Goal: Task Accomplishment & Management: Complete application form

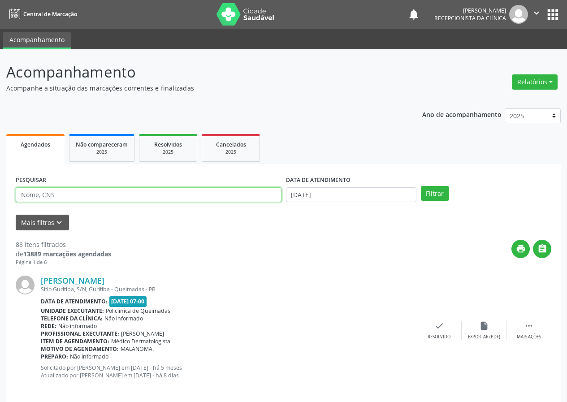
click at [89, 195] on input "text" at bounding box center [149, 194] width 266 height 15
type input "1"
type input "70020"
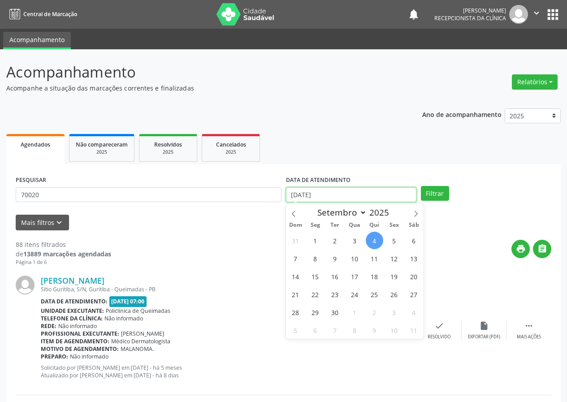
click at [344, 193] on input "[DATE]" at bounding box center [351, 194] width 130 height 15
click at [319, 192] on input "[DATE]" at bounding box center [351, 194] width 130 height 15
click at [324, 192] on input "[DATE]" at bounding box center [351, 194] width 130 height 15
click at [325, 191] on input "[DATE]" at bounding box center [351, 194] width 130 height 15
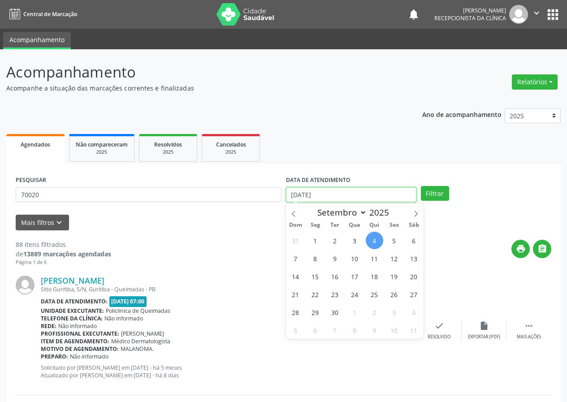
click at [325, 191] on input "[DATE]" at bounding box center [351, 194] width 130 height 15
click at [322, 190] on input "[DATE]" at bounding box center [351, 194] width 130 height 15
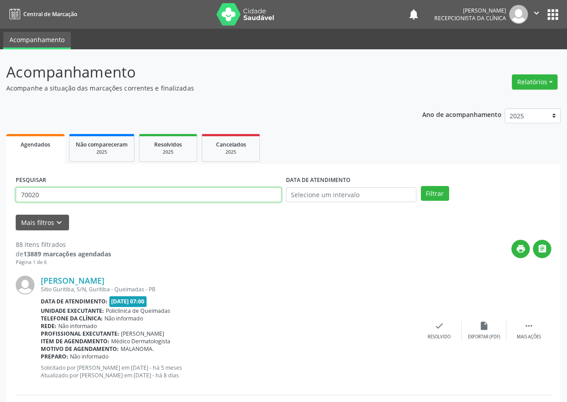
click at [112, 192] on input "70020" at bounding box center [149, 194] width 266 height 15
click at [421, 186] on button "Filtrar" at bounding box center [435, 193] width 28 height 15
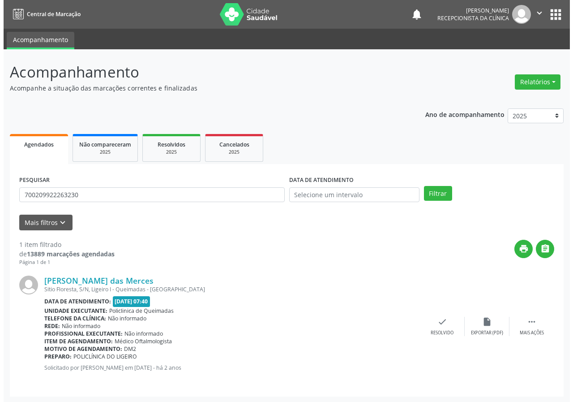
scroll to position [1, 0]
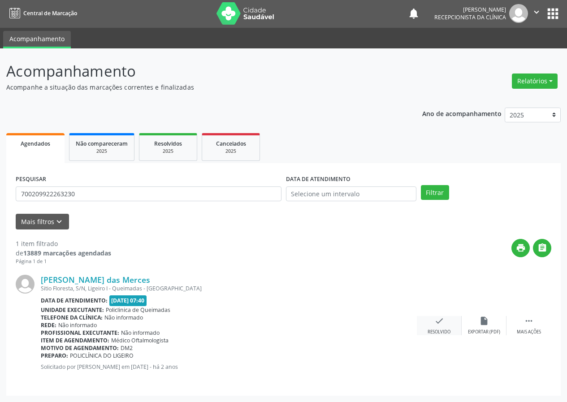
click at [443, 327] on div "check Resolvido" at bounding box center [439, 325] width 45 height 19
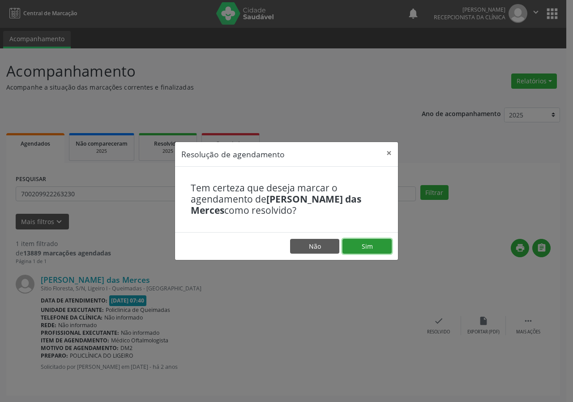
click at [377, 248] on button "Sim" at bounding box center [367, 246] width 49 height 15
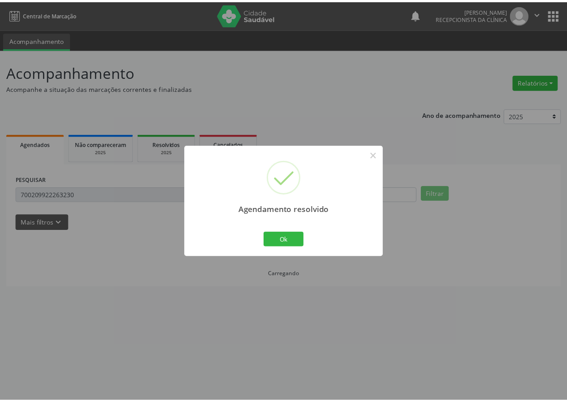
scroll to position [0, 0]
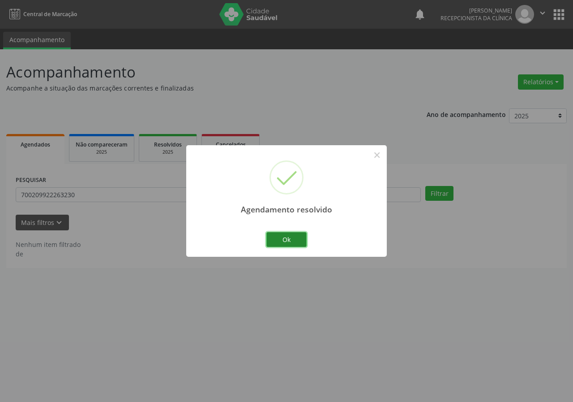
click at [304, 244] on button "Ok" at bounding box center [287, 239] width 40 height 15
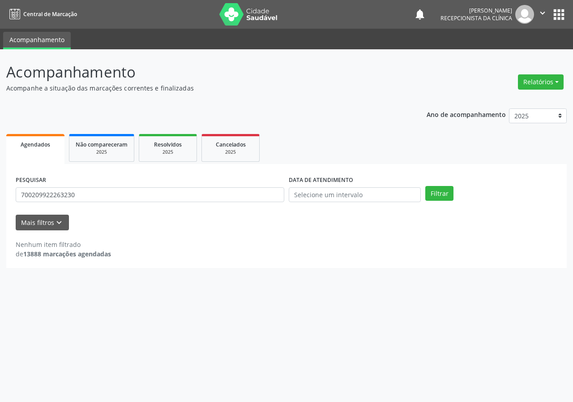
click at [297, 253] on div "Nenhum item filtrado de 13888 marcações agendadas" at bounding box center [287, 249] width 542 height 19
click at [297, 254] on div "Nenhum item filtrado de 13888 marcações agendadas" at bounding box center [287, 249] width 542 height 19
click at [84, 200] on input "700209922263230" at bounding box center [150, 194] width 269 height 15
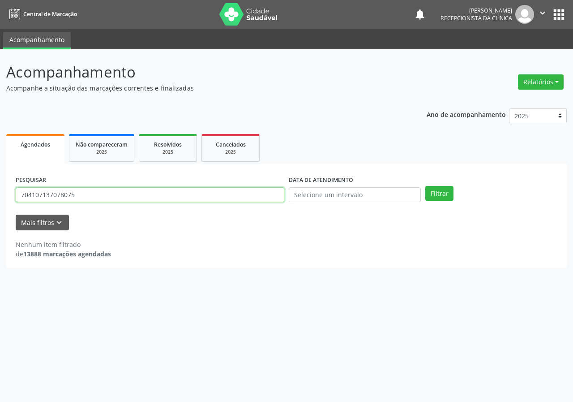
click at [426, 186] on button "Filtrar" at bounding box center [440, 193] width 28 height 15
click at [89, 196] on input "704107137078075" at bounding box center [150, 194] width 269 height 15
click at [426, 186] on button "Filtrar" at bounding box center [440, 193] width 28 height 15
click at [56, 190] on input "704107137078075" at bounding box center [150, 194] width 269 height 15
click at [73, 190] on input "704107137078075" at bounding box center [150, 194] width 269 height 15
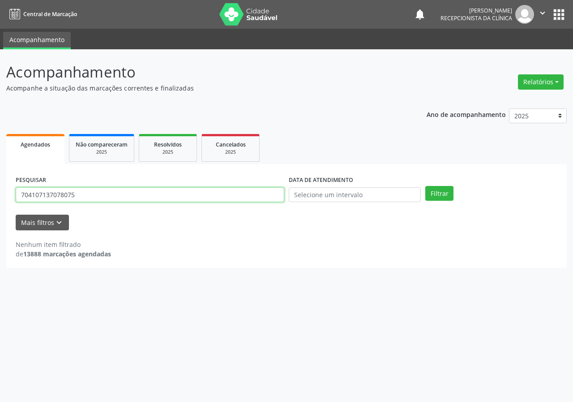
click at [76, 190] on input "704107137078075" at bounding box center [150, 194] width 269 height 15
click at [426, 186] on button "Filtrar" at bounding box center [440, 193] width 28 height 15
click at [99, 259] on div "PESQUISAR 704100123311078 DATA DE ATENDIMENTO Filtrar UNIDADE DE REFERÊNCIA Sel…" at bounding box center [286, 216] width 561 height 104
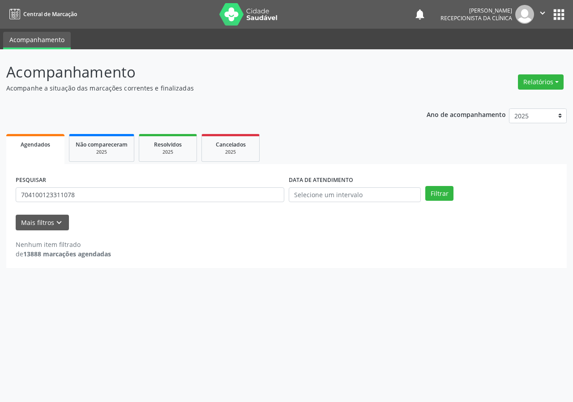
drag, startPoint x: 107, startPoint y: 181, endPoint x: 99, endPoint y: 194, distance: 14.7
click at [107, 182] on div "PESQUISAR 704100123311078" at bounding box center [149, 190] width 273 height 35
click at [99, 196] on input "704100123311078" at bounding box center [150, 194] width 269 height 15
click at [426, 186] on button "Filtrar" at bounding box center [440, 193] width 28 height 15
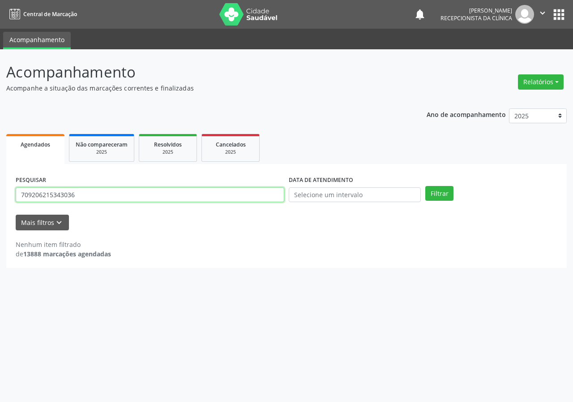
click at [100, 191] on input "709206215343036" at bounding box center [150, 194] width 269 height 15
click at [101, 191] on input "709206215343036" at bounding box center [150, 194] width 269 height 15
click at [426, 186] on button "Filtrar" at bounding box center [440, 193] width 28 height 15
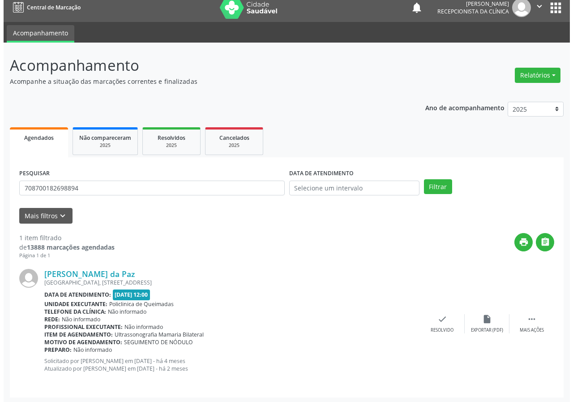
scroll to position [9, 0]
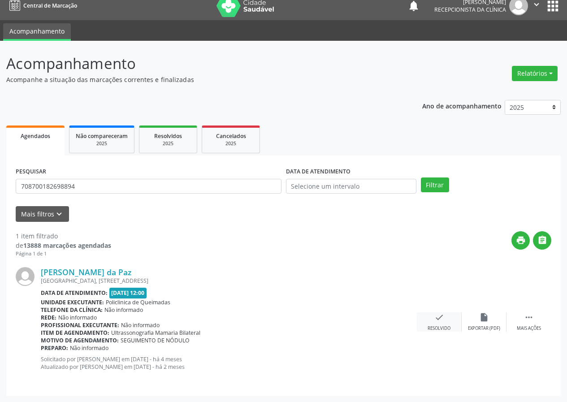
click at [435, 323] on div "check Resolvido" at bounding box center [439, 321] width 45 height 19
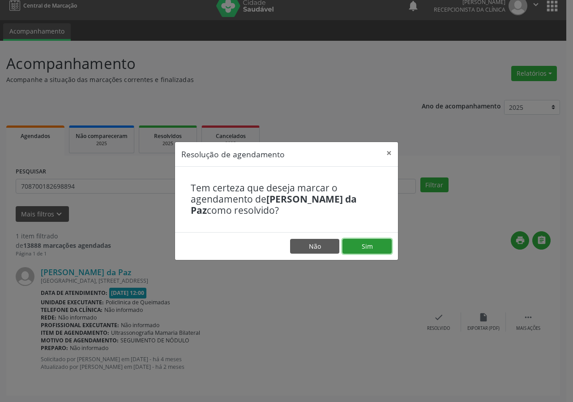
click at [368, 244] on button "Sim" at bounding box center [367, 246] width 49 height 15
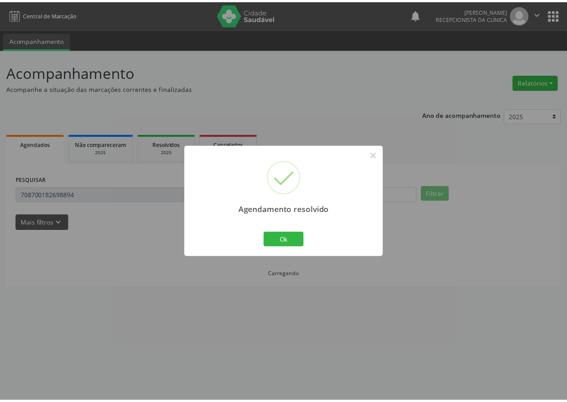
scroll to position [0, 0]
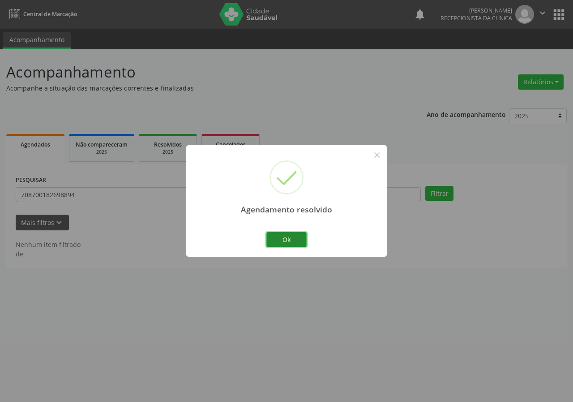
click at [297, 239] on button "Ok" at bounding box center [287, 239] width 40 height 15
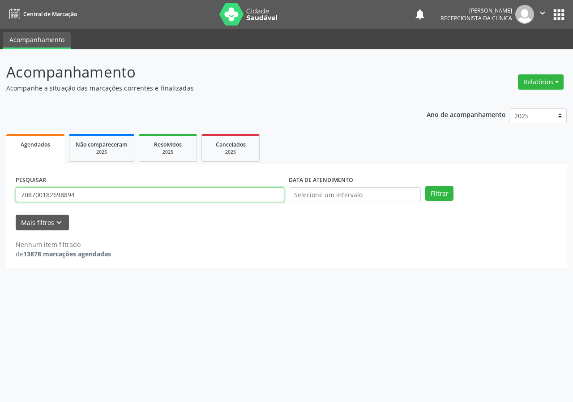
click at [86, 194] on input "708700182698894" at bounding box center [150, 194] width 269 height 15
click at [426, 186] on button "Filtrar" at bounding box center [440, 193] width 28 height 15
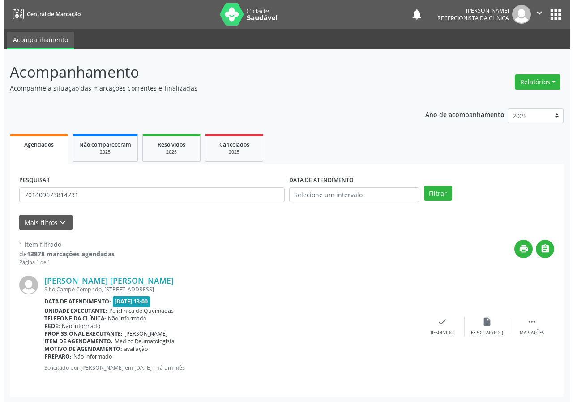
scroll to position [1, 0]
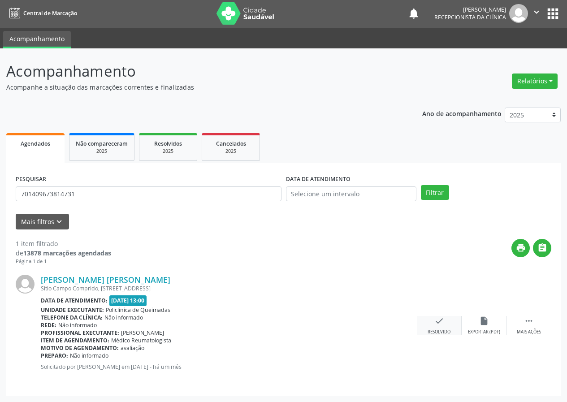
click at [438, 321] on icon "check" at bounding box center [439, 321] width 10 height 10
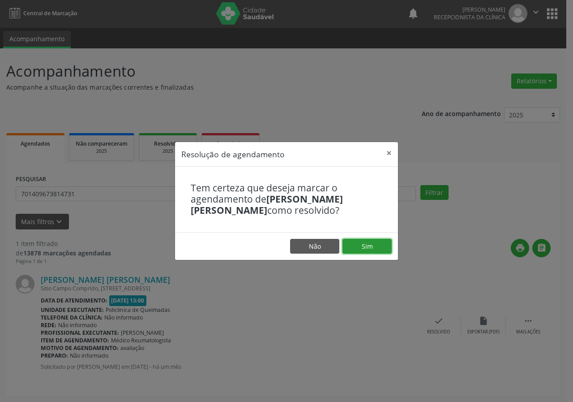
click at [369, 253] on button "Sim" at bounding box center [367, 246] width 49 height 15
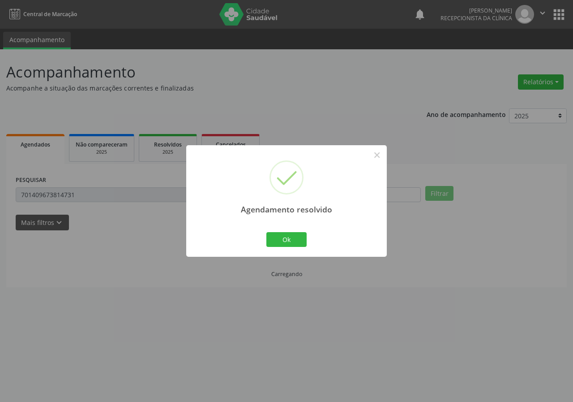
scroll to position [0, 0]
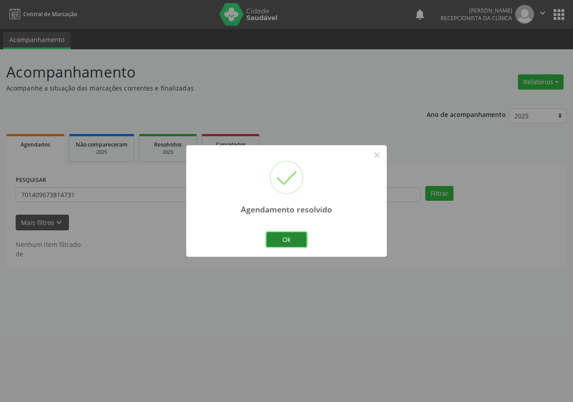
click at [284, 239] on button "Ok" at bounding box center [287, 239] width 40 height 15
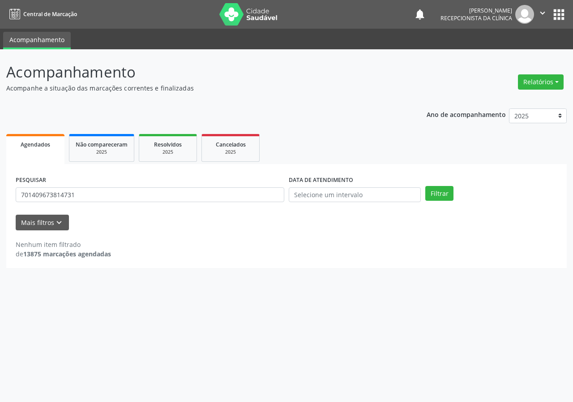
click at [109, 213] on form "PESQUISAR 701409673814731 DATA DE ATENDIMENTO Filtrar UNIDADE DE REFERÊNCIA Sel…" at bounding box center [287, 201] width 542 height 57
click at [102, 191] on input "701409673814731" at bounding box center [150, 194] width 269 height 15
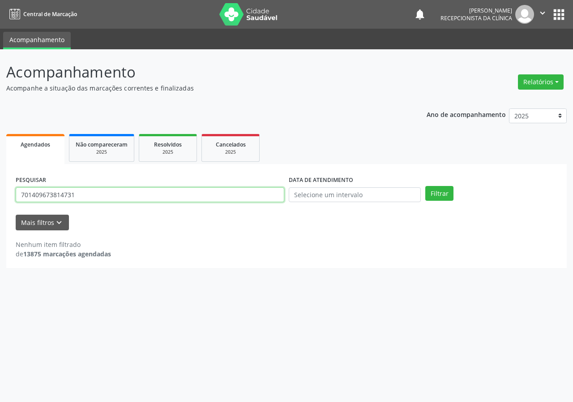
click at [102, 191] on input "701409673814731" at bounding box center [150, 194] width 269 height 15
type input "700000915286100"
click at [426, 186] on button "Filtrar" at bounding box center [440, 193] width 28 height 15
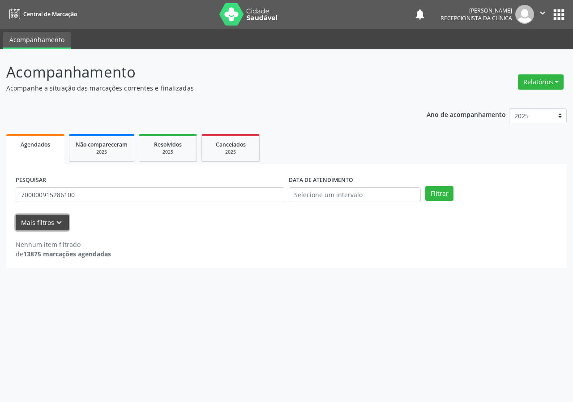
click at [40, 222] on button "Mais filtros keyboard_arrow_down" at bounding box center [42, 223] width 53 height 16
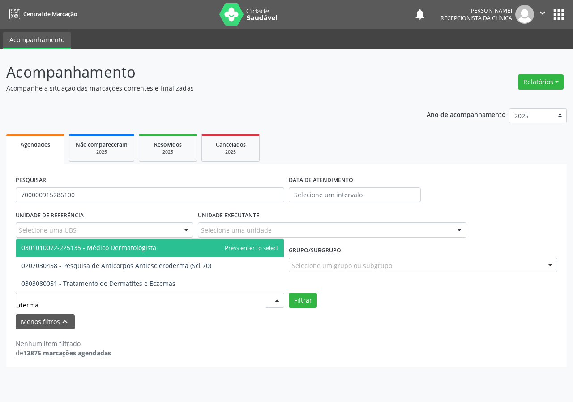
type input "dermat"
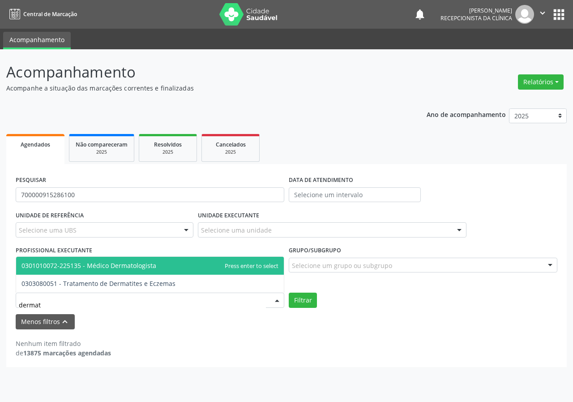
click at [190, 258] on span "0301010072-225135 - Médico Dermatologista" at bounding box center [150, 266] width 268 height 18
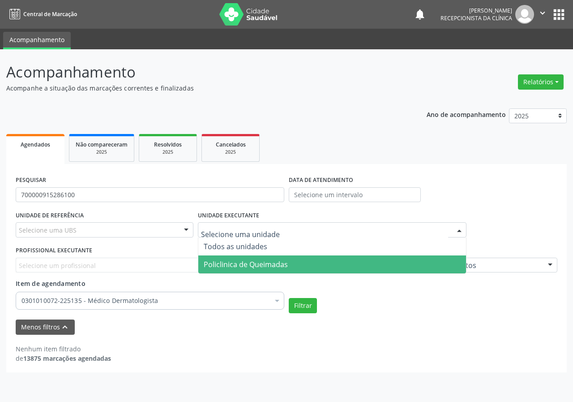
click at [284, 266] on span "Policlinica de Queimadas" at bounding box center [246, 264] width 84 height 10
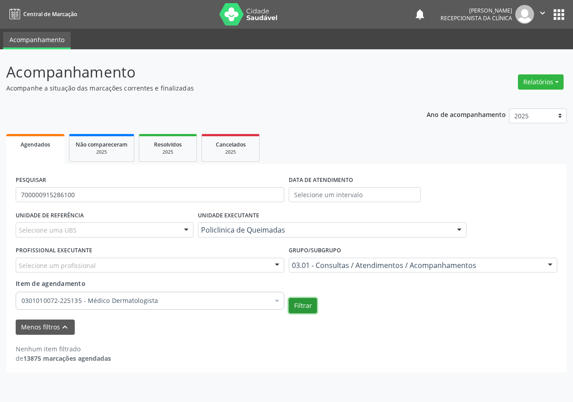
click at [304, 308] on button "Filtrar" at bounding box center [303, 305] width 28 height 15
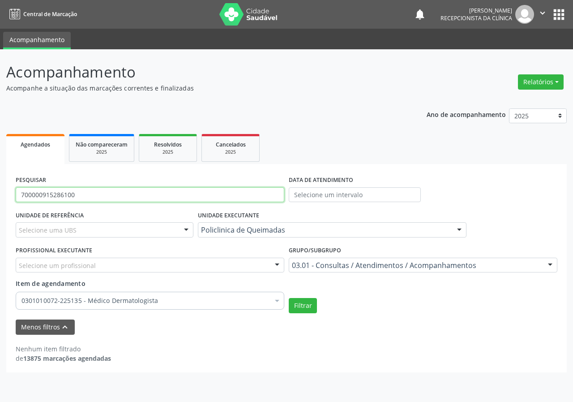
click at [90, 200] on input "700000915286100" at bounding box center [150, 194] width 269 height 15
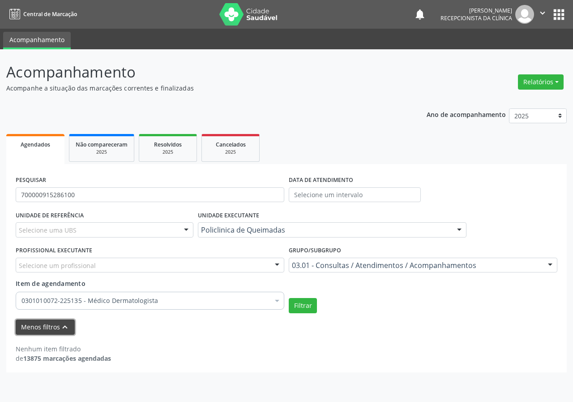
click at [60, 325] on icon "keyboard_arrow_up" at bounding box center [65, 327] width 10 height 10
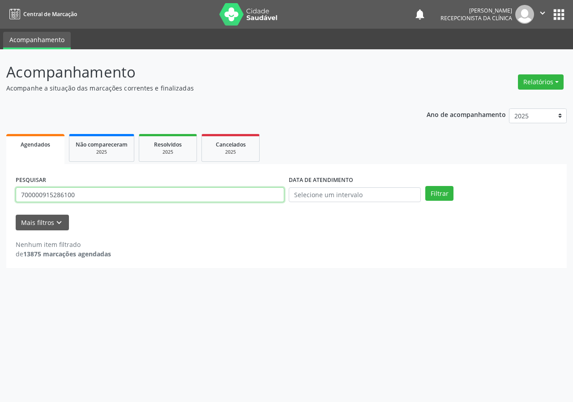
click at [121, 200] on input "700000915286100" at bounding box center [150, 194] width 269 height 15
click at [426, 186] on button "Filtrar" at bounding box center [440, 193] width 28 height 15
click at [81, 194] on input "700604923992866" at bounding box center [150, 194] width 269 height 15
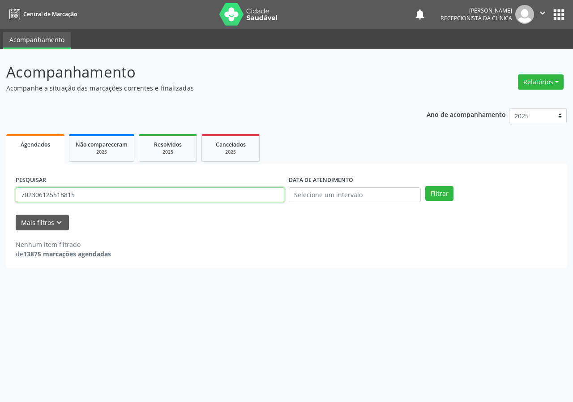
click at [426, 186] on button "Filtrar" at bounding box center [440, 193] width 28 height 15
click at [120, 195] on input "702306125518815" at bounding box center [150, 194] width 269 height 15
click at [426, 186] on button "Filtrar" at bounding box center [440, 193] width 28 height 15
click at [117, 194] on input "702306125518815" at bounding box center [150, 194] width 269 height 15
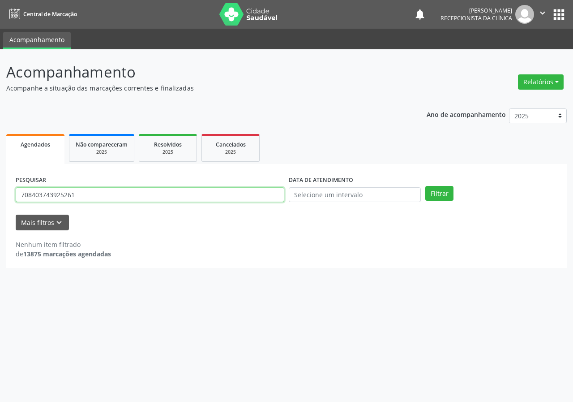
click at [426, 186] on button "Filtrar" at bounding box center [440, 193] width 28 height 15
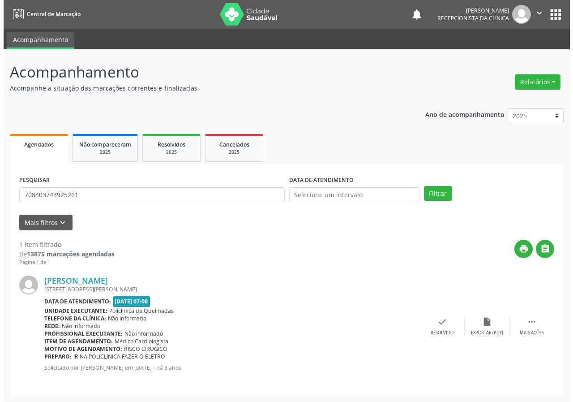
scroll to position [1, 0]
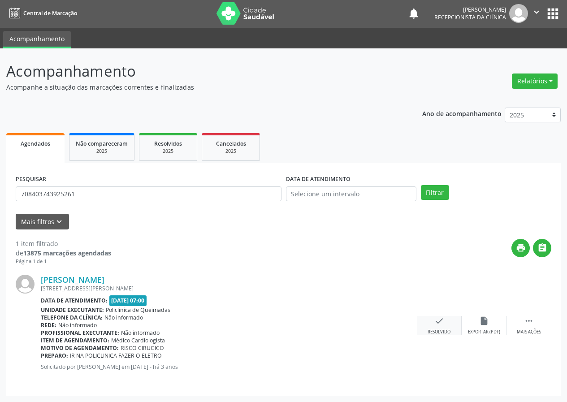
click at [442, 321] on icon "check" at bounding box center [439, 321] width 10 height 10
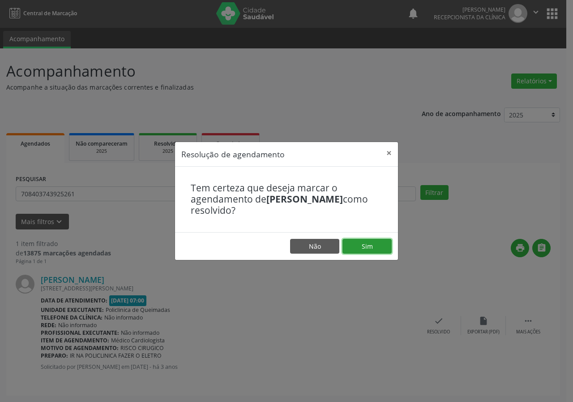
click at [382, 240] on button "Sim" at bounding box center [367, 246] width 49 height 15
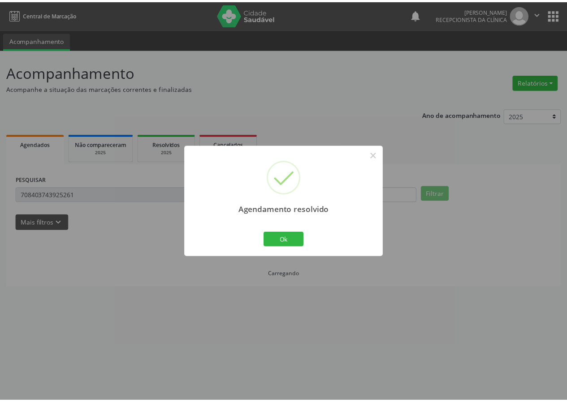
scroll to position [0, 0]
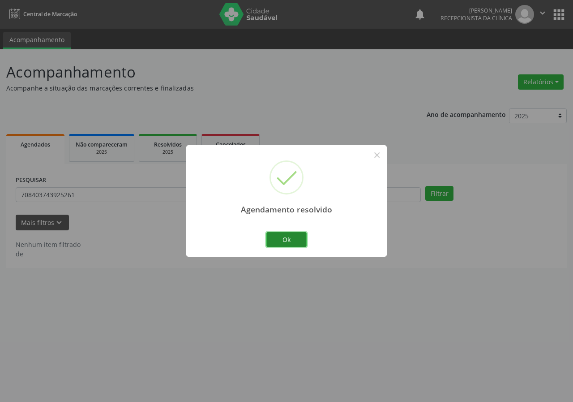
click at [301, 246] on button "Ok" at bounding box center [287, 239] width 40 height 15
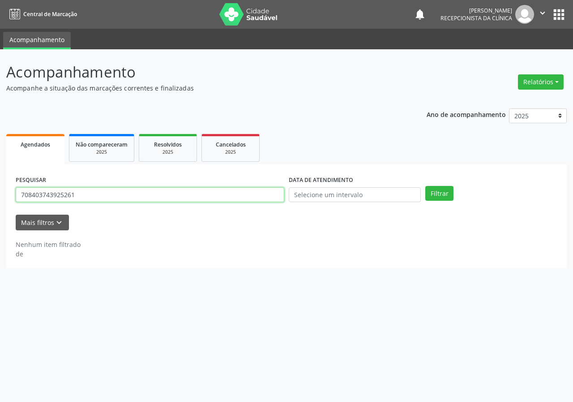
click at [174, 197] on input "708403743925261" at bounding box center [150, 194] width 269 height 15
click at [426, 186] on button "Filtrar" at bounding box center [440, 193] width 28 height 15
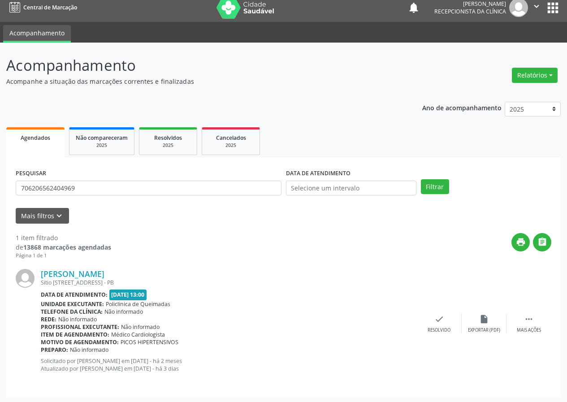
scroll to position [9, 0]
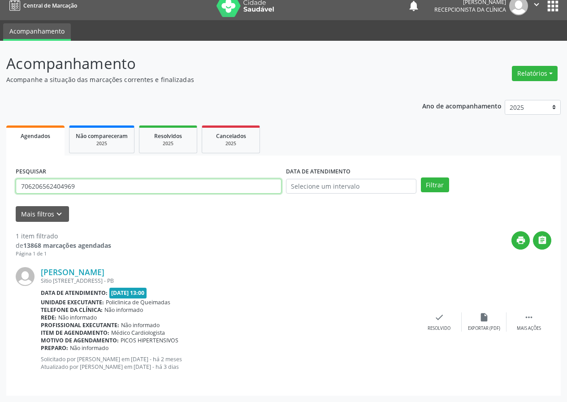
click at [118, 183] on input "706206562404969" at bounding box center [149, 186] width 266 height 15
click at [421, 177] on button "Filtrar" at bounding box center [435, 184] width 28 height 15
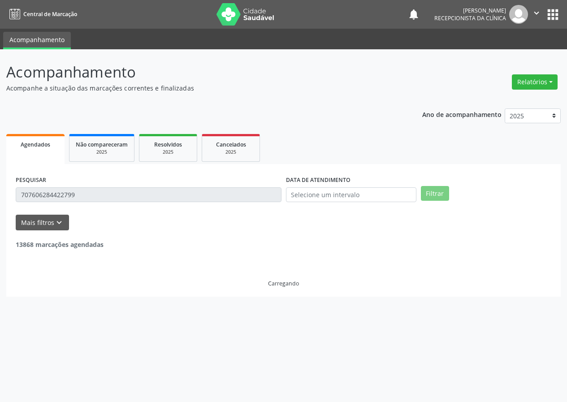
scroll to position [0, 0]
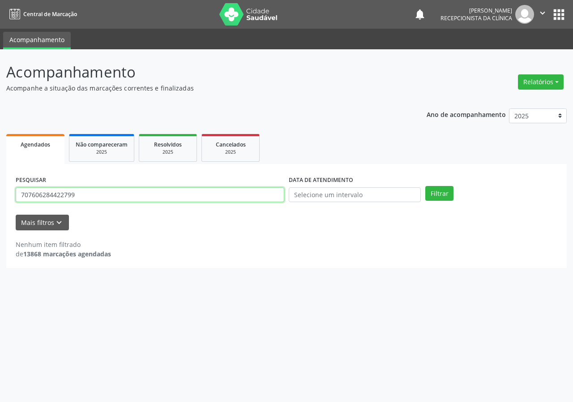
click at [91, 191] on input "707606284422799" at bounding box center [150, 194] width 269 height 15
click at [426, 186] on button "Filtrar" at bounding box center [440, 193] width 28 height 15
click at [78, 198] on input "701101393016180" at bounding box center [150, 194] width 269 height 15
click at [78, 197] on input "701101393016180" at bounding box center [150, 194] width 269 height 15
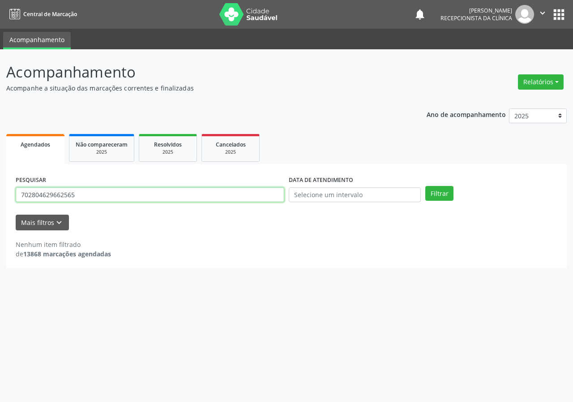
click at [426, 186] on button "Filtrar" at bounding box center [440, 193] width 28 height 15
click at [85, 191] on input "702804629662565" at bounding box center [150, 194] width 269 height 15
click at [426, 186] on button "Filtrar" at bounding box center [440, 193] width 28 height 15
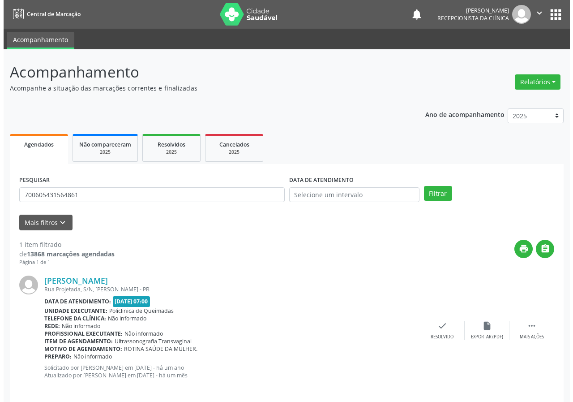
scroll to position [9, 0]
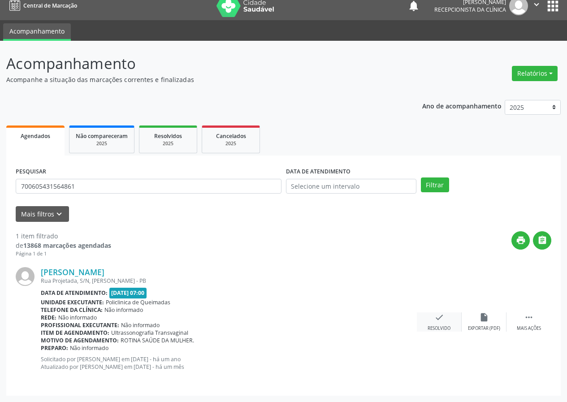
click at [443, 319] on icon "check" at bounding box center [439, 317] width 10 height 10
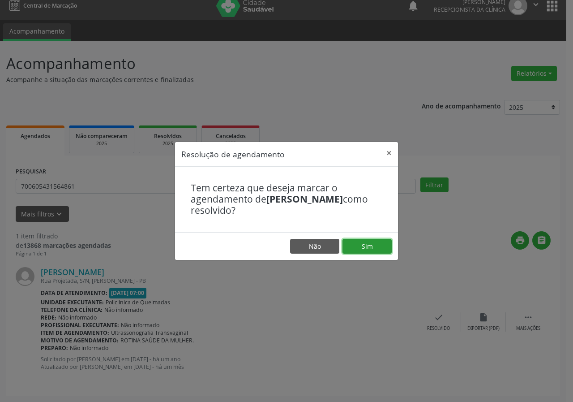
click at [365, 246] on button "Sim" at bounding box center [367, 246] width 49 height 15
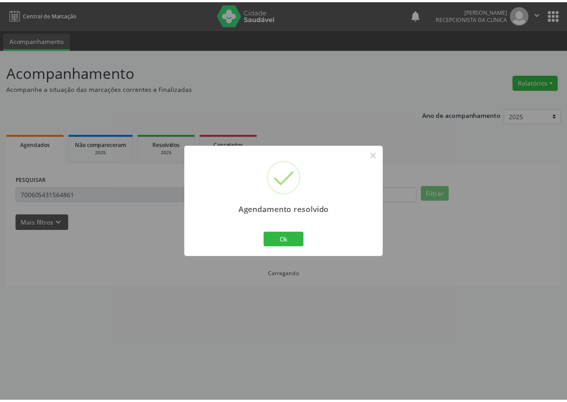
scroll to position [0, 0]
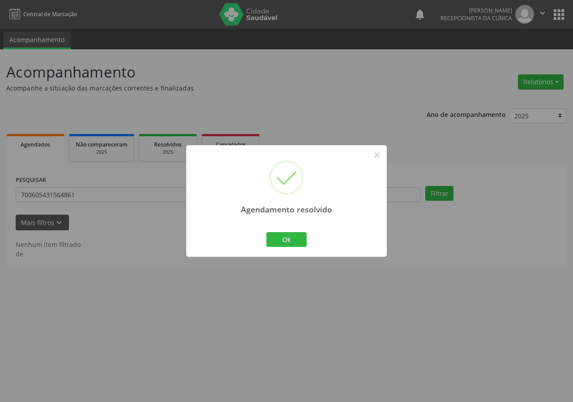
click at [279, 231] on div "Ok Cancel" at bounding box center [287, 239] width 44 height 19
click at [277, 240] on button "Ok" at bounding box center [287, 239] width 40 height 15
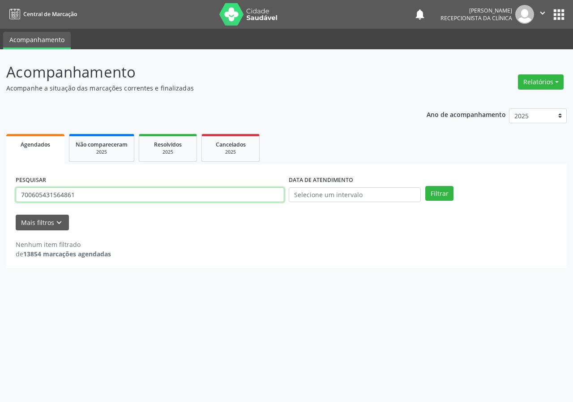
click at [111, 194] on input "700605431564861" at bounding box center [150, 194] width 269 height 15
click at [111, 190] on input "700605431564861" at bounding box center [150, 194] width 269 height 15
click at [111, 188] on input "700605431564861" at bounding box center [150, 194] width 269 height 15
click at [111, 195] on input "700605431564861" at bounding box center [150, 194] width 269 height 15
click at [111, 194] on input "700605431564861" at bounding box center [150, 194] width 269 height 15
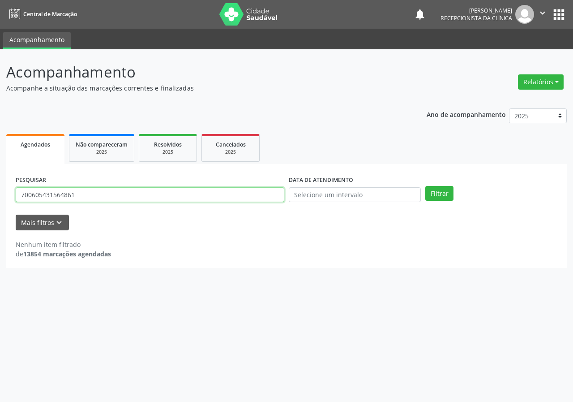
click at [111, 194] on input "700605431564861" at bounding box center [150, 194] width 269 height 15
click at [426, 186] on button "Filtrar" at bounding box center [440, 193] width 28 height 15
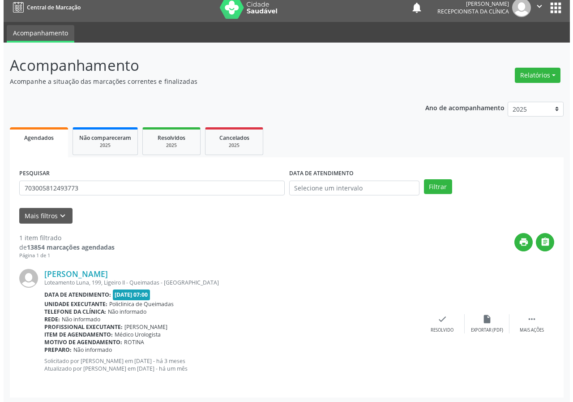
scroll to position [9, 0]
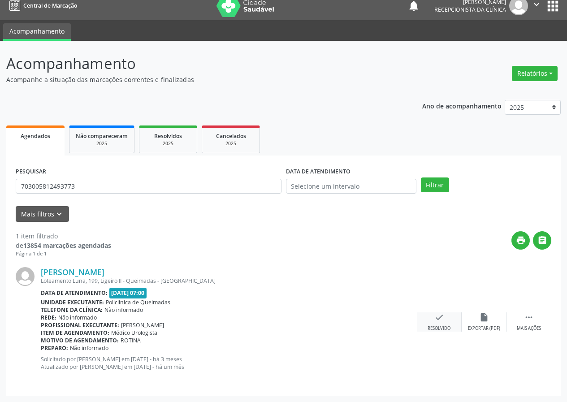
click at [434, 317] on icon "check" at bounding box center [439, 317] width 10 height 10
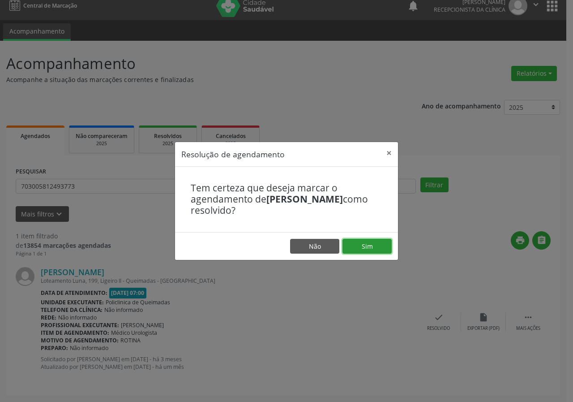
click at [361, 241] on button "Sim" at bounding box center [367, 246] width 49 height 15
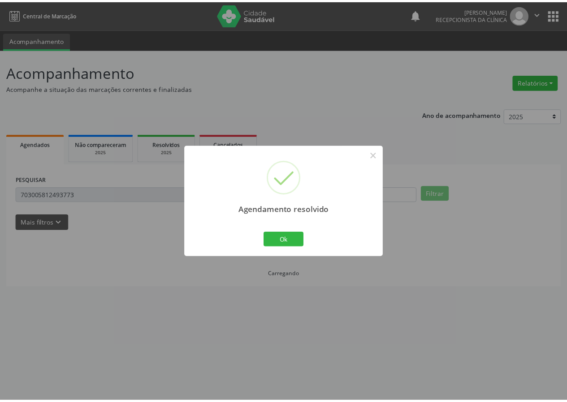
scroll to position [0, 0]
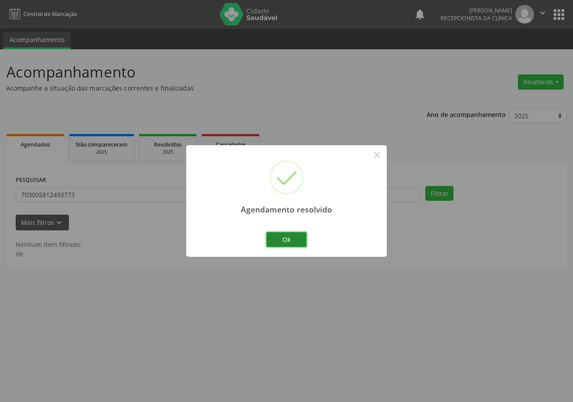
click at [271, 238] on button "Ok" at bounding box center [287, 239] width 40 height 15
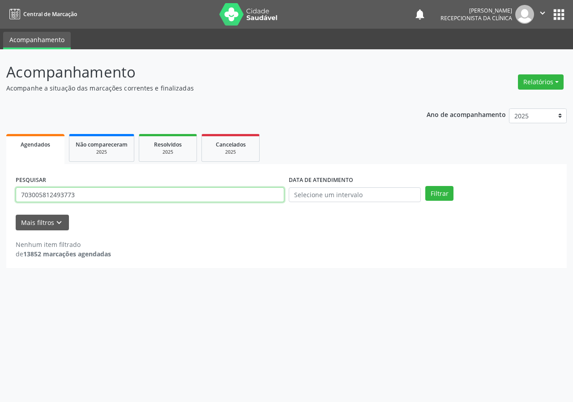
click at [91, 191] on input "703005812493773" at bounding box center [150, 194] width 269 height 15
click at [426, 186] on button "Filtrar" at bounding box center [440, 193] width 28 height 15
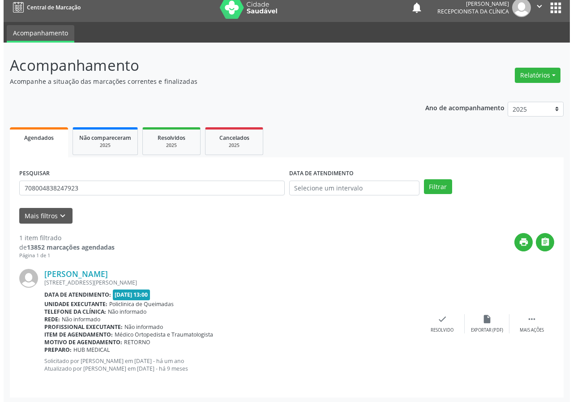
scroll to position [9, 0]
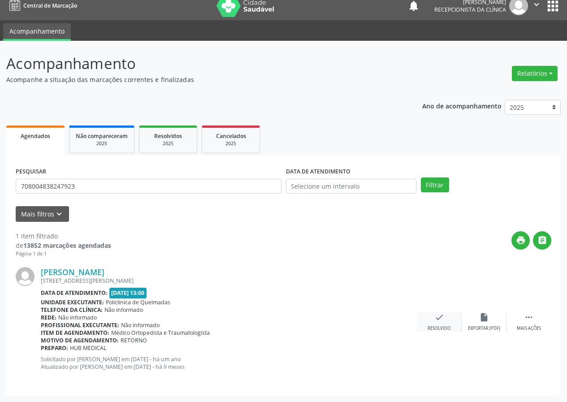
click at [435, 319] on icon "check" at bounding box center [439, 317] width 10 height 10
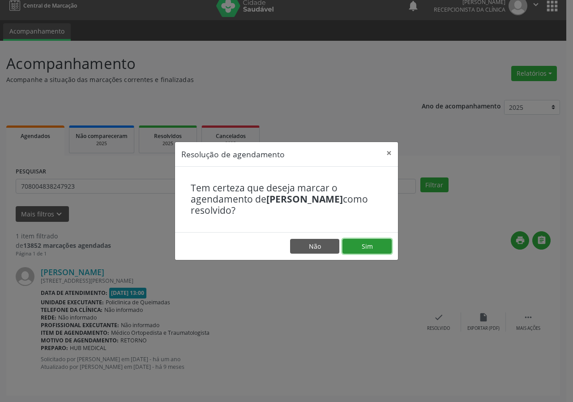
click at [373, 240] on button "Sim" at bounding box center [367, 246] width 49 height 15
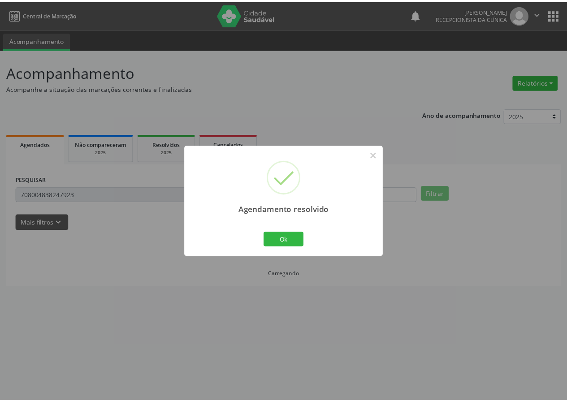
scroll to position [0, 0]
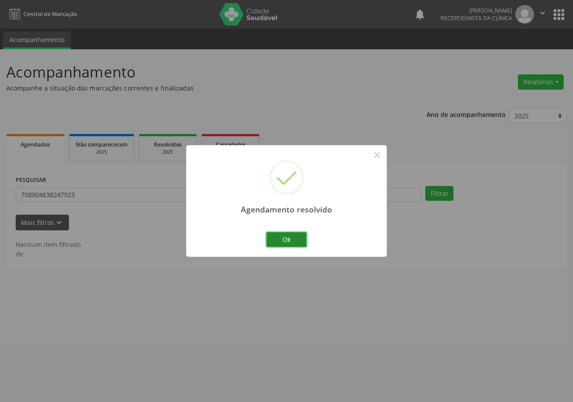
click at [280, 237] on button "Ok" at bounding box center [287, 239] width 40 height 15
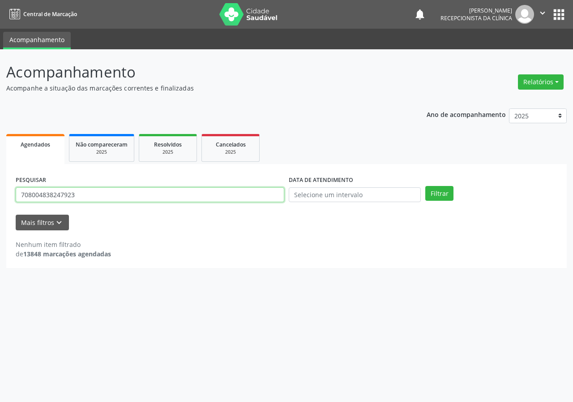
click at [86, 197] on input "708004838247923" at bounding box center [150, 194] width 269 height 15
click at [426, 186] on button "Filtrar" at bounding box center [440, 193] width 28 height 15
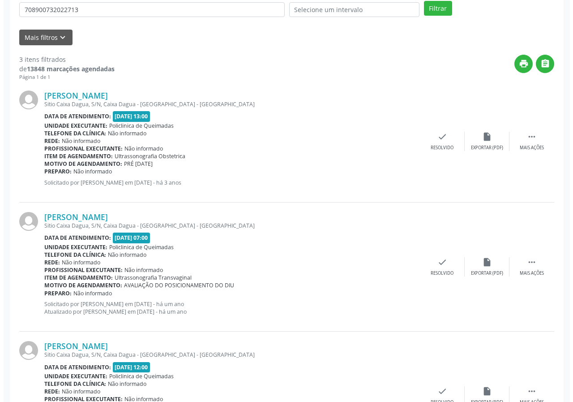
scroll to position [169, 0]
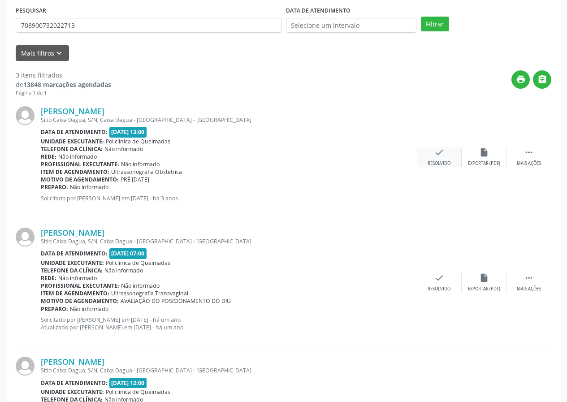
click at [435, 157] on icon "check" at bounding box center [439, 152] width 10 height 10
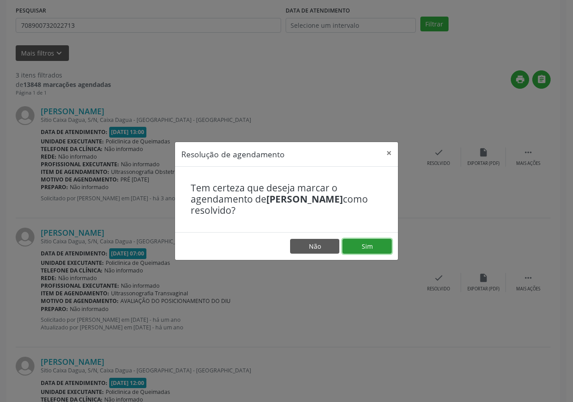
click at [366, 250] on button "Sim" at bounding box center [367, 246] width 49 height 15
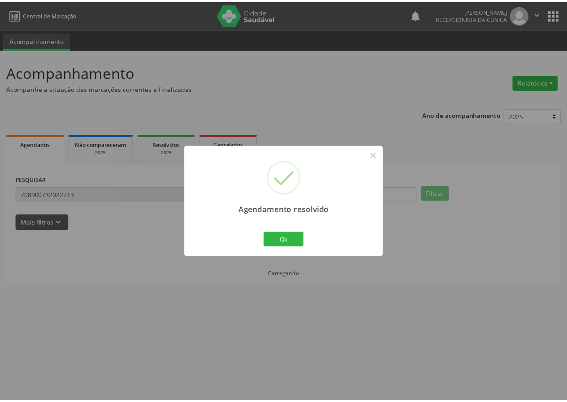
scroll to position [0, 0]
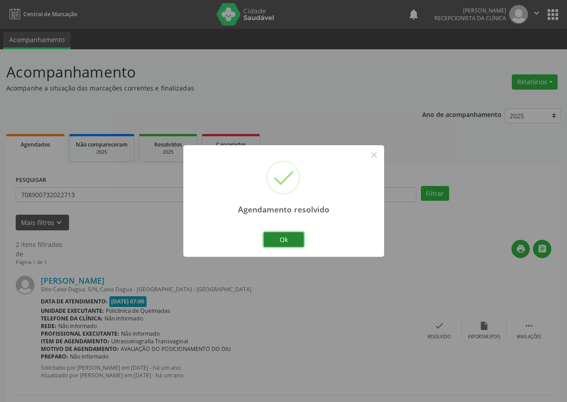
click at [282, 238] on button "Ok" at bounding box center [283, 239] width 40 height 15
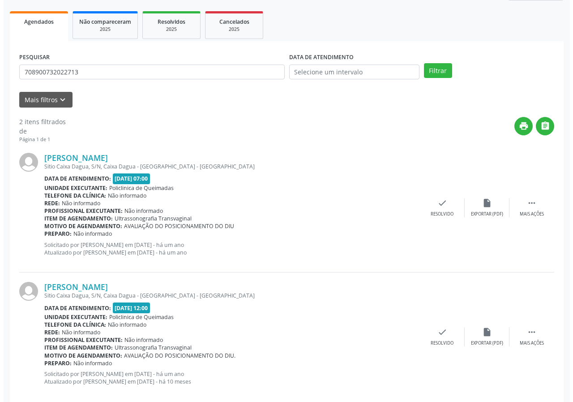
scroll to position [138, 0]
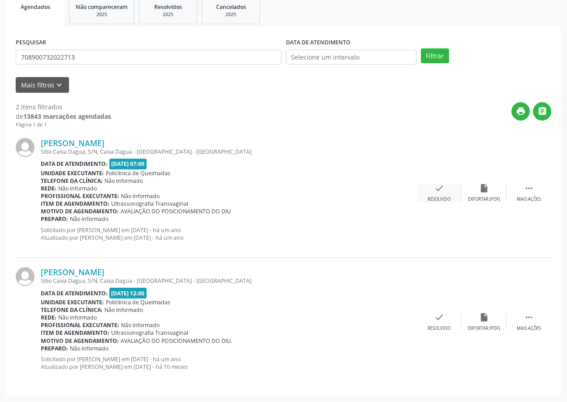
click at [442, 185] on icon "check" at bounding box center [439, 188] width 10 height 10
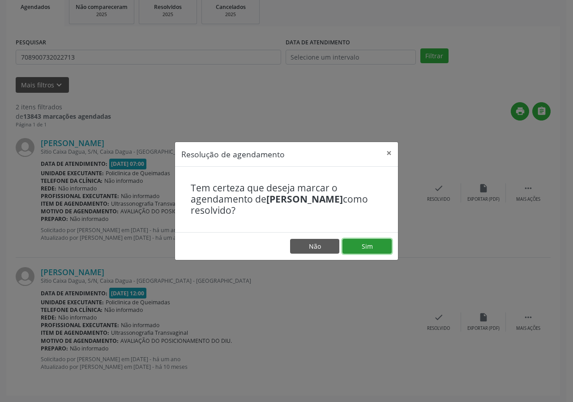
click at [360, 241] on button "Sim" at bounding box center [367, 246] width 49 height 15
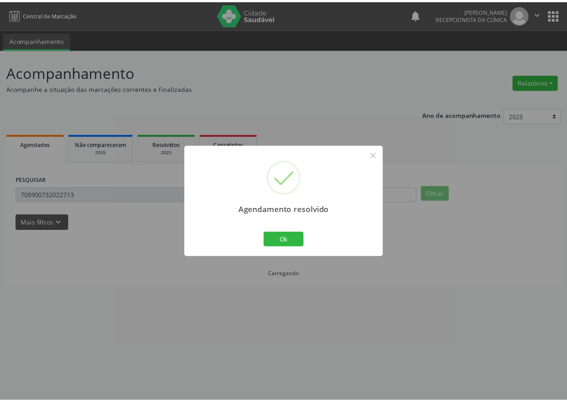
scroll to position [0, 0]
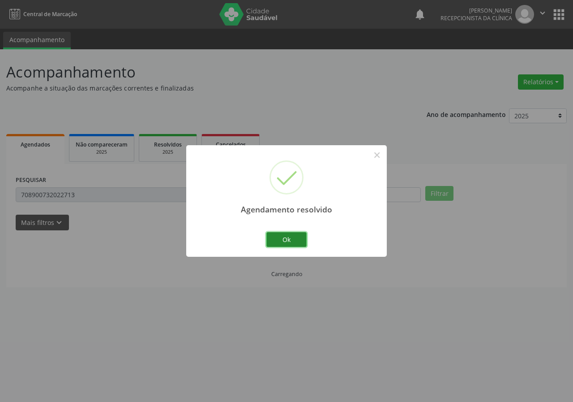
click at [298, 245] on button "Ok" at bounding box center [287, 239] width 40 height 15
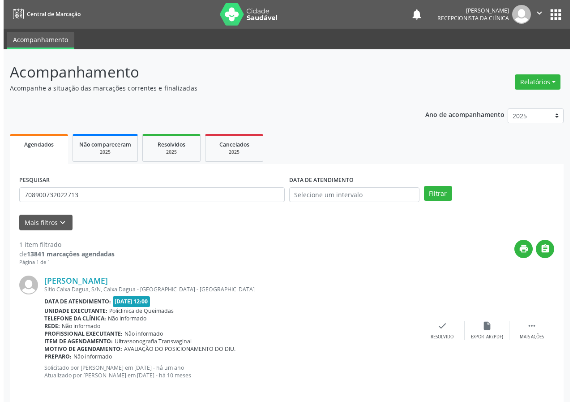
scroll to position [9, 0]
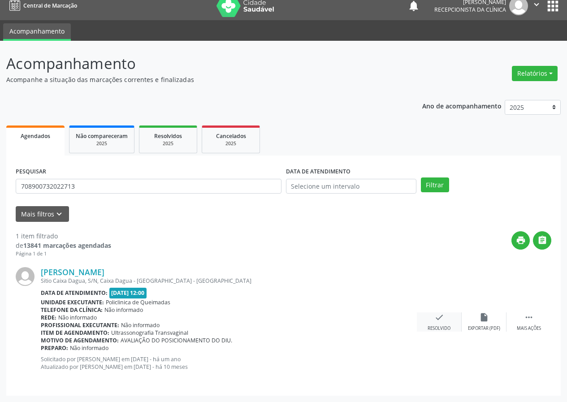
click at [435, 320] on icon "check" at bounding box center [439, 317] width 10 height 10
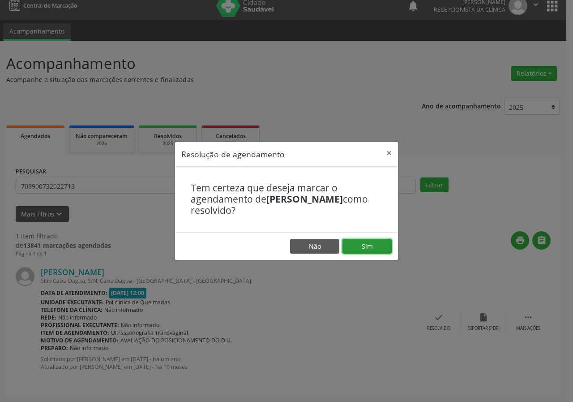
click at [377, 247] on button "Sim" at bounding box center [367, 246] width 49 height 15
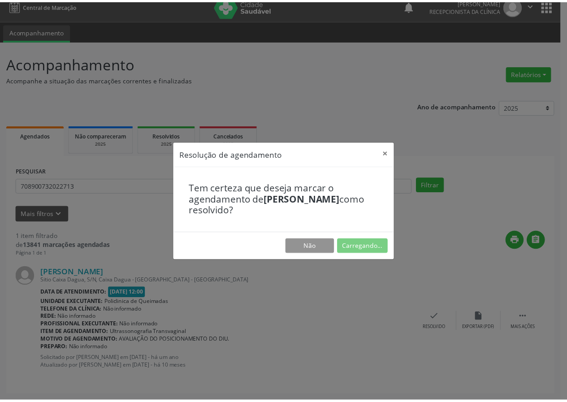
scroll to position [0, 0]
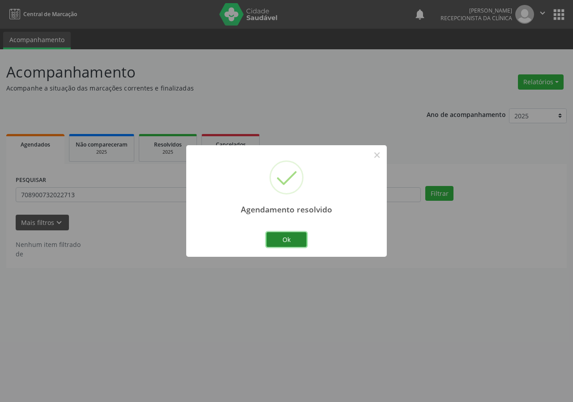
click at [283, 242] on button "Ok" at bounding box center [287, 239] width 40 height 15
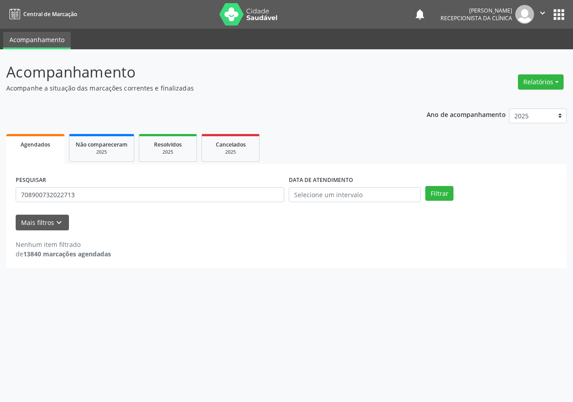
click at [262, 236] on div "Nenhum item filtrado de 13840 marcações agendadas" at bounding box center [287, 244] width 542 height 28
click at [136, 197] on input "708900732022713" at bounding box center [150, 194] width 269 height 15
click at [426, 186] on button "Filtrar" at bounding box center [440, 193] width 28 height 15
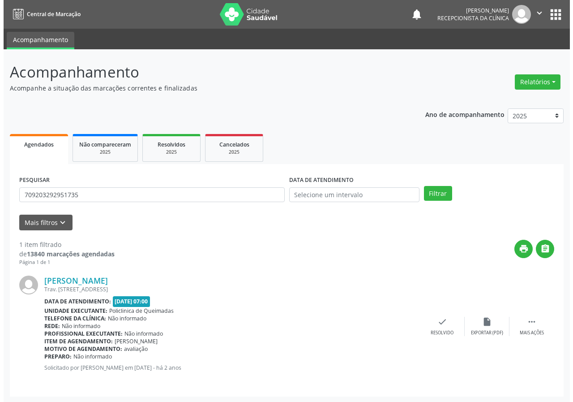
scroll to position [1, 0]
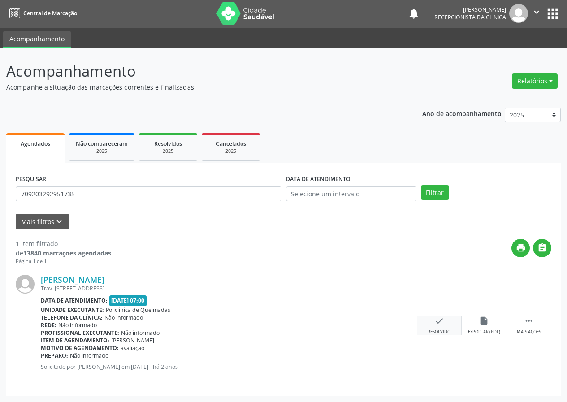
click at [439, 321] on icon "check" at bounding box center [439, 321] width 10 height 10
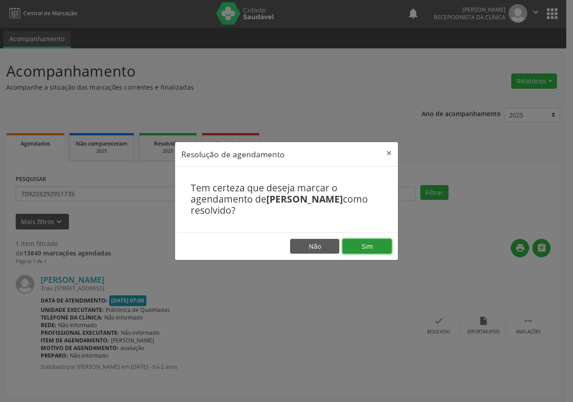
click at [370, 247] on button "Sim" at bounding box center [367, 246] width 49 height 15
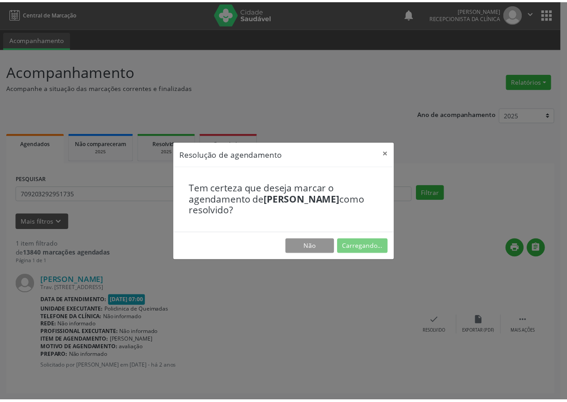
scroll to position [0, 0]
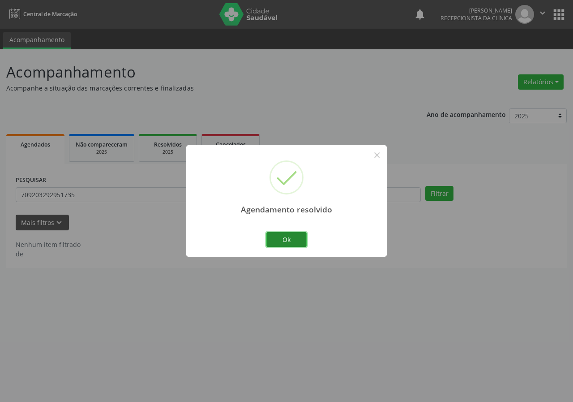
click at [289, 240] on button "Ok" at bounding box center [287, 239] width 40 height 15
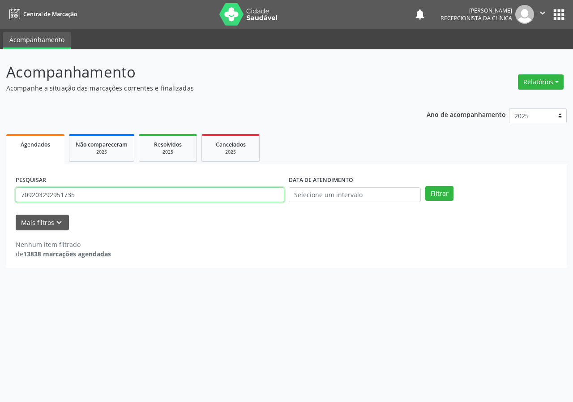
click at [93, 194] on input "709203292951735" at bounding box center [150, 194] width 269 height 15
click at [426, 186] on button "Filtrar" at bounding box center [440, 193] width 28 height 15
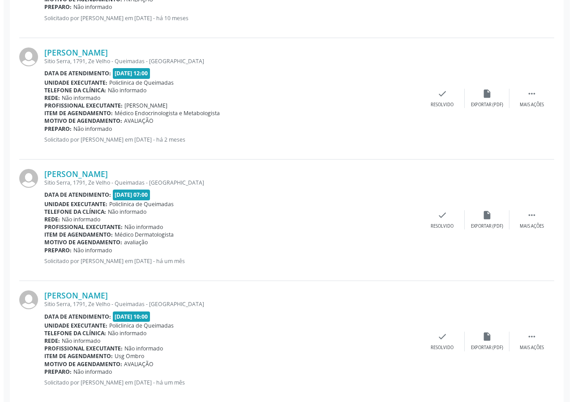
scroll to position [365, 0]
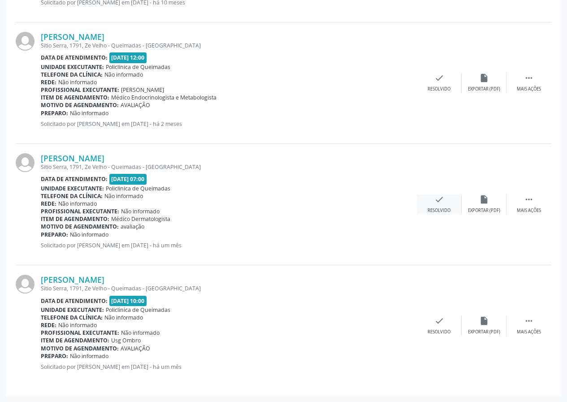
click at [442, 199] on icon "check" at bounding box center [439, 199] width 10 height 10
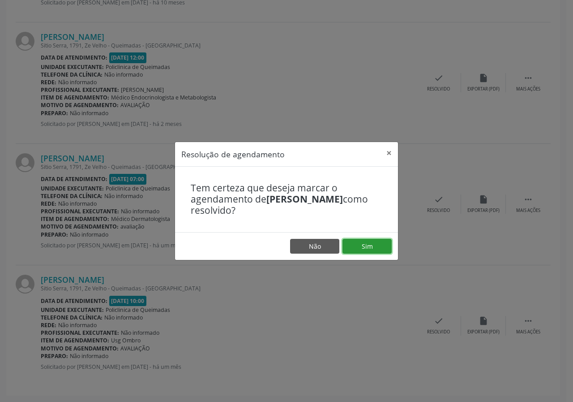
click at [368, 246] on button "Sim" at bounding box center [367, 246] width 49 height 15
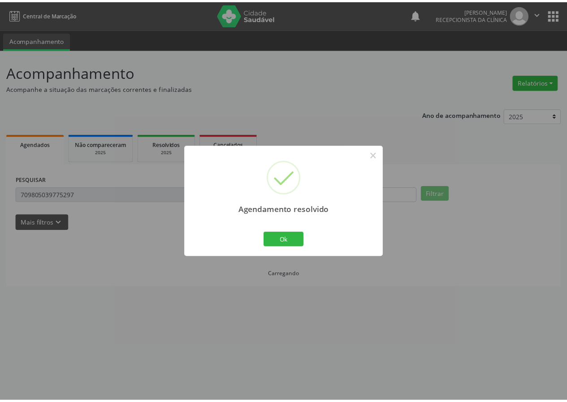
scroll to position [0, 0]
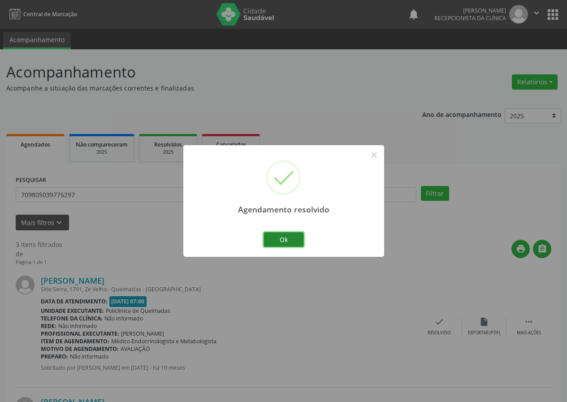
click at [290, 237] on button "Ok" at bounding box center [283, 239] width 40 height 15
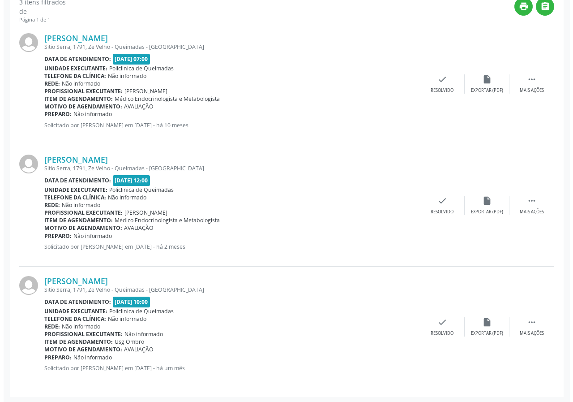
scroll to position [244, 0]
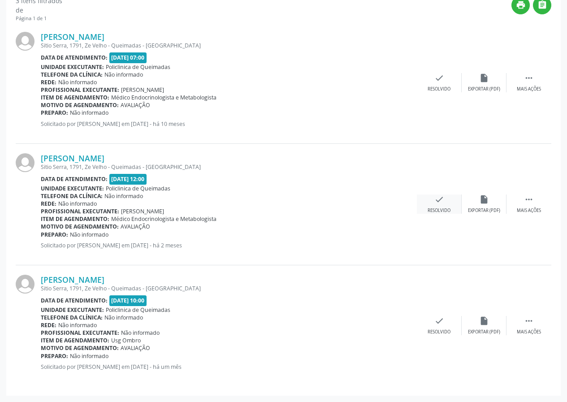
click at [434, 202] on icon "check" at bounding box center [439, 199] width 10 height 10
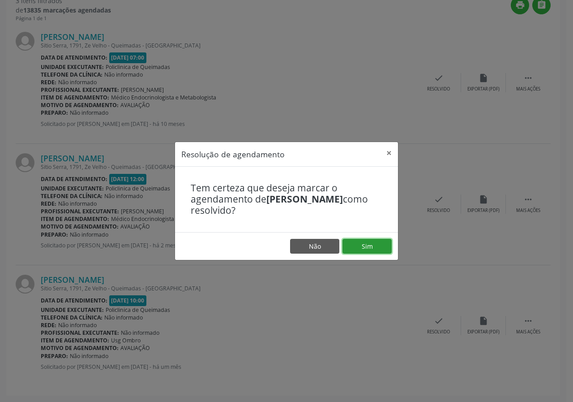
click at [360, 244] on button "Sim" at bounding box center [367, 246] width 49 height 15
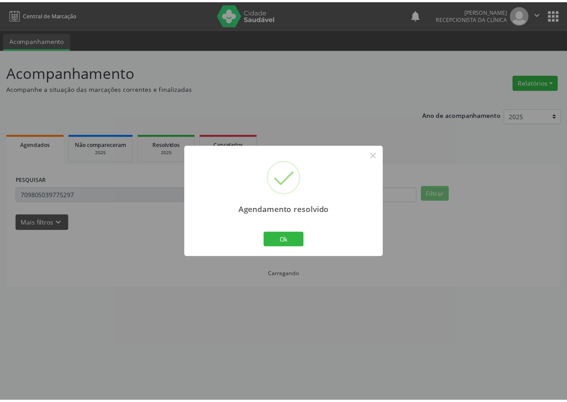
scroll to position [0, 0]
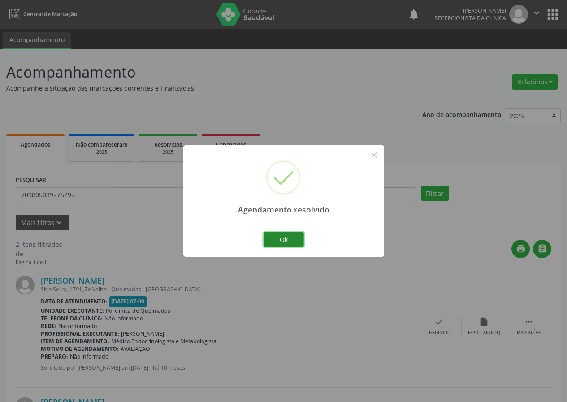
click at [284, 237] on button "Ok" at bounding box center [283, 239] width 40 height 15
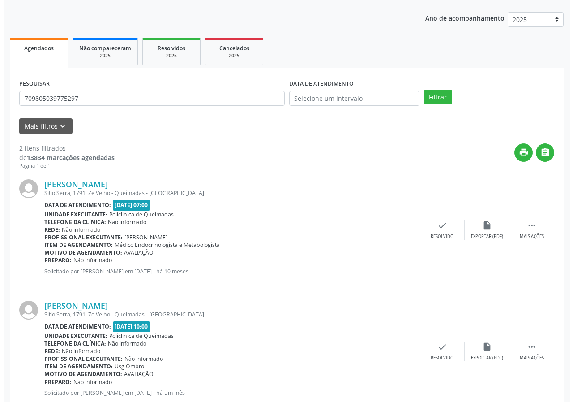
scroll to position [122, 0]
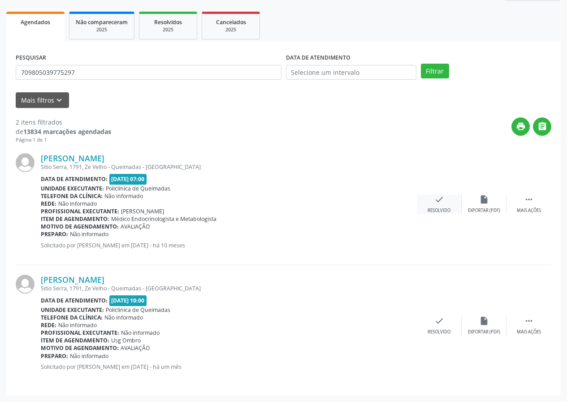
click at [432, 201] on div "check Resolvido" at bounding box center [439, 203] width 45 height 19
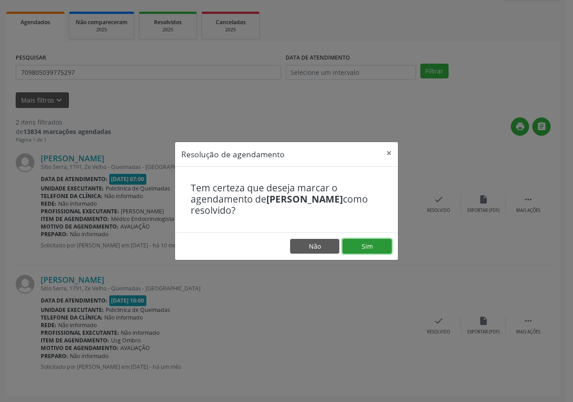
click at [349, 241] on button "Sim" at bounding box center [367, 246] width 49 height 15
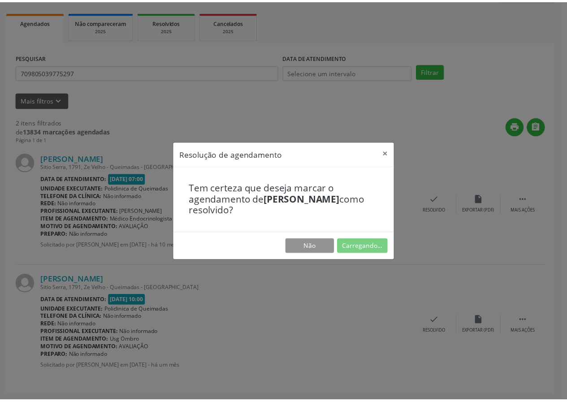
scroll to position [0, 0]
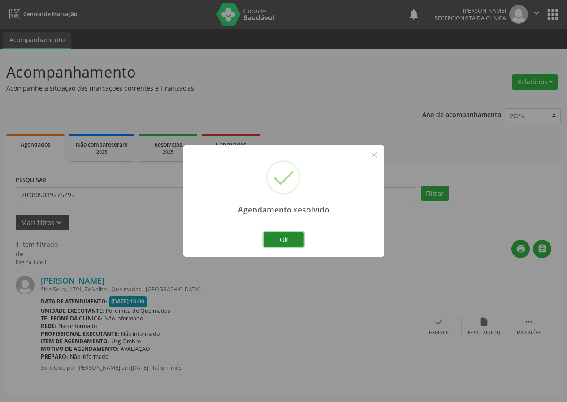
click at [293, 240] on button "Ok" at bounding box center [283, 239] width 40 height 15
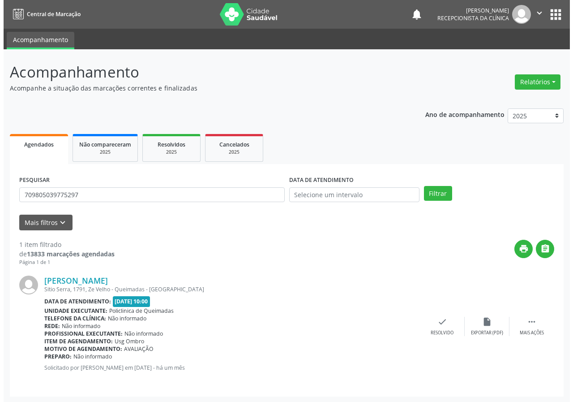
scroll to position [1, 0]
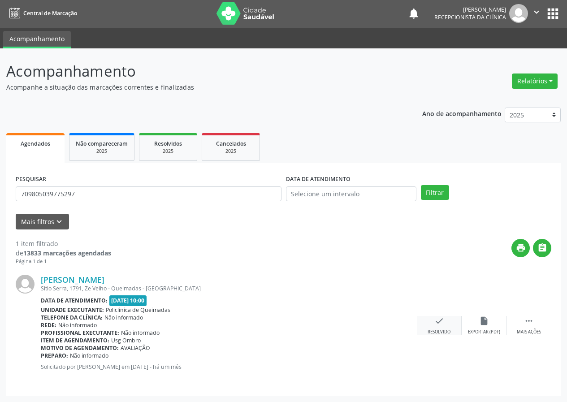
click at [436, 319] on icon "check" at bounding box center [439, 321] width 10 height 10
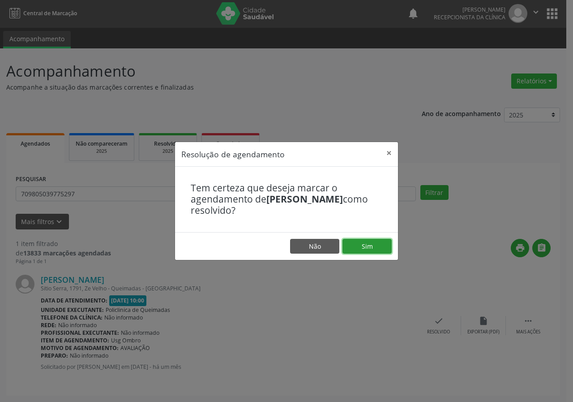
click at [372, 241] on button "Sim" at bounding box center [367, 246] width 49 height 15
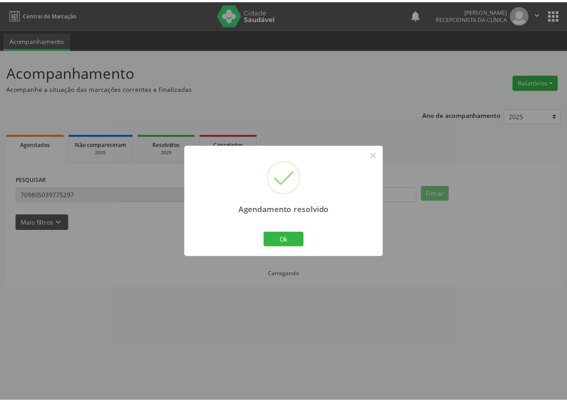
scroll to position [0, 0]
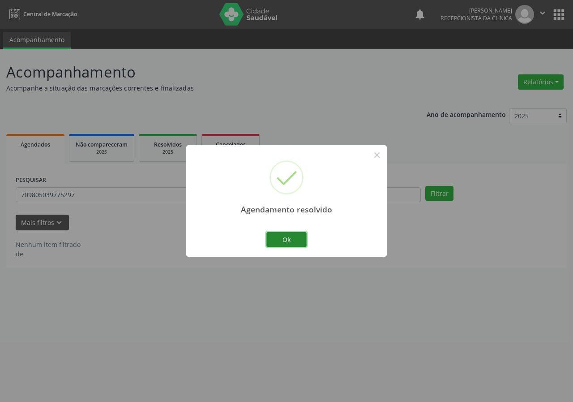
click at [297, 241] on button "Ok" at bounding box center [287, 239] width 40 height 15
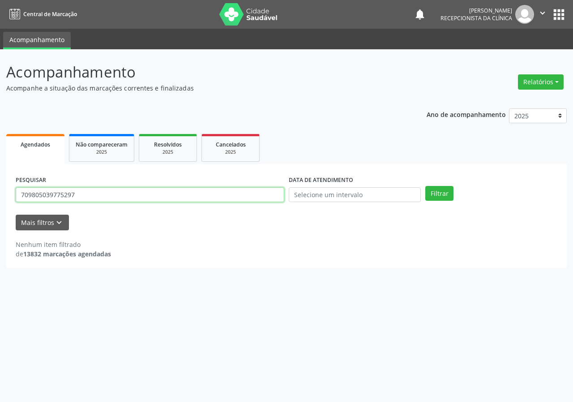
click at [83, 202] on input "709805039775297" at bounding box center [150, 194] width 269 height 15
click at [82, 202] on input "709805039775297" at bounding box center [150, 194] width 269 height 15
click at [426, 186] on button "Filtrar" at bounding box center [440, 193] width 28 height 15
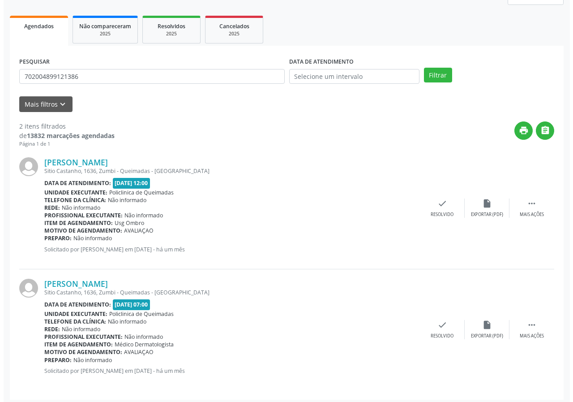
scroll to position [122, 0]
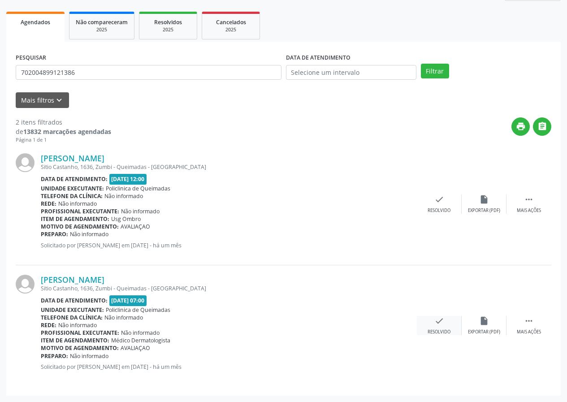
click at [431, 328] on div "check Resolvido" at bounding box center [439, 325] width 45 height 19
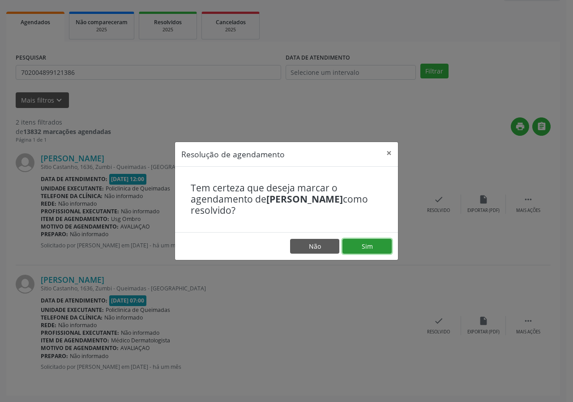
click at [368, 246] on button "Sim" at bounding box center [367, 246] width 49 height 15
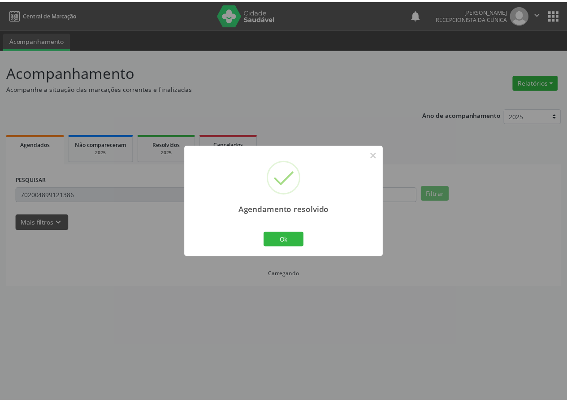
scroll to position [0, 0]
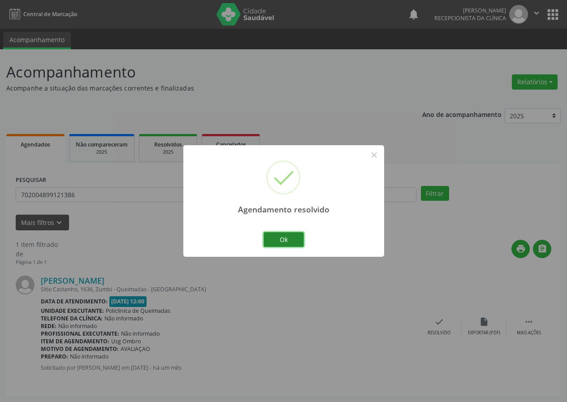
click at [290, 241] on button "Ok" at bounding box center [283, 239] width 40 height 15
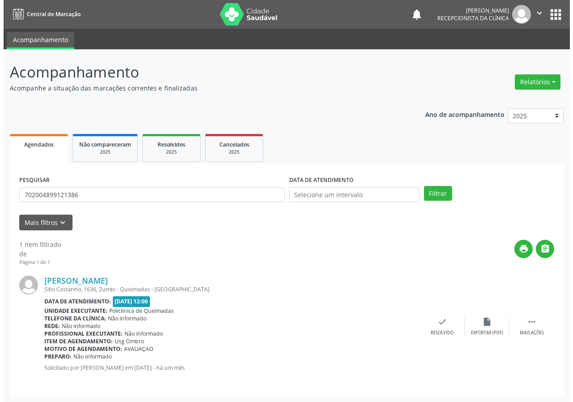
scroll to position [1, 0]
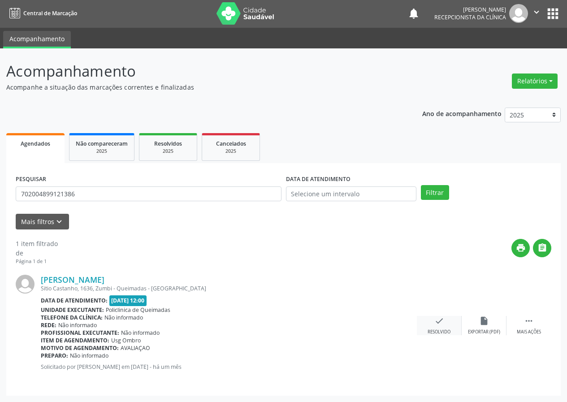
click at [437, 321] on icon "check" at bounding box center [439, 321] width 10 height 10
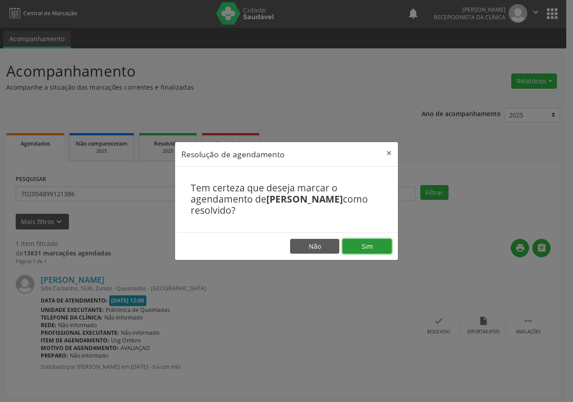
click at [366, 241] on button "Sim" at bounding box center [367, 246] width 49 height 15
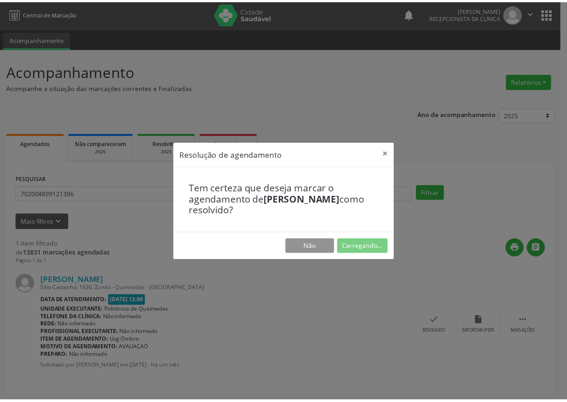
scroll to position [0, 0]
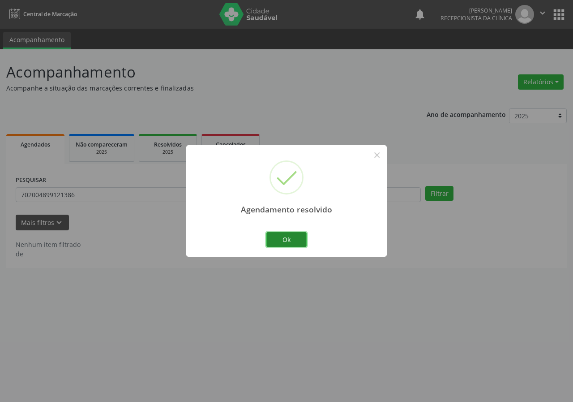
click at [282, 241] on button "Ok" at bounding box center [287, 239] width 40 height 15
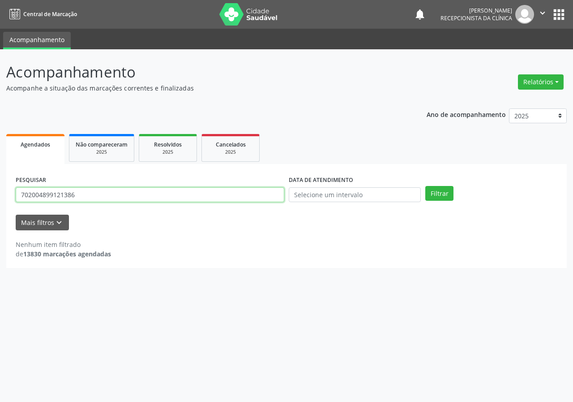
click at [124, 202] on input "702004899121386" at bounding box center [150, 194] width 269 height 15
click at [124, 199] on input "702004899121386" at bounding box center [150, 194] width 269 height 15
click at [426, 186] on button "Filtrar" at bounding box center [440, 193] width 28 height 15
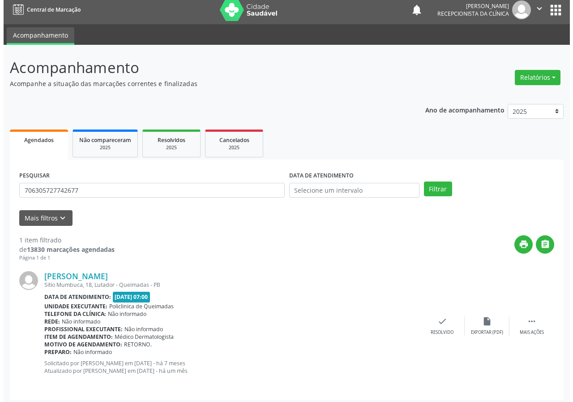
scroll to position [9, 0]
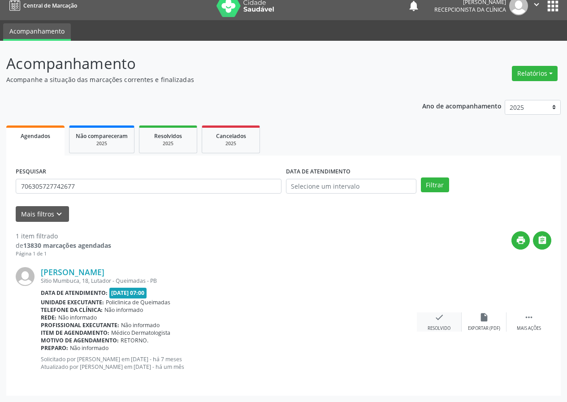
click at [435, 319] on icon "check" at bounding box center [439, 317] width 10 height 10
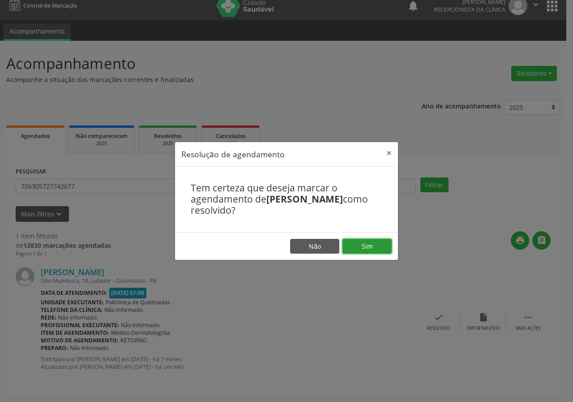
click at [357, 242] on button "Sim" at bounding box center [367, 246] width 49 height 15
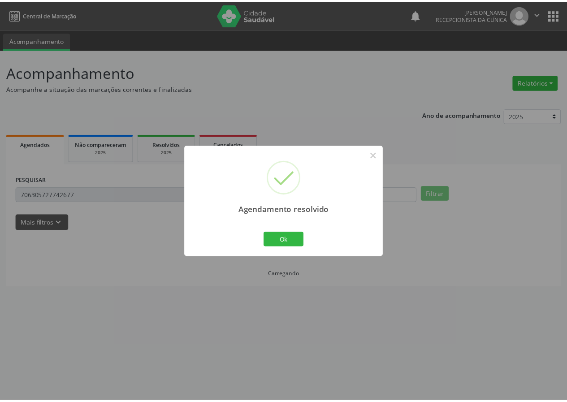
scroll to position [0, 0]
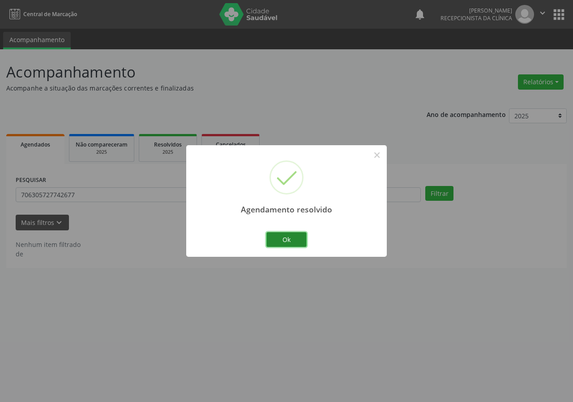
click at [301, 242] on button "Ok" at bounding box center [287, 239] width 40 height 15
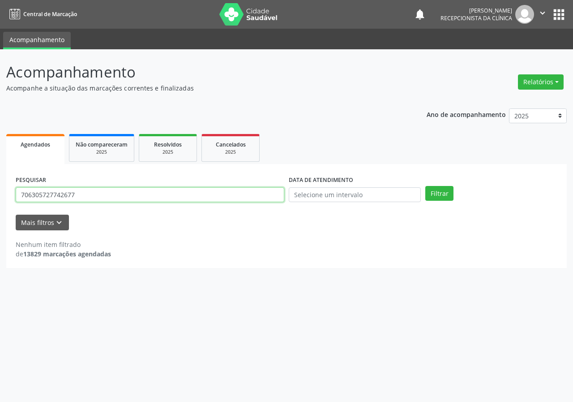
click at [134, 198] on input "706305727742677" at bounding box center [150, 194] width 269 height 15
click at [131, 190] on input "706305727742677" at bounding box center [150, 194] width 269 height 15
click at [130, 190] on input "706305727742677" at bounding box center [150, 194] width 269 height 15
click at [426, 186] on button "Filtrar" at bounding box center [440, 193] width 28 height 15
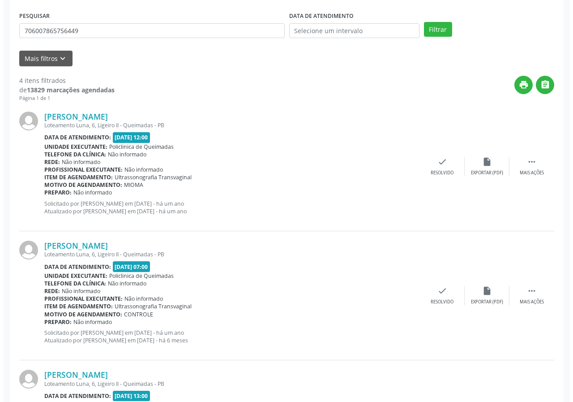
scroll to position [179, 0]
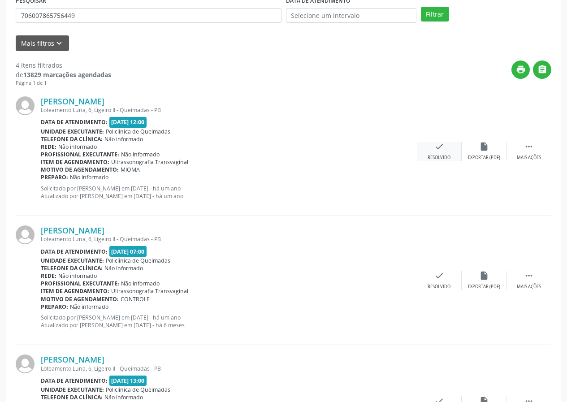
click at [449, 148] on div "check Resolvido" at bounding box center [439, 151] width 45 height 19
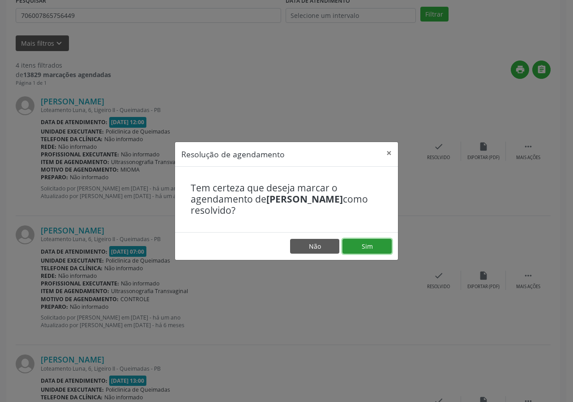
click at [360, 242] on button "Sim" at bounding box center [367, 246] width 49 height 15
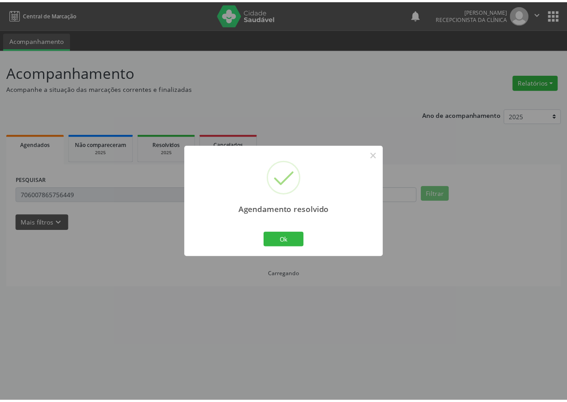
scroll to position [0, 0]
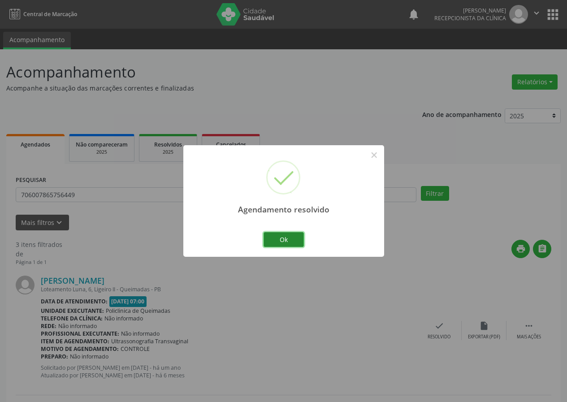
click at [298, 232] on button "Ok" at bounding box center [283, 239] width 40 height 15
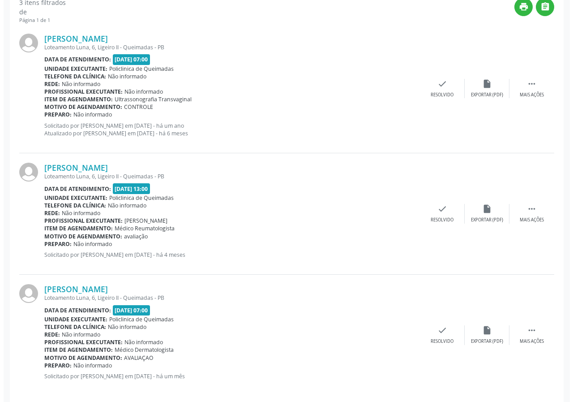
scroll to position [251, 0]
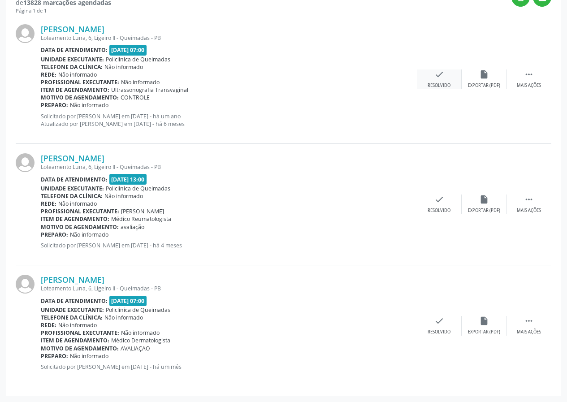
click at [435, 77] on icon "check" at bounding box center [439, 74] width 10 height 10
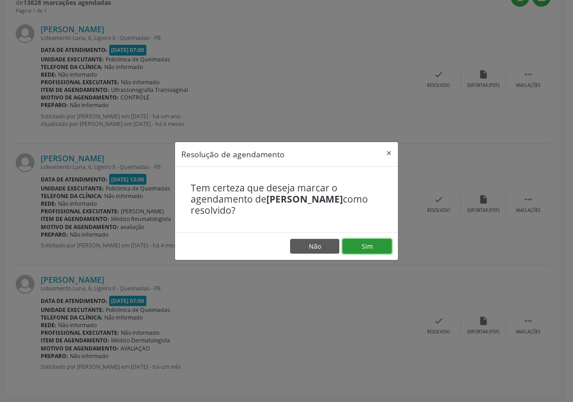
click at [362, 244] on button "Sim" at bounding box center [367, 246] width 49 height 15
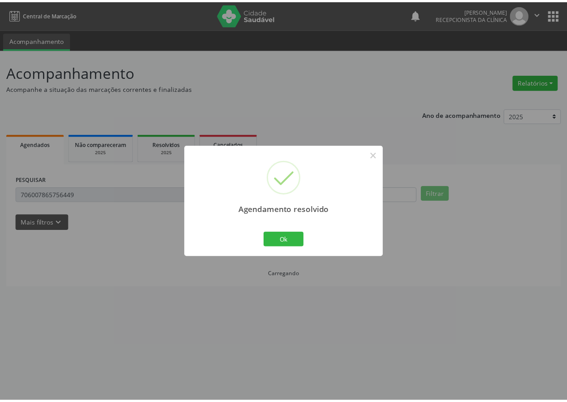
scroll to position [0, 0]
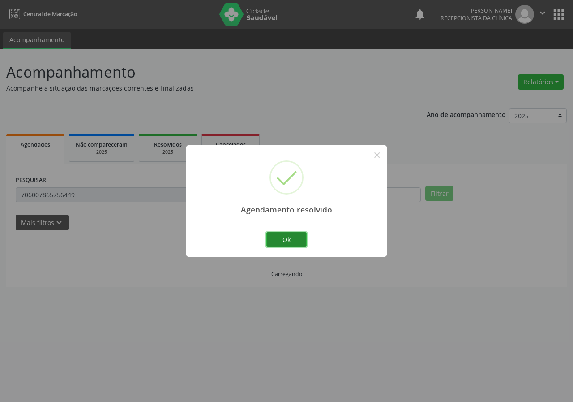
click at [288, 240] on button "Ok" at bounding box center [287, 239] width 40 height 15
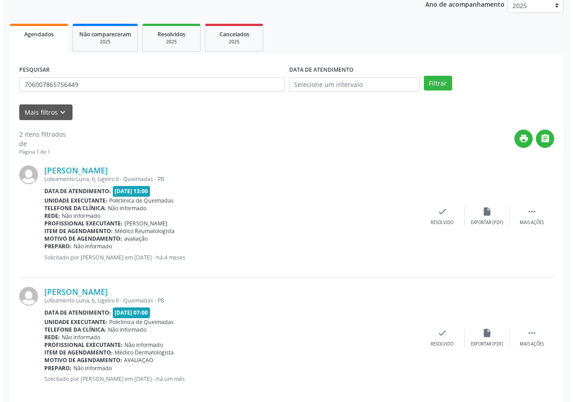
scroll to position [122, 0]
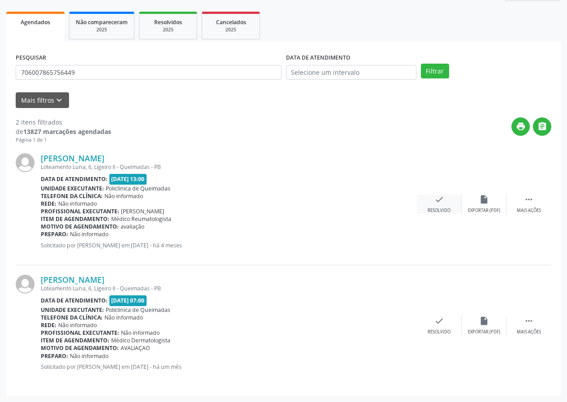
click at [443, 206] on div "check Resolvido" at bounding box center [439, 203] width 45 height 19
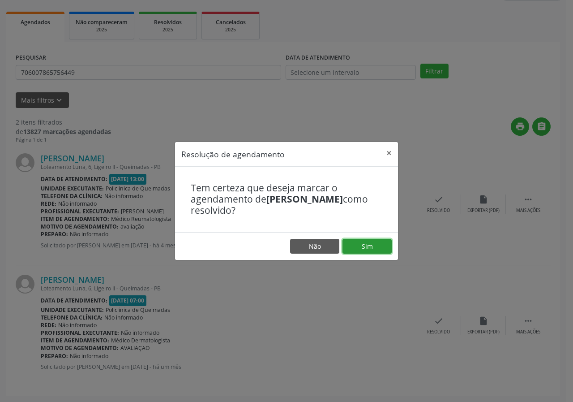
click at [366, 248] on button "Sim" at bounding box center [367, 246] width 49 height 15
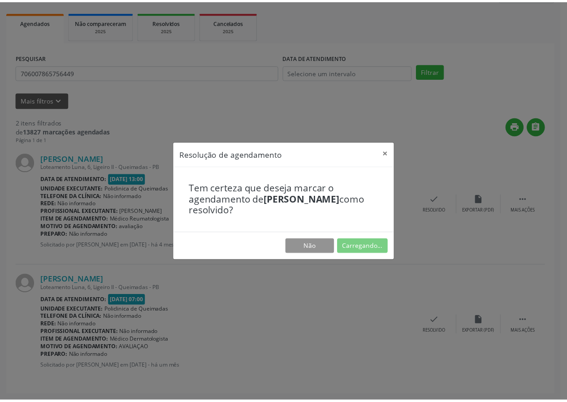
scroll to position [0, 0]
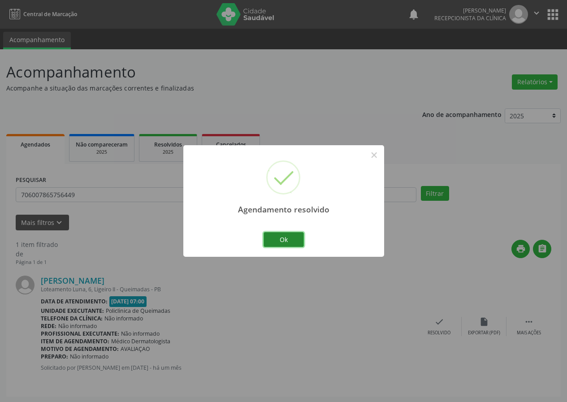
click at [300, 238] on button "Ok" at bounding box center [283, 239] width 40 height 15
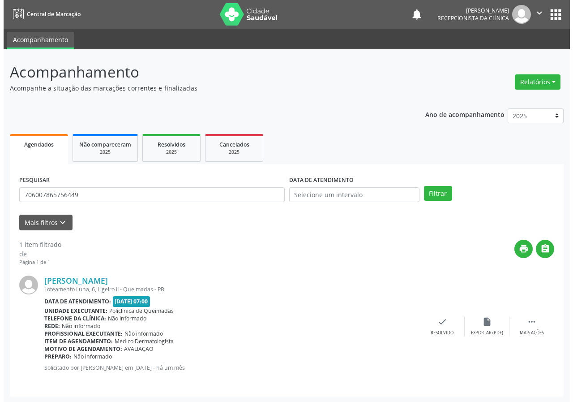
scroll to position [1, 0]
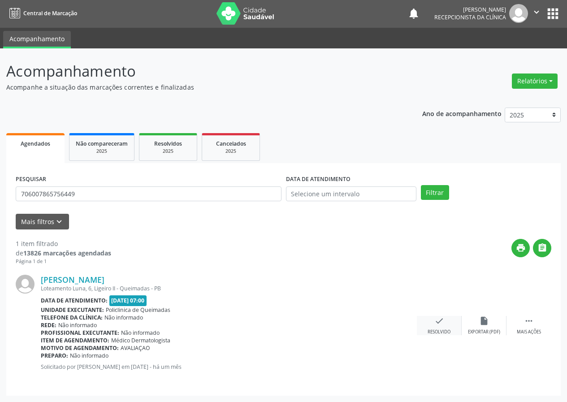
click at [440, 322] on icon "check" at bounding box center [439, 321] width 10 height 10
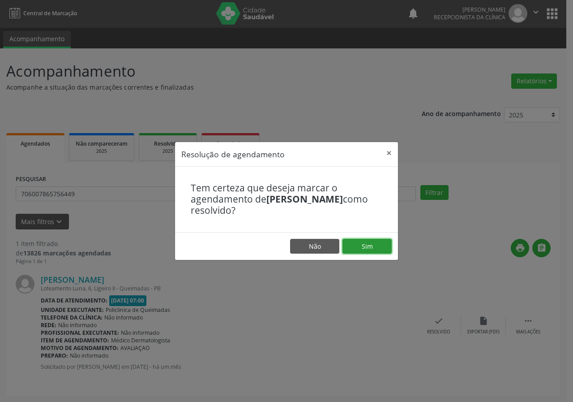
click at [383, 245] on button "Sim" at bounding box center [367, 246] width 49 height 15
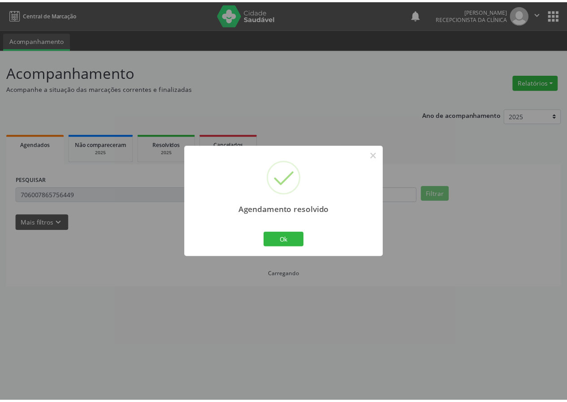
scroll to position [0, 0]
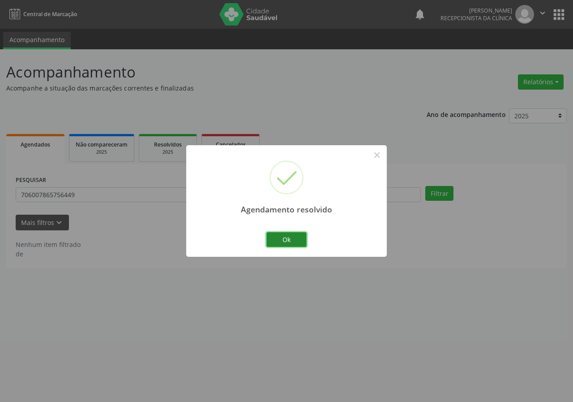
click at [271, 237] on button "Ok" at bounding box center [287, 239] width 40 height 15
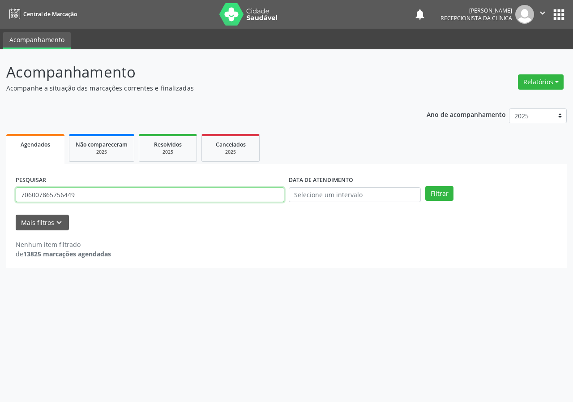
click at [122, 189] on input "706007865756449" at bounding box center [150, 194] width 269 height 15
click at [426, 186] on button "Filtrar" at bounding box center [440, 193] width 28 height 15
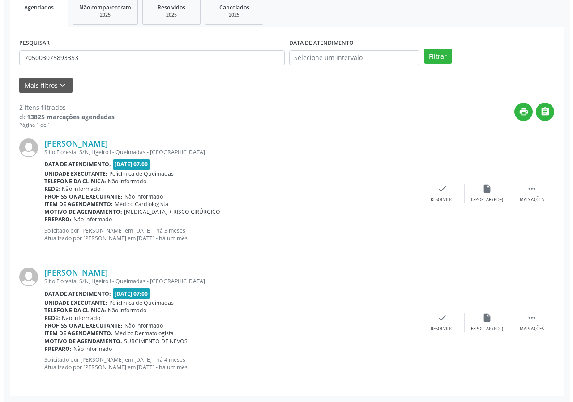
scroll to position [138, 0]
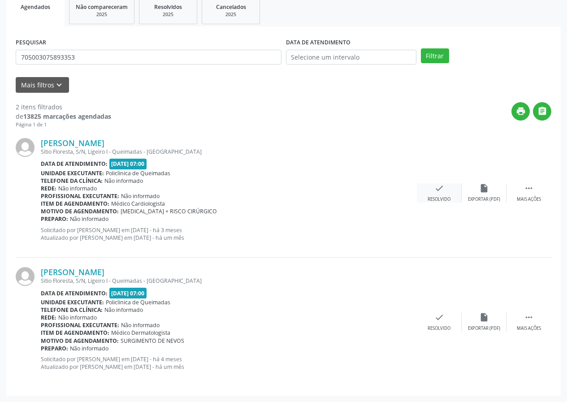
click at [440, 186] on icon "check" at bounding box center [439, 188] width 10 height 10
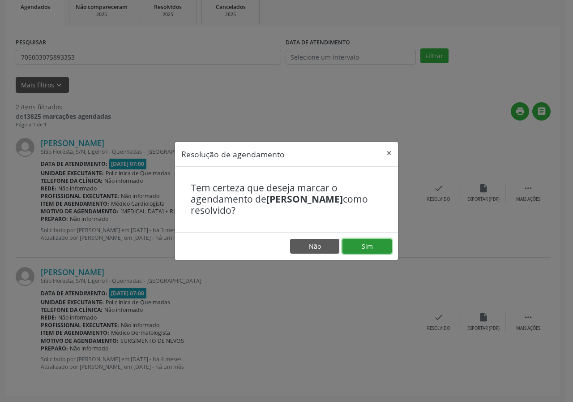
click at [367, 252] on button "Sim" at bounding box center [367, 246] width 49 height 15
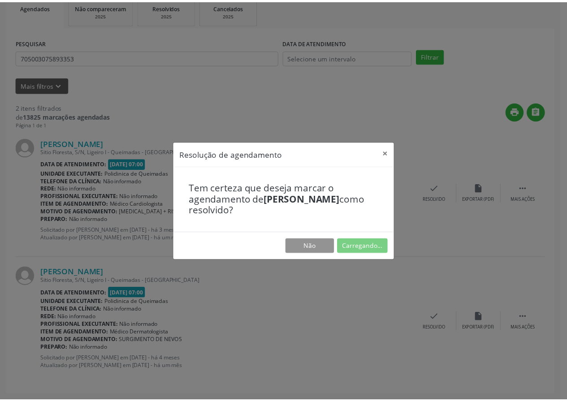
scroll to position [0, 0]
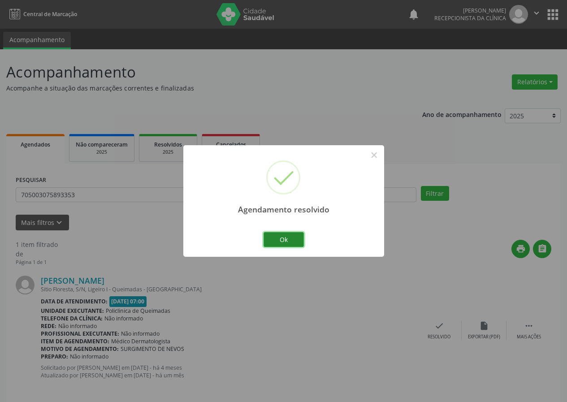
click at [293, 239] on button "Ok" at bounding box center [283, 239] width 40 height 15
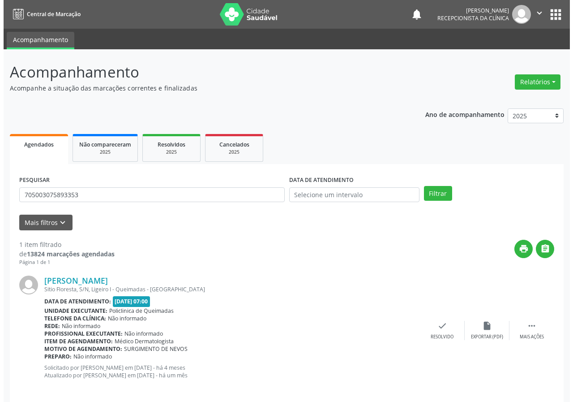
scroll to position [9, 0]
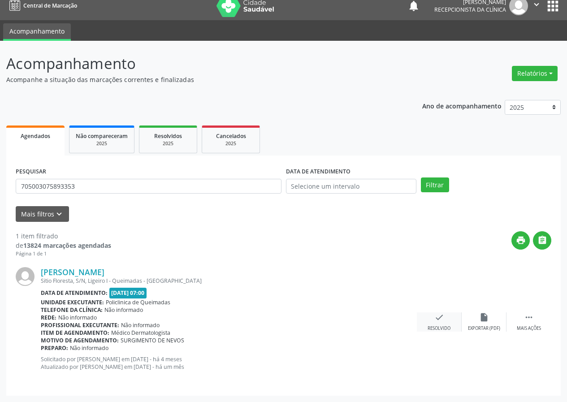
click at [439, 328] on div "Resolvido" at bounding box center [438, 328] width 23 height 6
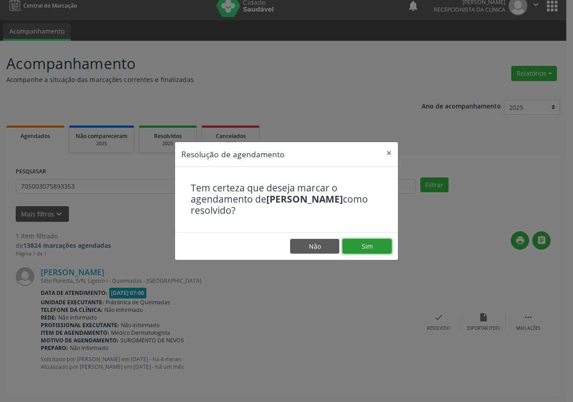
click at [370, 241] on button "Sim" at bounding box center [367, 246] width 49 height 15
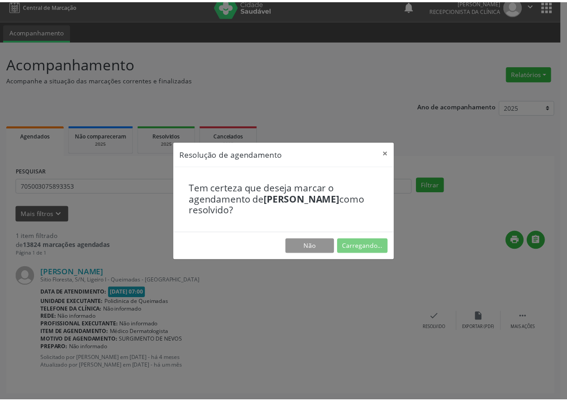
scroll to position [0, 0]
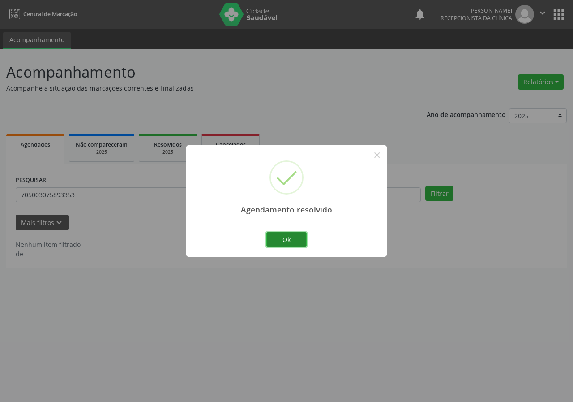
click at [278, 233] on button "Ok" at bounding box center [287, 239] width 40 height 15
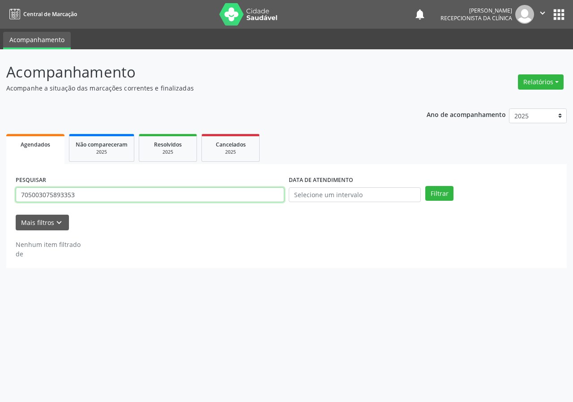
click at [207, 194] on input "705003075893353" at bounding box center [150, 194] width 269 height 15
click at [426, 186] on button "Filtrar" at bounding box center [440, 193] width 28 height 15
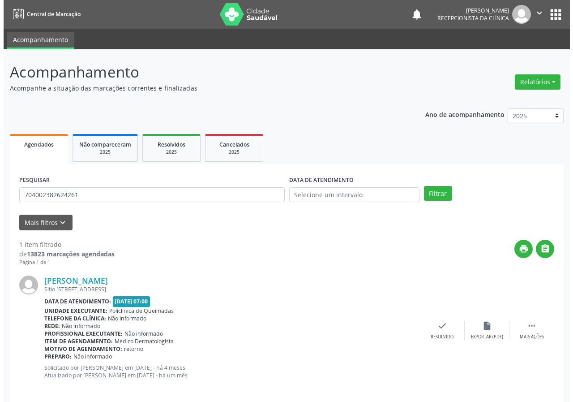
scroll to position [9, 0]
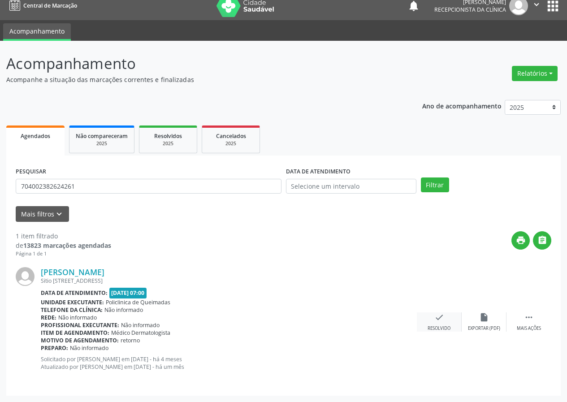
click at [443, 328] on div "Resolvido" at bounding box center [438, 328] width 23 height 6
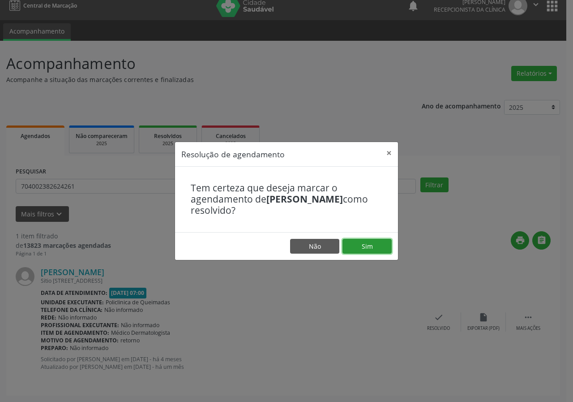
click at [363, 248] on button "Sim" at bounding box center [367, 246] width 49 height 15
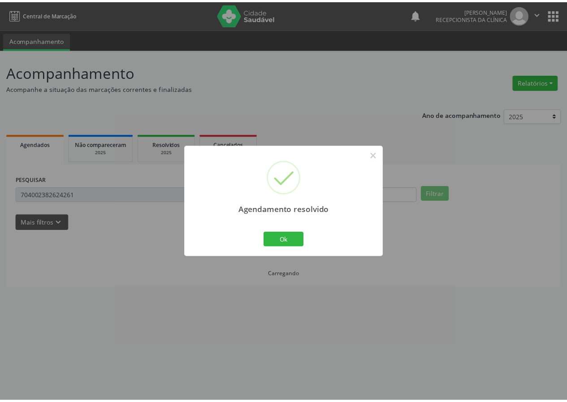
scroll to position [0, 0]
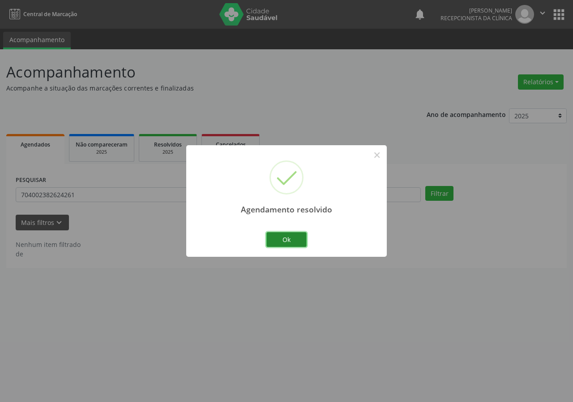
click at [278, 232] on button "Ok" at bounding box center [287, 239] width 40 height 15
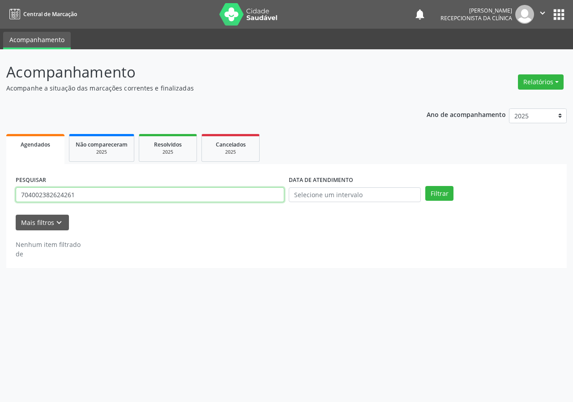
click at [130, 194] on input "704002382624261" at bounding box center [150, 194] width 269 height 15
click at [426, 186] on button "Filtrar" at bounding box center [440, 193] width 28 height 15
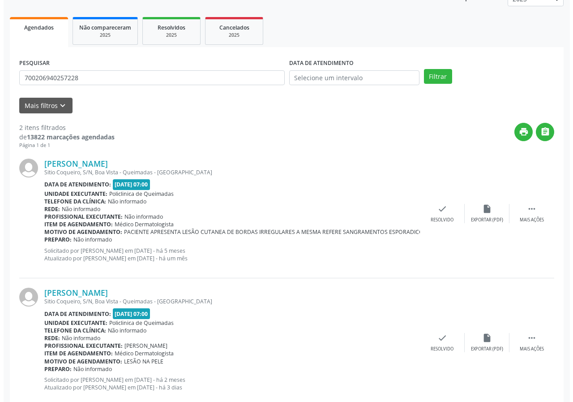
scroll to position [138, 0]
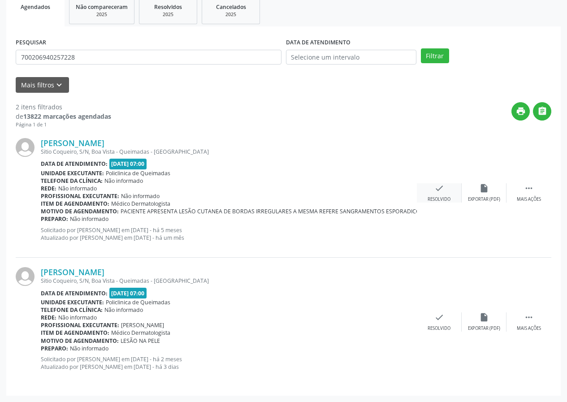
click at [439, 187] on icon "check" at bounding box center [439, 188] width 10 height 10
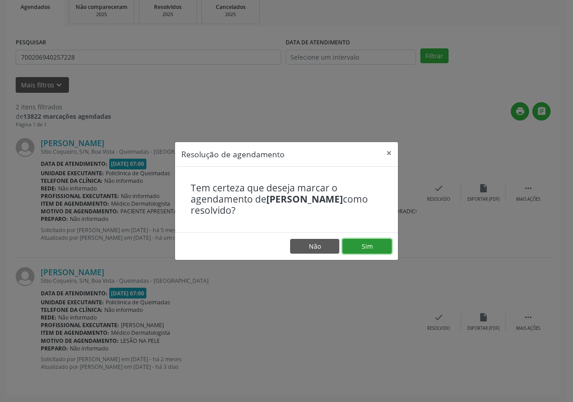
click at [362, 243] on button "Sim" at bounding box center [367, 246] width 49 height 15
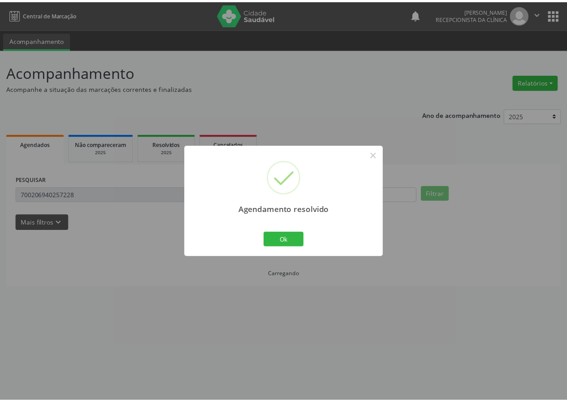
scroll to position [0, 0]
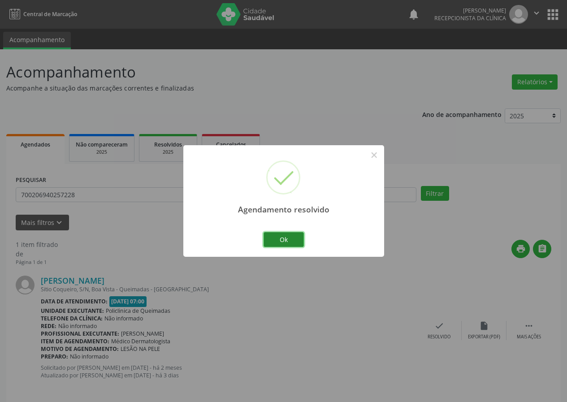
click at [278, 234] on button "Ok" at bounding box center [283, 239] width 40 height 15
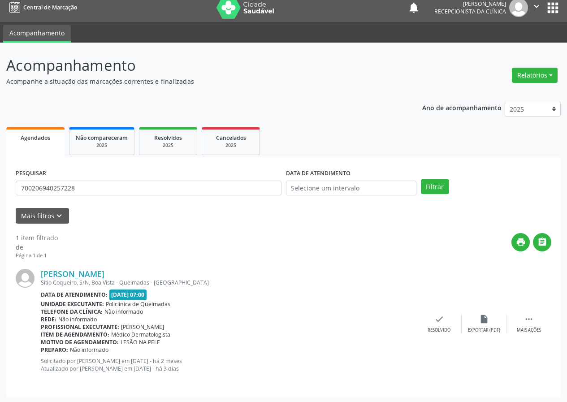
scroll to position [9, 0]
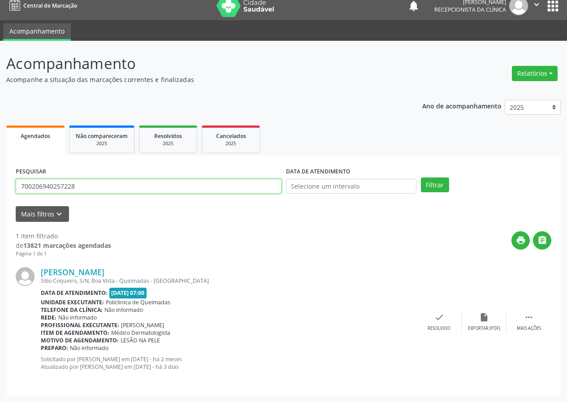
click at [131, 185] on input "700206940257228" at bounding box center [149, 186] width 266 height 15
click at [421, 177] on button "Filtrar" at bounding box center [435, 184] width 28 height 15
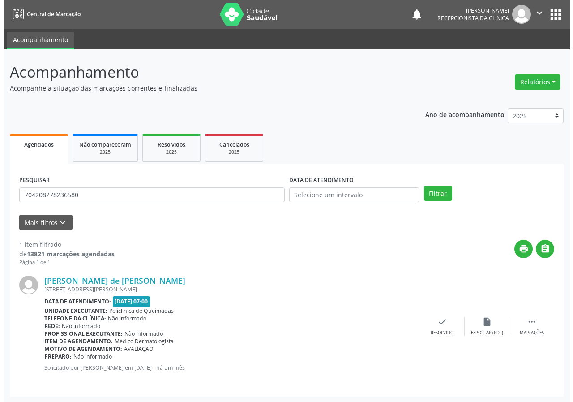
scroll to position [1, 0]
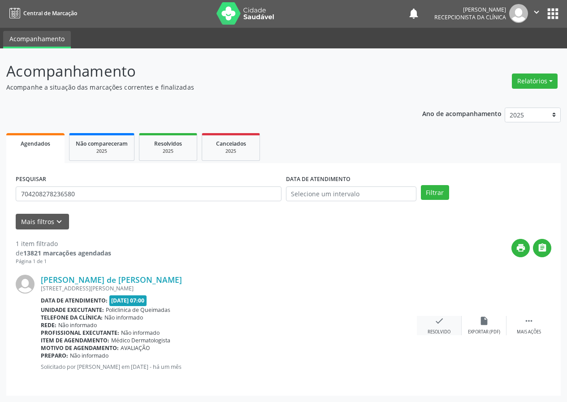
click at [442, 325] on icon "check" at bounding box center [439, 321] width 10 height 10
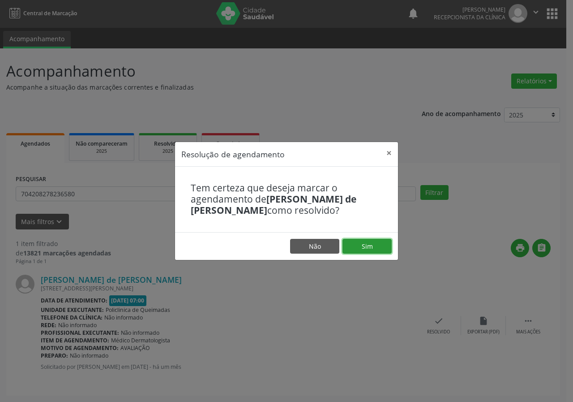
click at [368, 245] on button "Sim" at bounding box center [367, 246] width 49 height 15
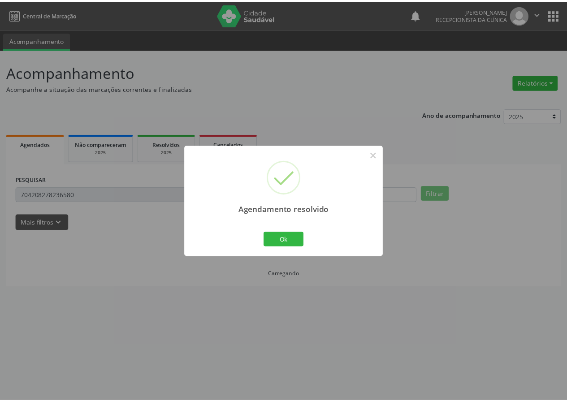
scroll to position [0, 0]
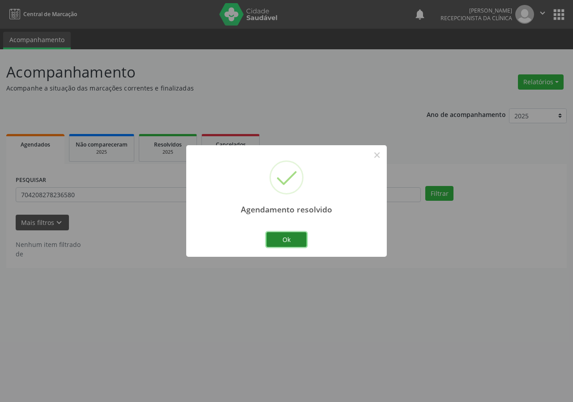
click at [294, 236] on button "Ok" at bounding box center [287, 239] width 40 height 15
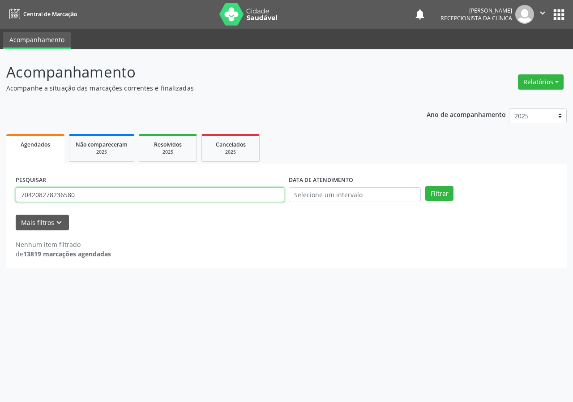
click at [102, 196] on input "704208278236580" at bounding box center [150, 194] width 269 height 15
click at [426, 186] on button "Filtrar" at bounding box center [440, 193] width 28 height 15
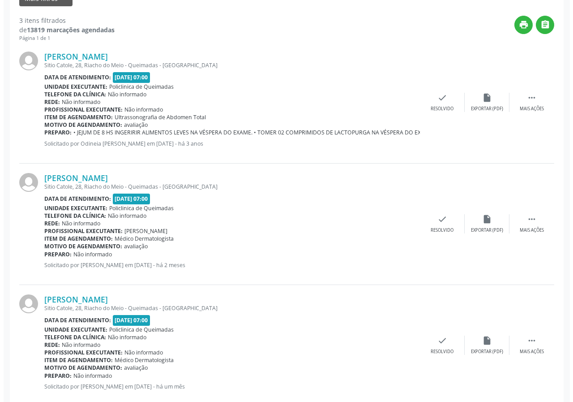
scroll to position [244, 0]
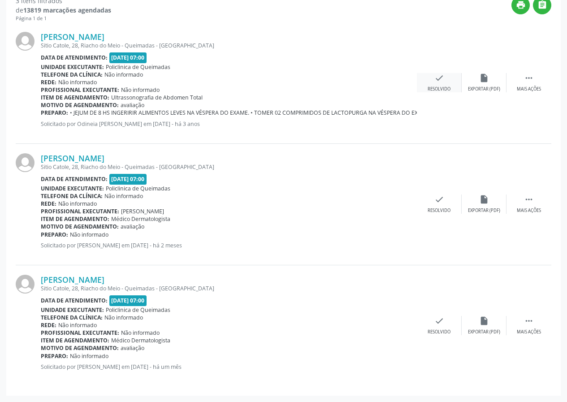
click at [439, 74] on icon "check" at bounding box center [439, 78] width 10 height 10
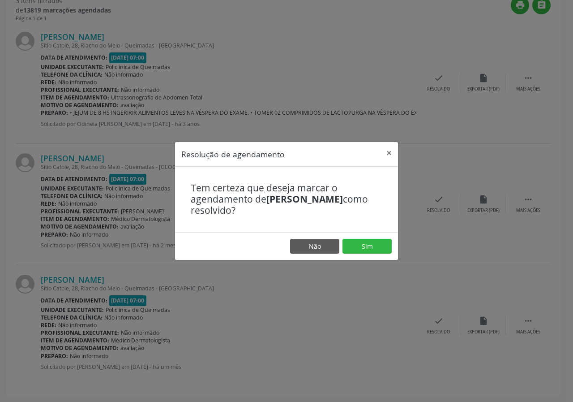
click at [375, 237] on footer "Não Sim" at bounding box center [286, 246] width 223 height 28
click at [375, 243] on button "Sim" at bounding box center [367, 246] width 49 height 15
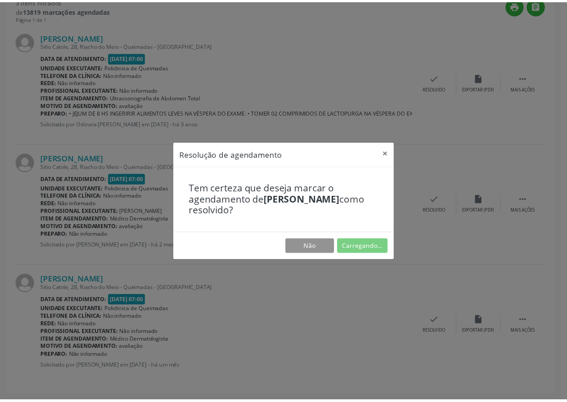
scroll to position [0, 0]
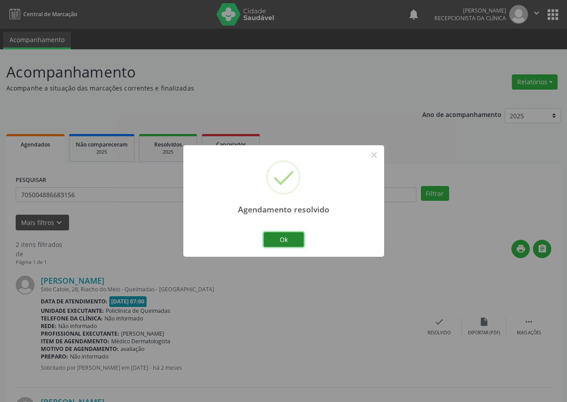
click at [290, 240] on button "Ok" at bounding box center [283, 239] width 40 height 15
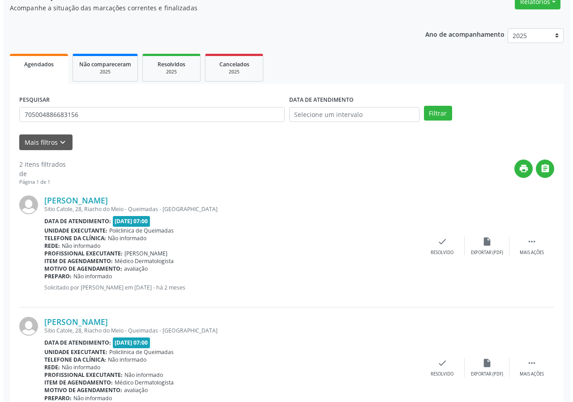
scroll to position [122, 0]
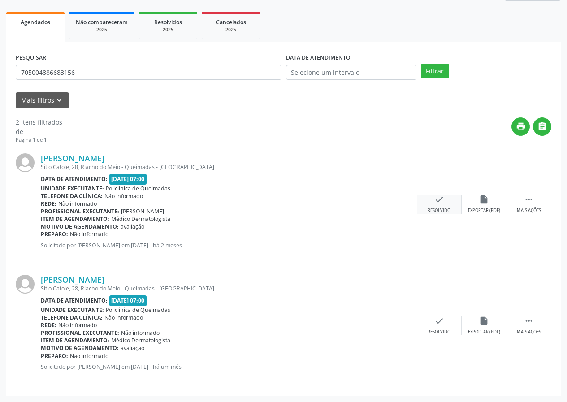
click at [447, 202] on div "check Resolvido" at bounding box center [439, 203] width 45 height 19
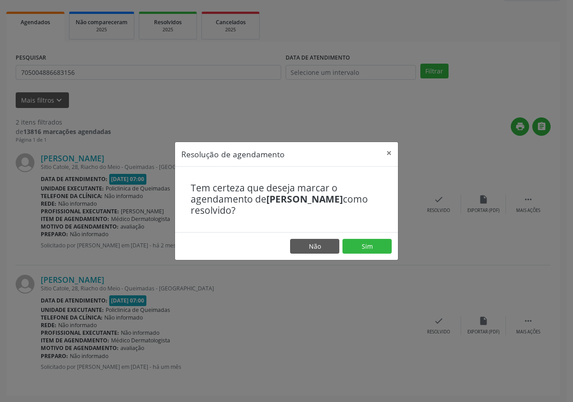
click at [373, 237] on footer "Não Sim" at bounding box center [286, 246] width 223 height 28
click at [373, 243] on button "Sim" at bounding box center [367, 246] width 49 height 15
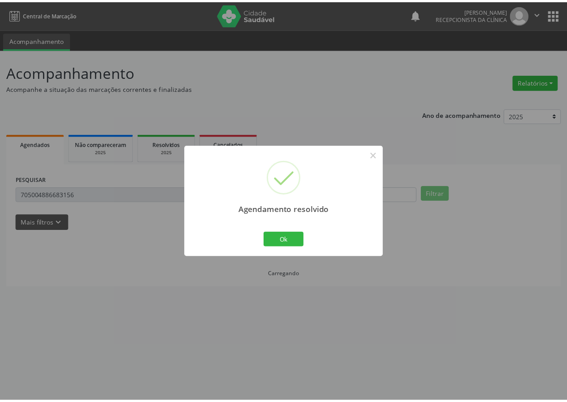
scroll to position [0, 0]
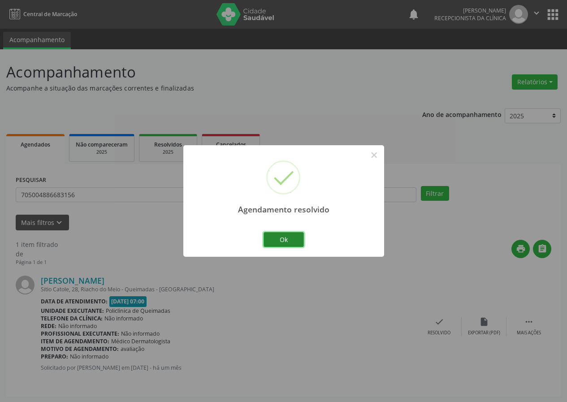
click at [294, 244] on button "Ok" at bounding box center [283, 239] width 40 height 15
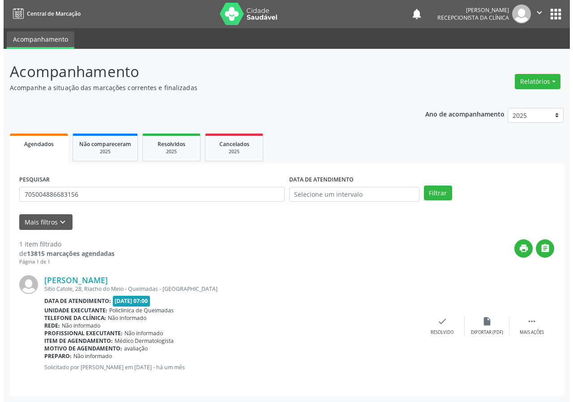
scroll to position [1, 0]
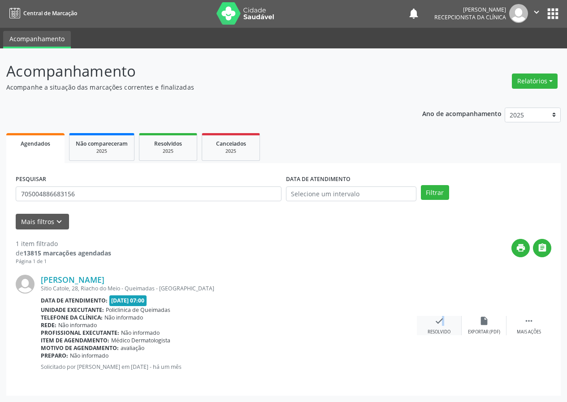
click at [437, 323] on icon "check" at bounding box center [439, 321] width 10 height 10
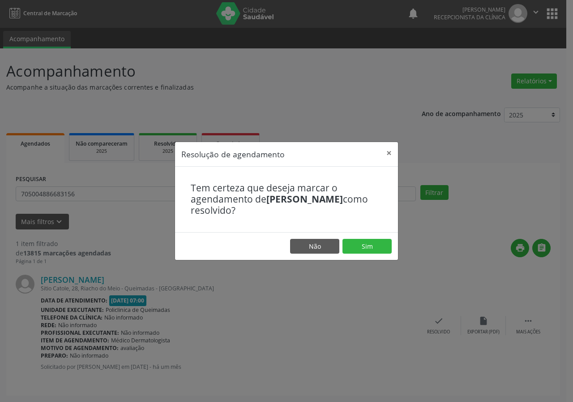
click at [369, 237] on footer "Não Sim" at bounding box center [286, 246] width 223 height 28
click at [368, 243] on button "Sim" at bounding box center [367, 246] width 49 height 15
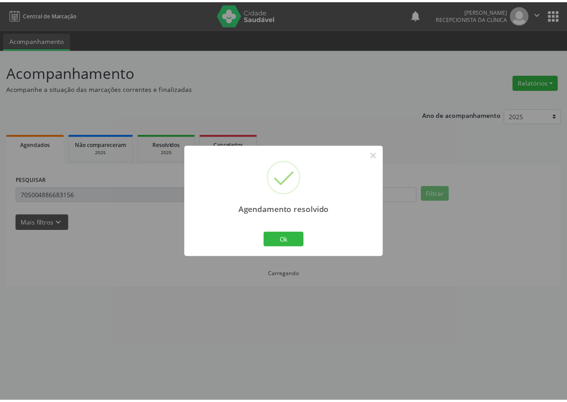
scroll to position [0, 0]
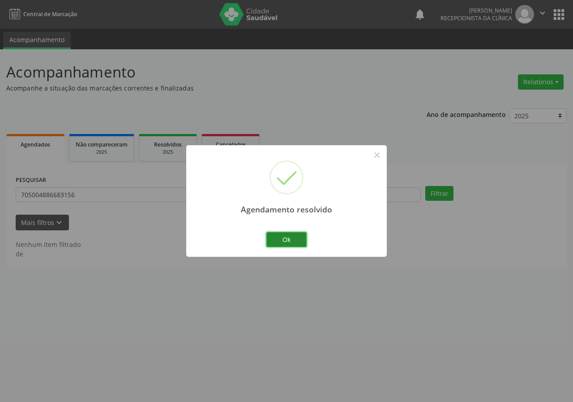
click at [277, 235] on button "Ok" at bounding box center [287, 239] width 40 height 15
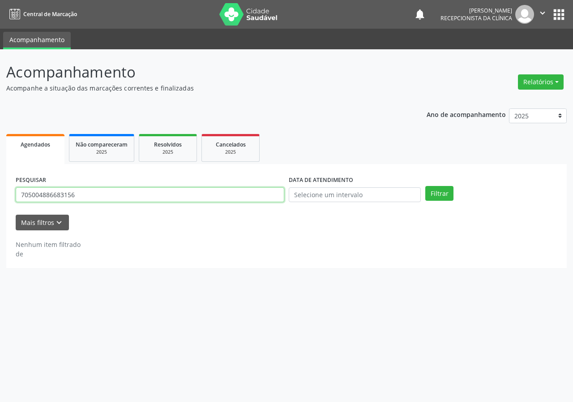
click at [110, 193] on input "705004886683156" at bounding box center [150, 194] width 269 height 15
click at [426, 186] on button "Filtrar" at bounding box center [440, 193] width 28 height 15
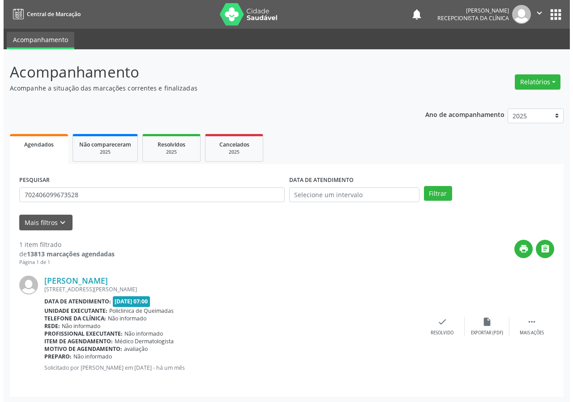
scroll to position [1, 0]
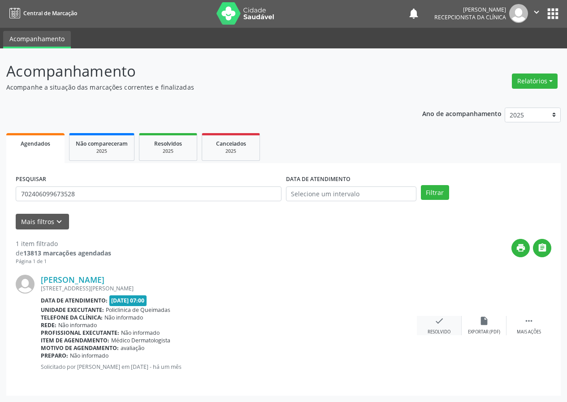
click at [443, 322] on icon "check" at bounding box center [439, 321] width 10 height 10
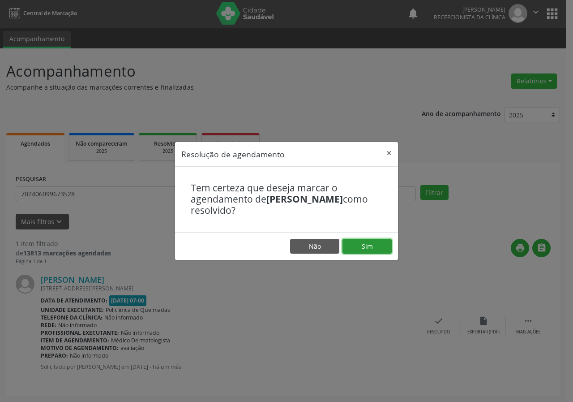
click at [382, 244] on button "Sim" at bounding box center [367, 246] width 49 height 15
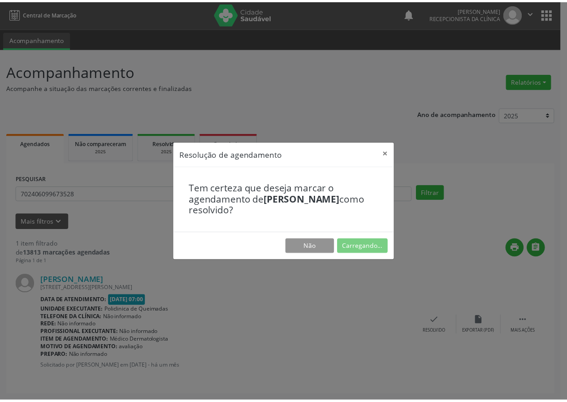
scroll to position [0, 0]
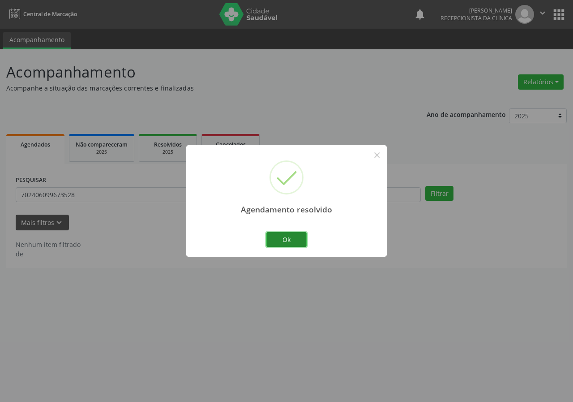
click at [275, 237] on button "Ok" at bounding box center [287, 239] width 40 height 15
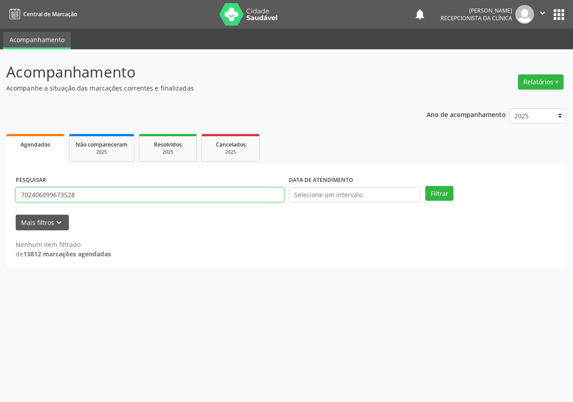
click at [146, 194] on input "702406099673528" at bounding box center [150, 194] width 269 height 15
click at [426, 186] on button "Filtrar" at bounding box center [440, 193] width 28 height 15
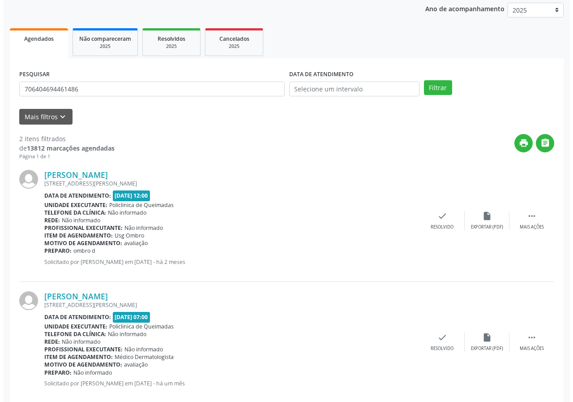
scroll to position [122, 0]
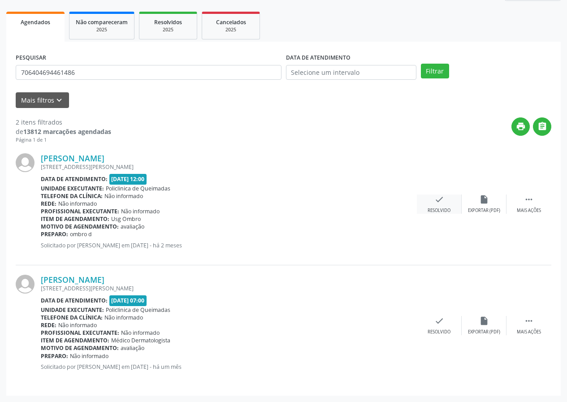
click at [444, 202] on div "check Resolvido" at bounding box center [439, 203] width 45 height 19
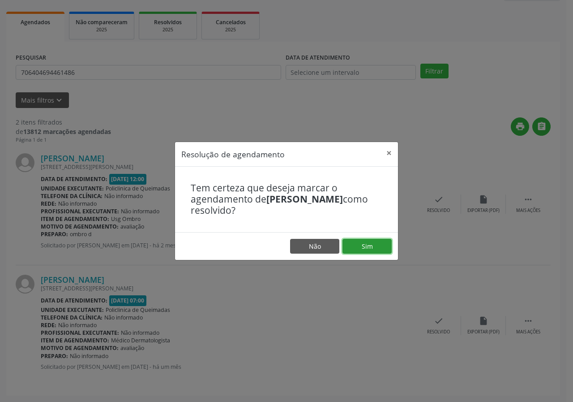
click at [361, 250] on button "Sim" at bounding box center [367, 246] width 49 height 15
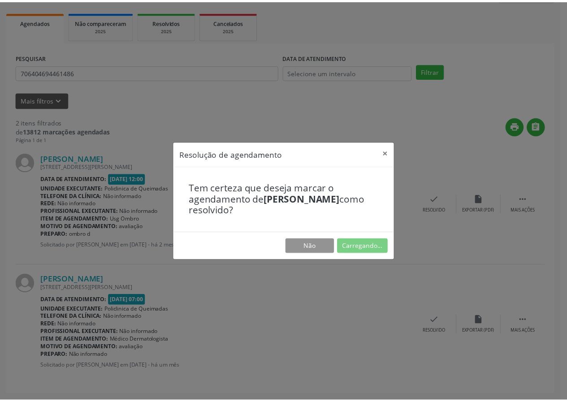
scroll to position [0, 0]
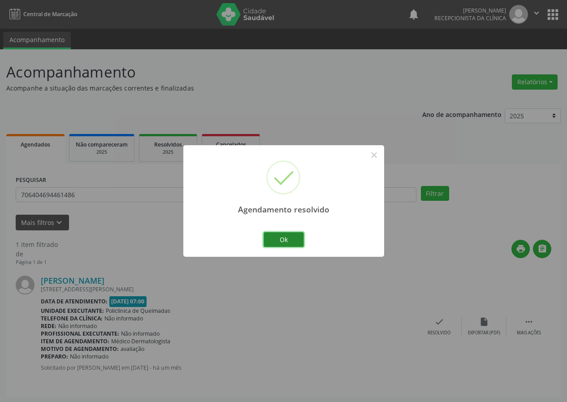
click at [299, 238] on button "Ok" at bounding box center [283, 239] width 40 height 15
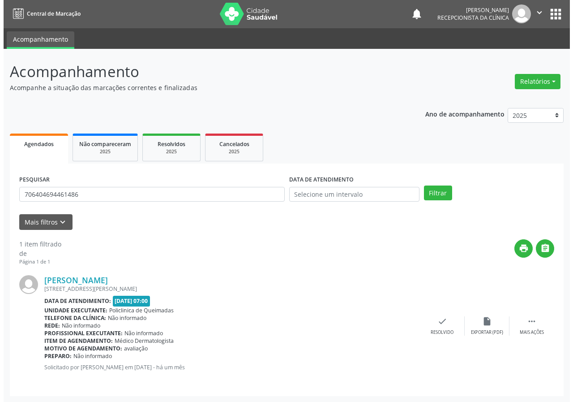
scroll to position [1, 0]
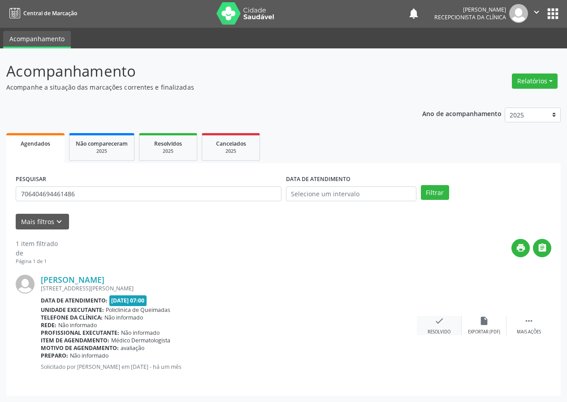
click at [435, 322] on icon "check" at bounding box center [439, 321] width 10 height 10
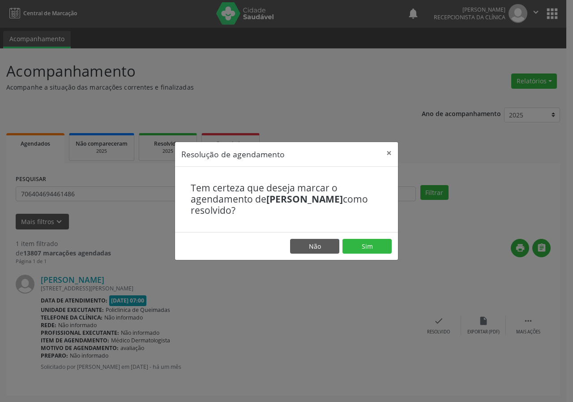
click at [362, 238] on footer "Não Sim" at bounding box center [286, 246] width 223 height 28
click at [352, 243] on button "Sim" at bounding box center [367, 246] width 49 height 15
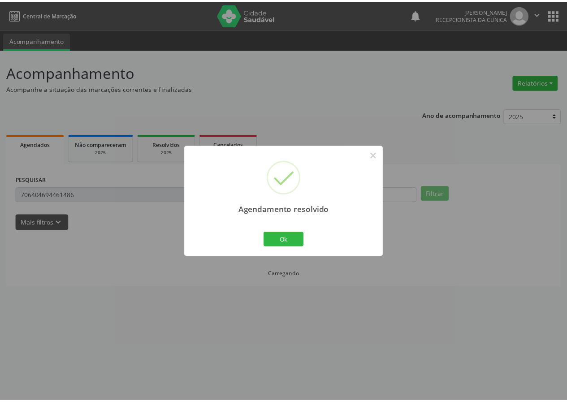
scroll to position [0, 0]
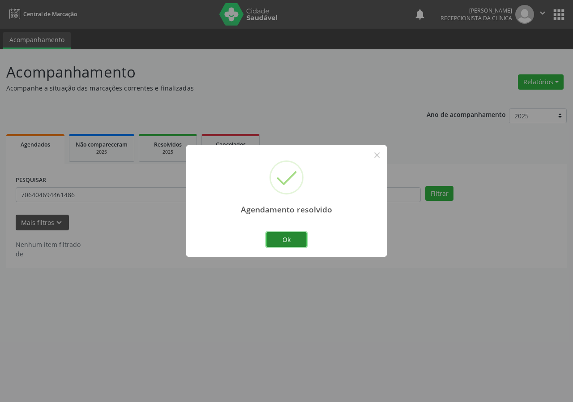
click at [297, 240] on button "Ok" at bounding box center [287, 239] width 40 height 15
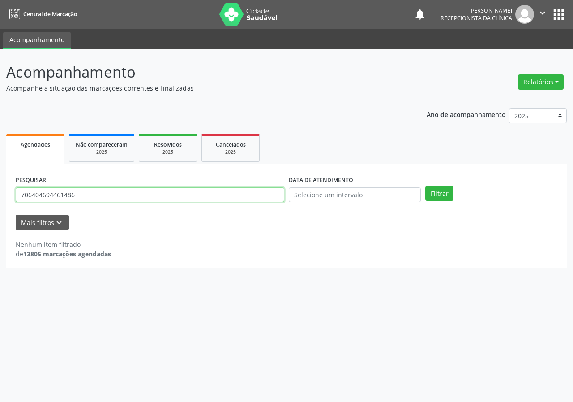
click at [125, 201] on input "706404694461486" at bounding box center [150, 194] width 269 height 15
click at [426, 186] on button "Filtrar" at bounding box center [440, 193] width 28 height 15
click at [47, 194] on input "7026022266987246" at bounding box center [150, 194] width 269 height 15
click at [47, 195] on input "7026022266987246" at bounding box center [150, 194] width 269 height 15
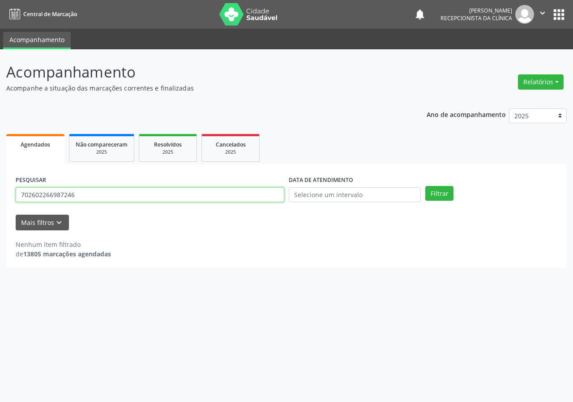
click at [426, 186] on button "Filtrar" at bounding box center [440, 193] width 28 height 15
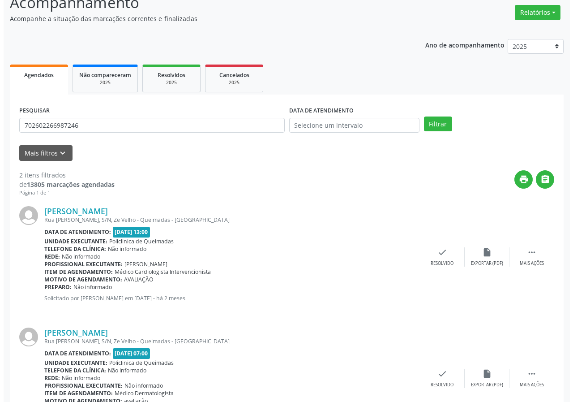
scroll to position [122, 0]
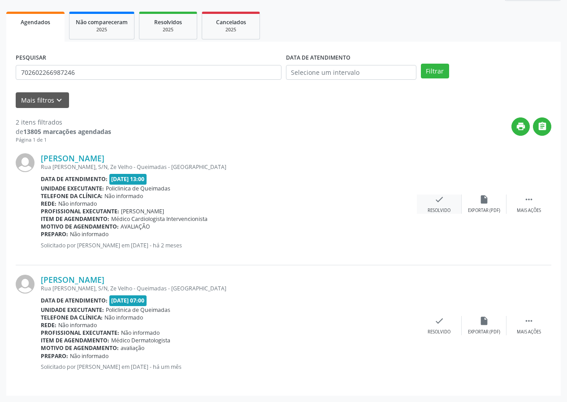
click at [439, 199] on icon "check" at bounding box center [439, 199] width 10 height 10
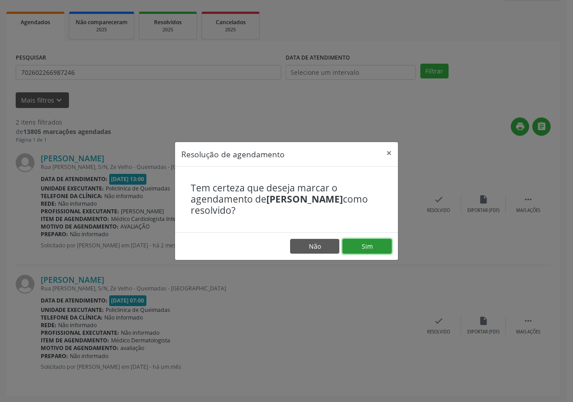
click at [370, 244] on button "Sim" at bounding box center [367, 246] width 49 height 15
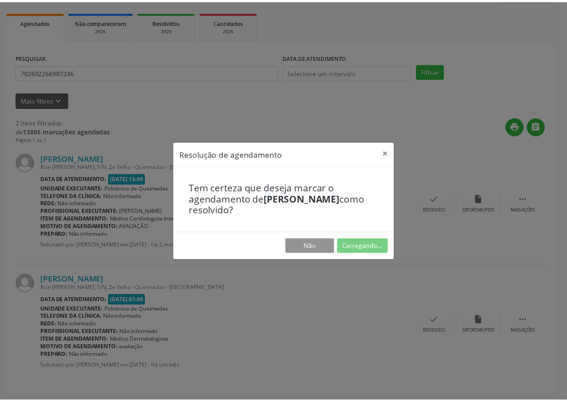
scroll to position [0, 0]
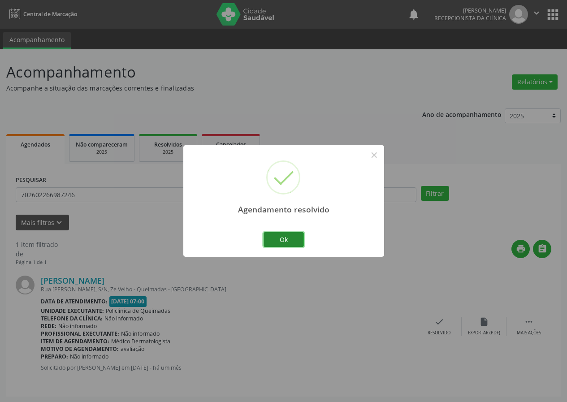
click at [297, 237] on button "Ok" at bounding box center [283, 239] width 40 height 15
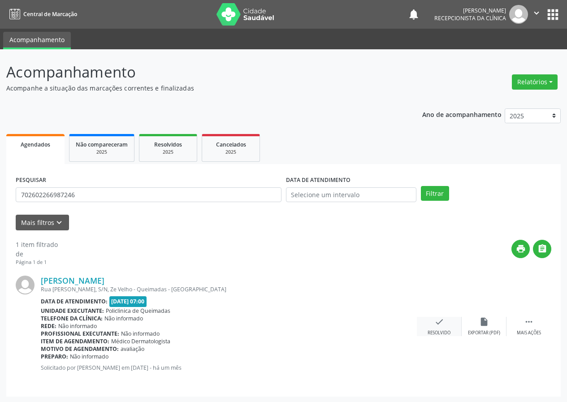
click at [432, 321] on div "check Resolvido" at bounding box center [439, 326] width 45 height 19
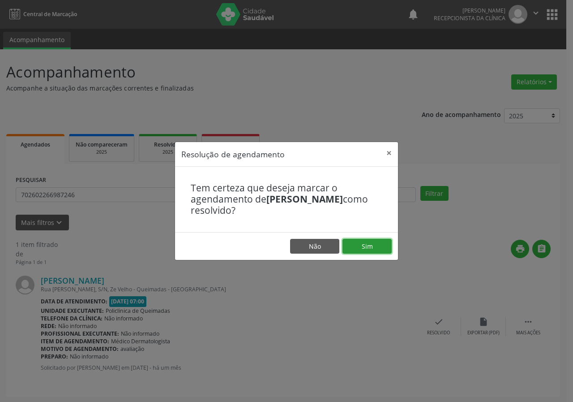
click at [366, 250] on button "Sim" at bounding box center [367, 246] width 49 height 15
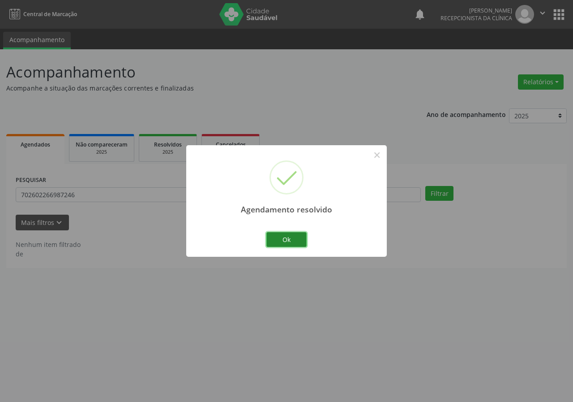
click at [297, 239] on button "Ok" at bounding box center [287, 239] width 40 height 15
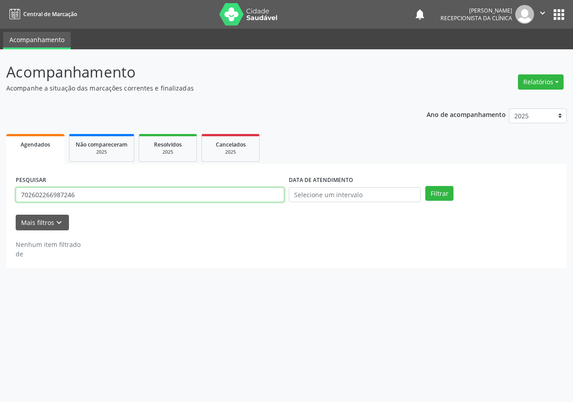
click at [159, 195] on input "702602266987246" at bounding box center [150, 194] width 269 height 15
click at [426, 186] on button "Filtrar" at bounding box center [440, 193] width 28 height 15
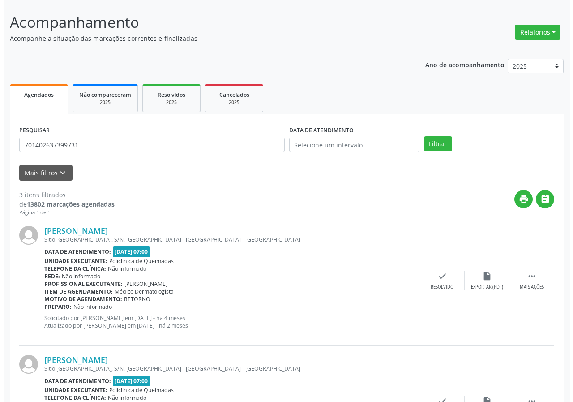
scroll to position [27, 0]
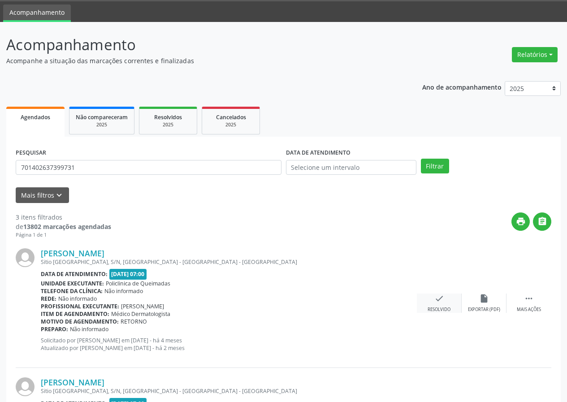
click at [443, 303] on icon "check" at bounding box center [439, 298] width 10 height 10
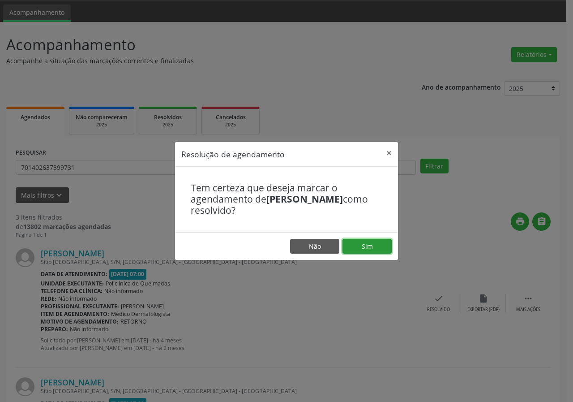
click at [361, 244] on button "Sim" at bounding box center [367, 246] width 49 height 15
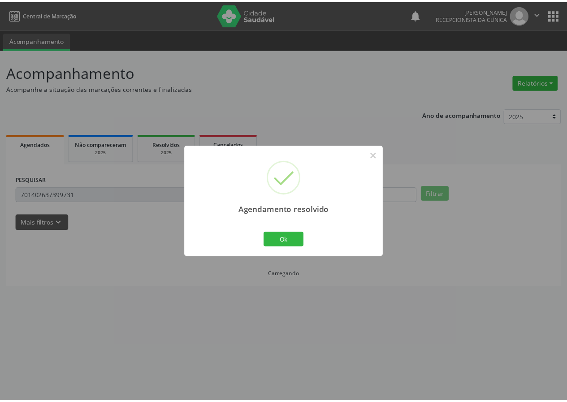
scroll to position [0, 0]
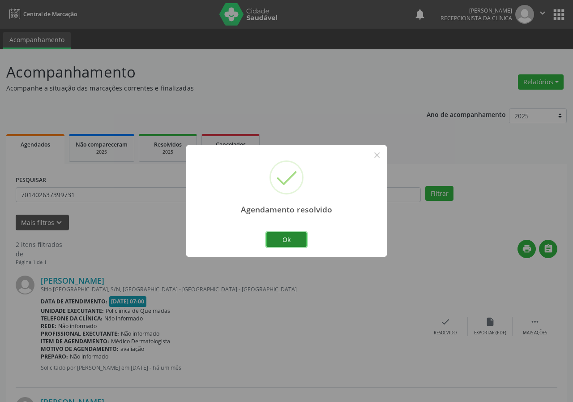
click at [289, 239] on button "Ok" at bounding box center [287, 239] width 40 height 15
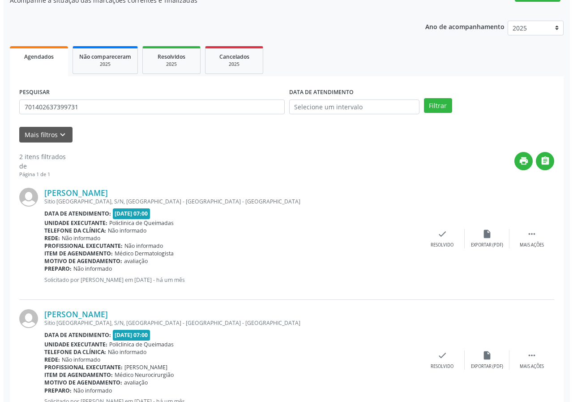
scroll to position [122, 0]
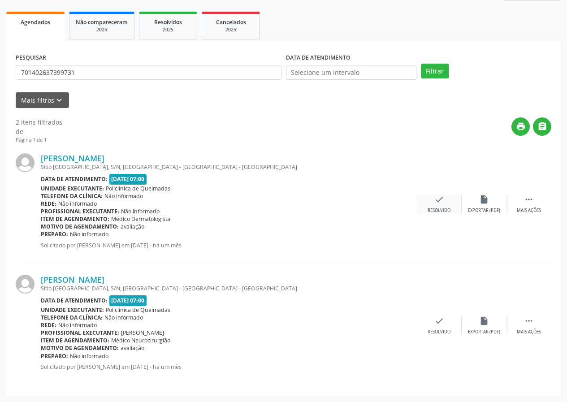
click at [434, 201] on icon "check" at bounding box center [439, 199] width 10 height 10
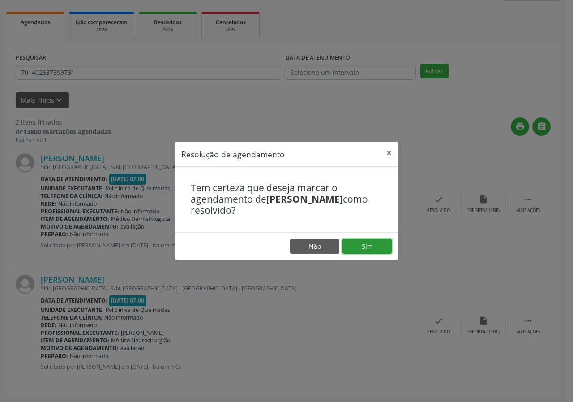
click at [378, 244] on button "Sim" at bounding box center [367, 246] width 49 height 15
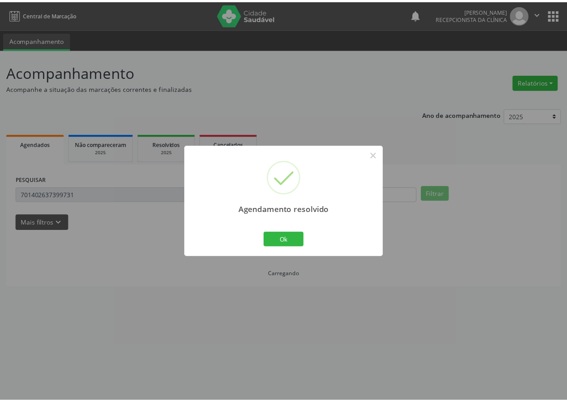
scroll to position [0, 0]
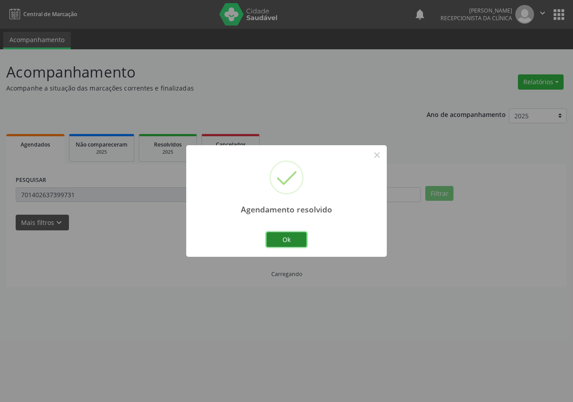
click at [296, 241] on button "Ok" at bounding box center [287, 239] width 40 height 15
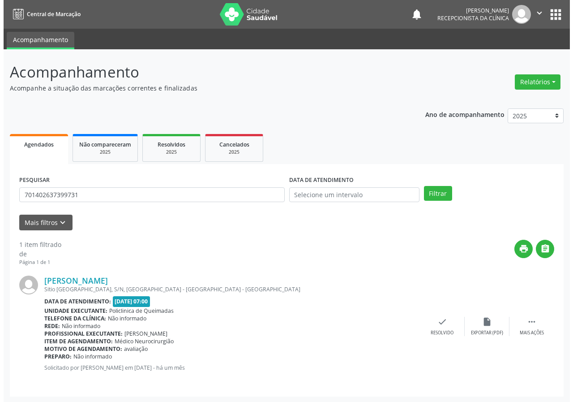
scroll to position [1, 0]
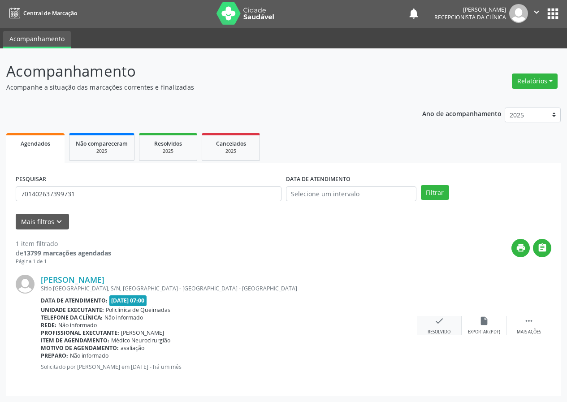
click at [434, 326] on div "check Resolvido" at bounding box center [439, 325] width 45 height 19
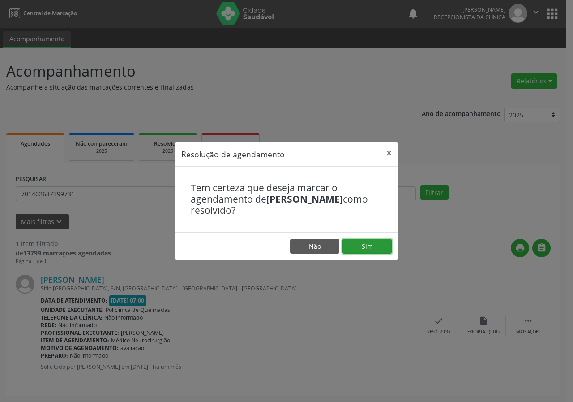
click at [360, 246] on button "Sim" at bounding box center [367, 246] width 49 height 15
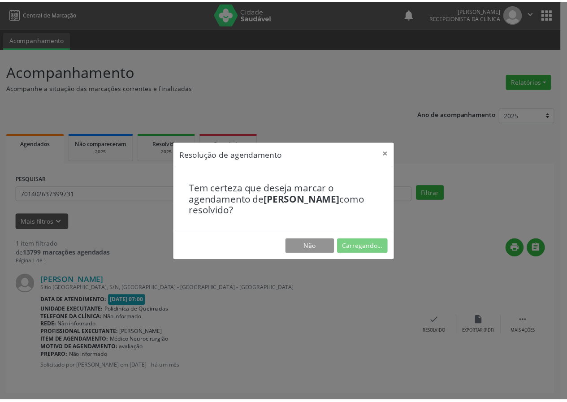
scroll to position [0, 0]
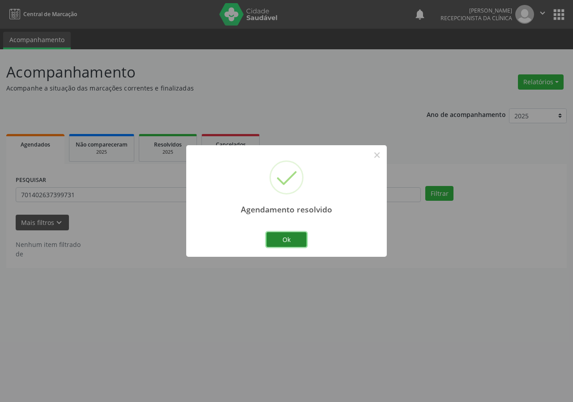
click at [294, 234] on button "Ok" at bounding box center [287, 239] width 40 height 15
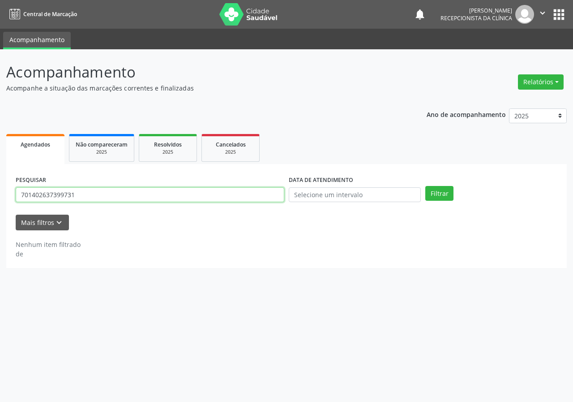
click at [242, 202] on input "701402637399731" at bounding box center [150, 194] width 269 height 15
click at [242, 201] on input "701402637399731" at bounding box center [150, 194] width 269 height 15
click at [426, 186] on button "Filtrar" at bounding box center [440, 193] width 28 height 15
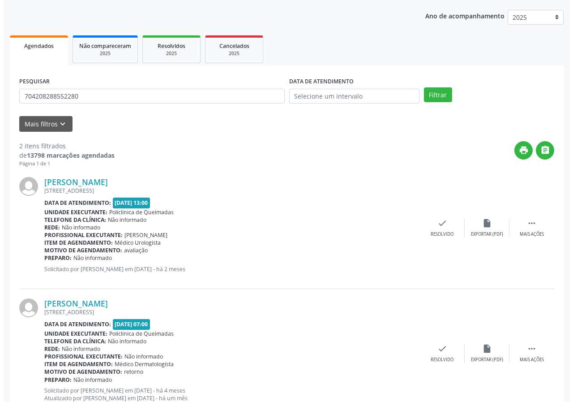
scroll to position [130, 0]
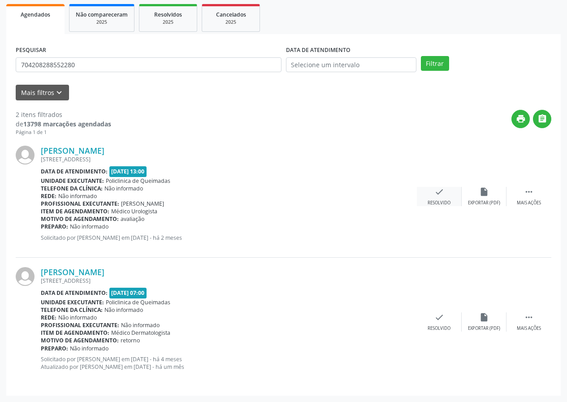
click at [438, 193] on icon "check" at bounding box center [439, 192] width 10 height 10
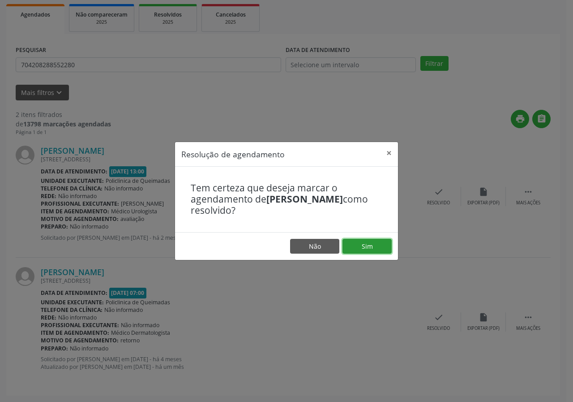
click at [362, 246] on button "Sim" at bounding box center [367, 246] width 49 height 15
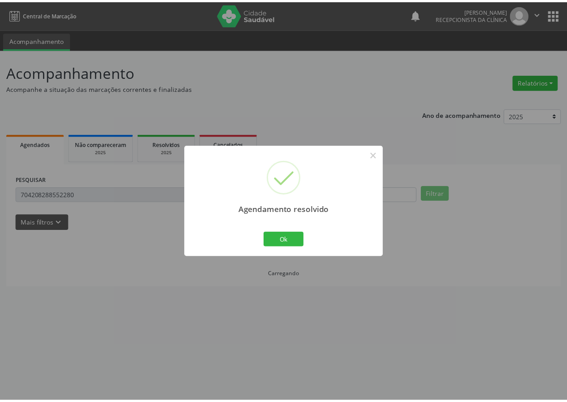
scroll to position [0, 0]
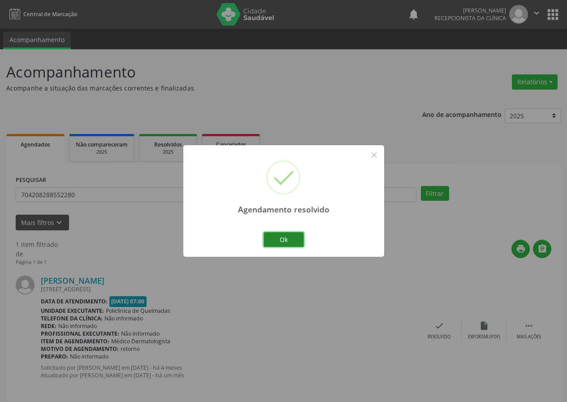
click at [290, 237] on button "Ok" at bounding box center [283, 239] width 40 height 15
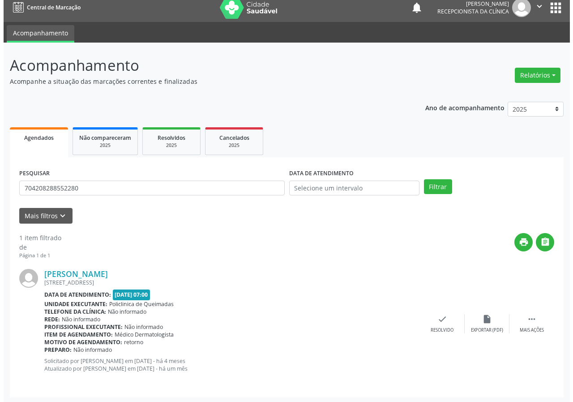
scroll to position [9, 0]
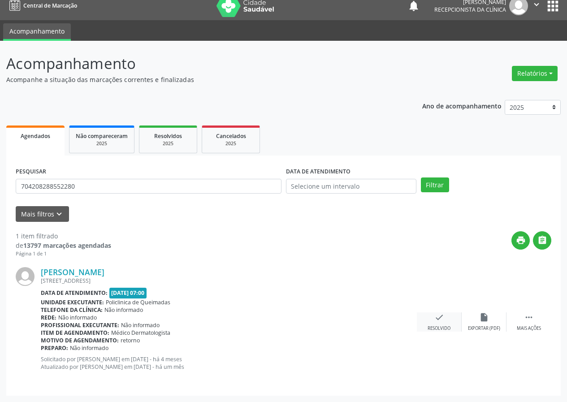
click at [435, 316] on icon "check" at bounding box center [439, 317] width 10 height 10
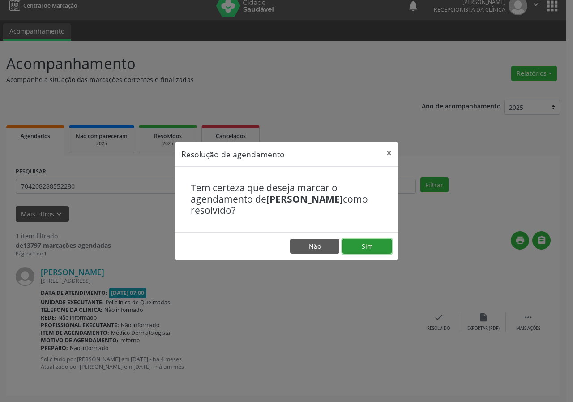
click at [379, 250] on button "Sim" at bounding box center [367, 246] width 49 height 15
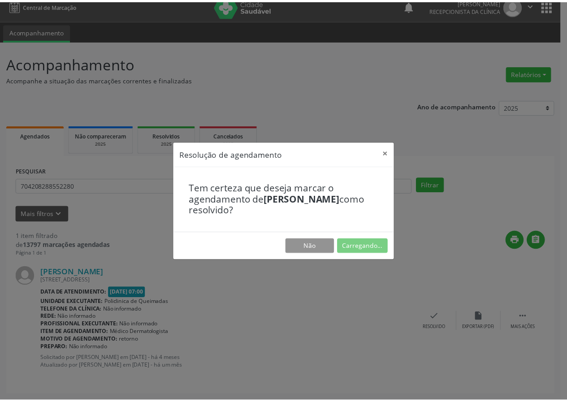
scroll to position [0, 0]
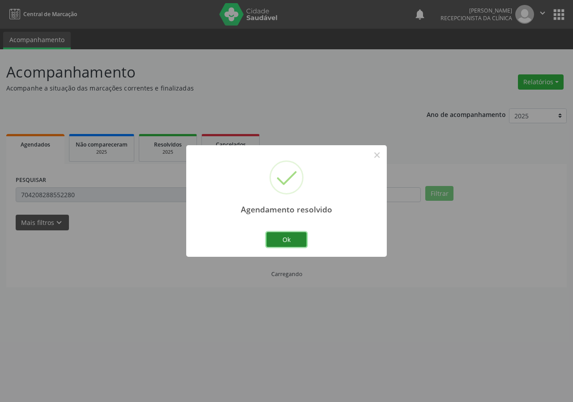
click at [286, 240] on button "Ok" at bounding box center [287, 239] width 40 height 15
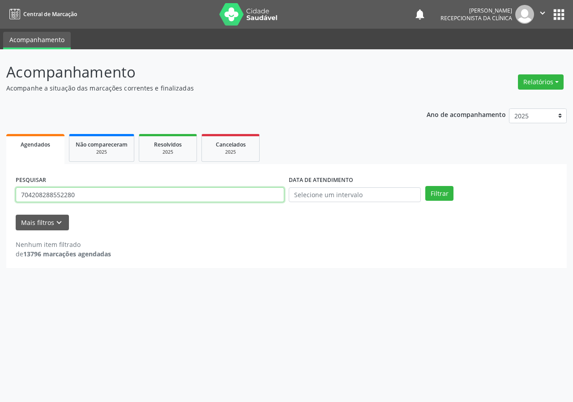
click at [185, 190] on input "704208288552280" at bounding box center [150, 194] width 269 height 15
click at [426, 186] on button "Filtrar" at bounding box center [440, 193] width 28 height 15
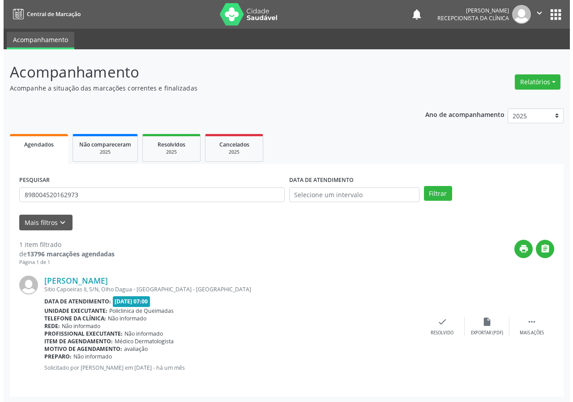
scroll to position [1, 0]
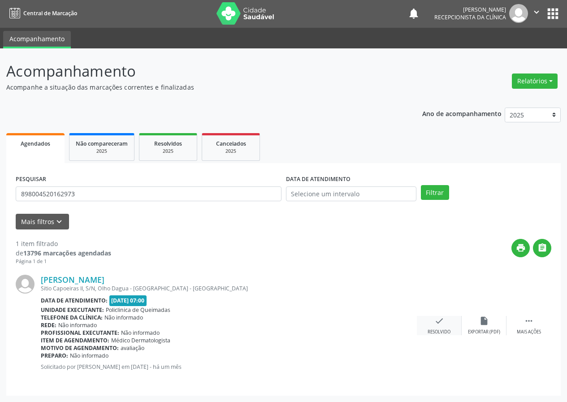
click at [440, 318] on icon "check" at bounding box center [439, 321] width 10 height 10
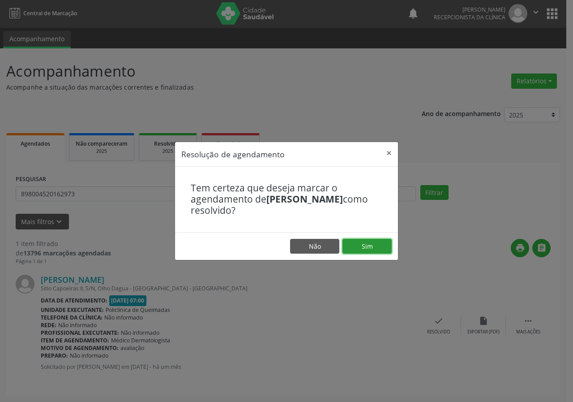
click at [370, 245] on button "Sim" at bounding box center [367, 246] width 49 height 15
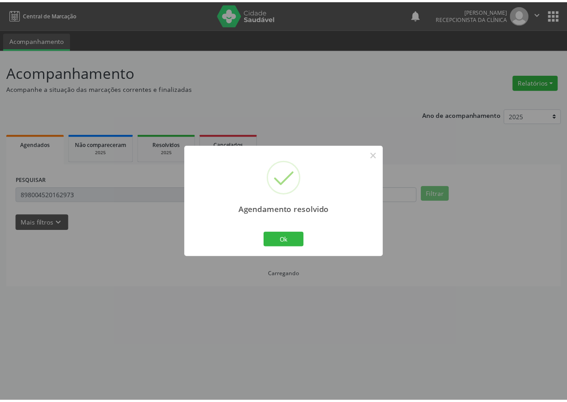
scroll to position [0, 0]
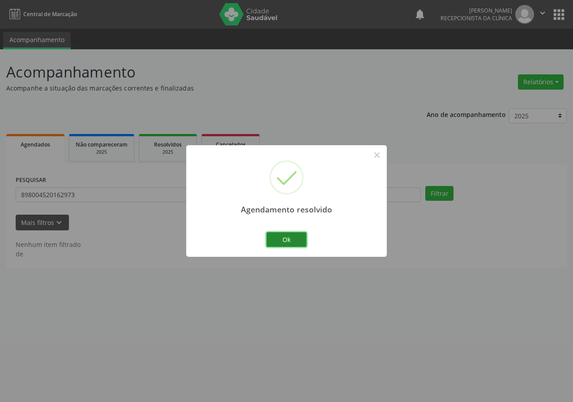
click at [287, 236] on button "Ok" at bounding box center [287, 239] width 40 height 15
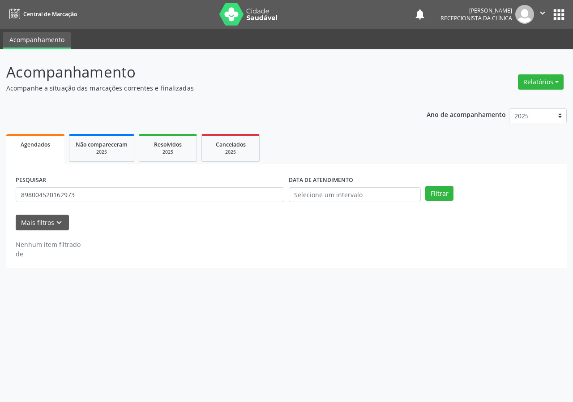
click at [160, 183] on div "PESQUISAR 898004520162973" at bounding box center [149, 190] width 273 height 35
click at [162, 182] on div "PESQUISAR 898004520162973" at bounding box center [149, 190] width 273 height 35
click at [163, 184] on div "PESQUISAR 898004520162973" at bounding box center [149, 190] width 273 height 35
click at [162, 195] on input "898004520162973" at bounding box center [150, 194] width 269 height 15
click at [164, 194] on input "898004520162973" at bounding box center [150, 194] width 269 height 15
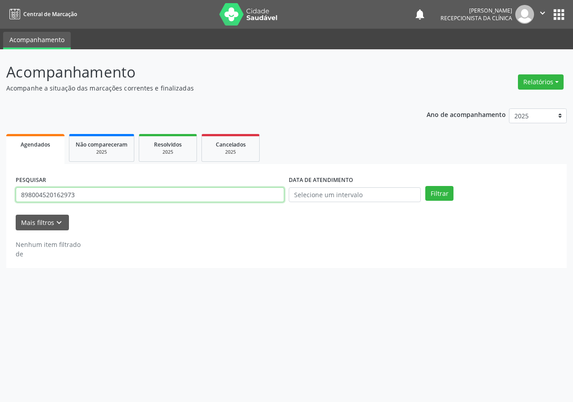
click at [164, 194] on input "898004520162973" at bounding box center [150, 194] width 269 height 15
click at [426, 186] on button "Filtrar" at bounding box center [440, 193] width 28 height 15
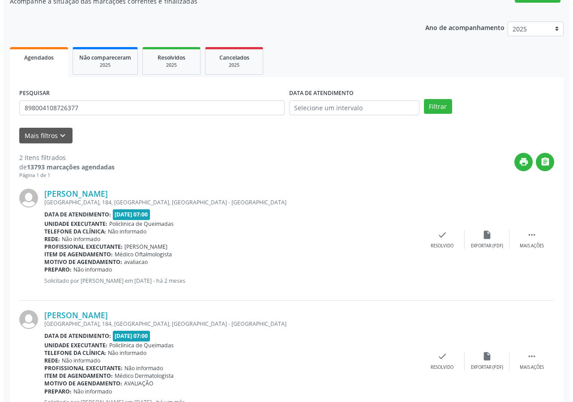
scroll to position [122, 0]
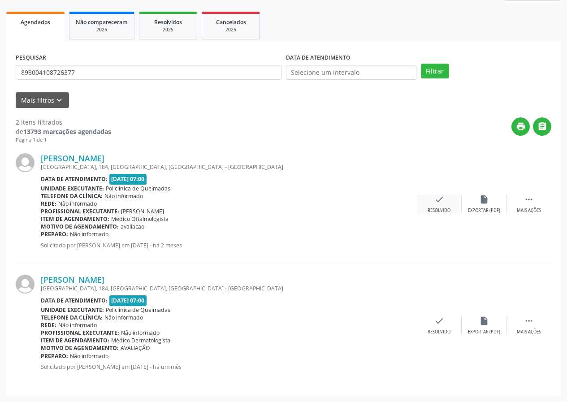
click at [442, 200] on icon "check" at bounding box center [439, 199] width 10 height 10
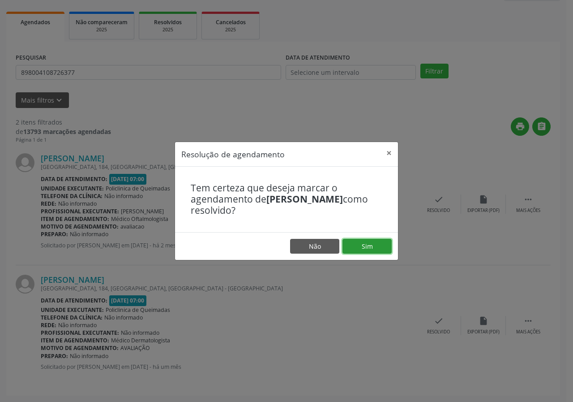
click at [382, 245] on button "Sim" at bounding box center [367, 246] width 49 height 15
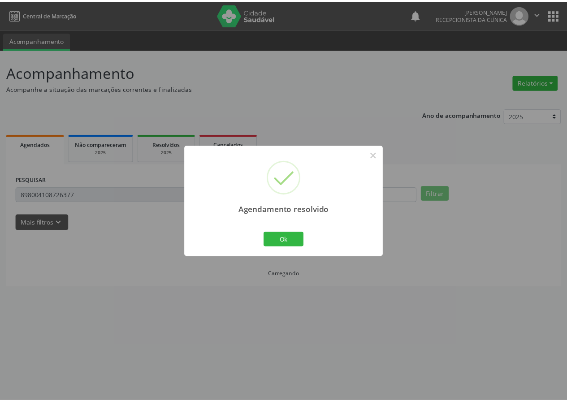
scroll to position [0, 0]
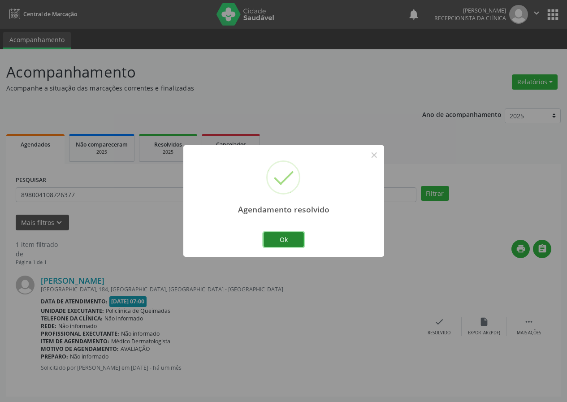
click at [288, 241] on button "Ok" at bounding box center [283, 239] width 40 height 15
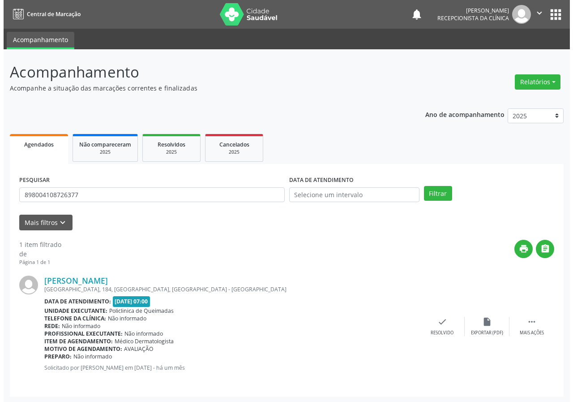
scroll to position [1, 0]
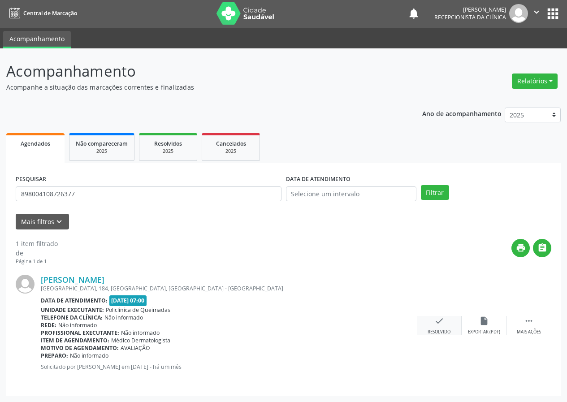
click at [439, 326] on div "check Resolvido" at bounding box center [439, 325] width 45 height 19
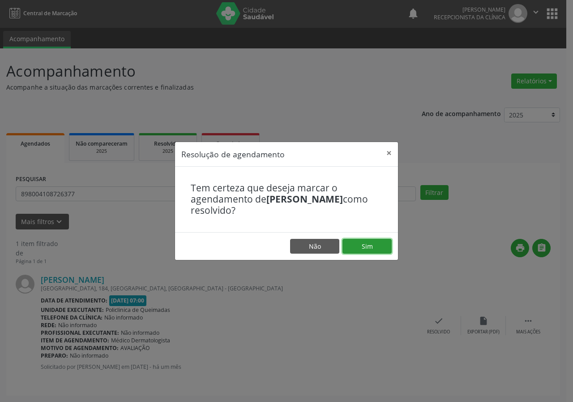
click at [367, 245] on button "Sim" at bounding box center [367, 246] width 49 height 15
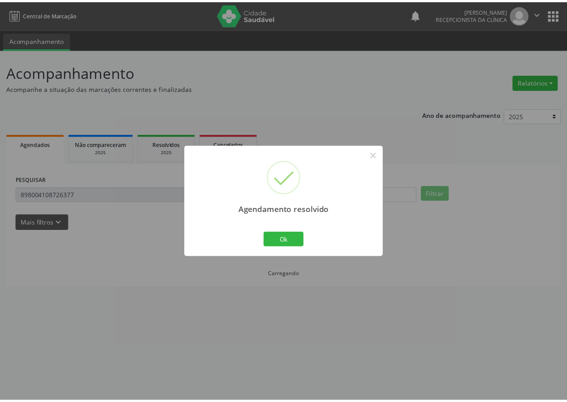
scroll to position [0, 0]
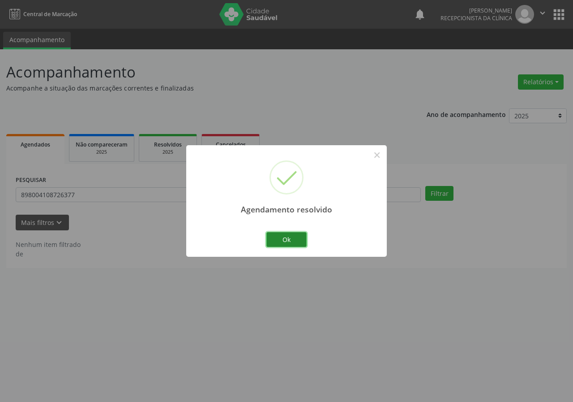
click at [271, 241] on button "Ok" at bounding box center [287, 239] width 40 height 15
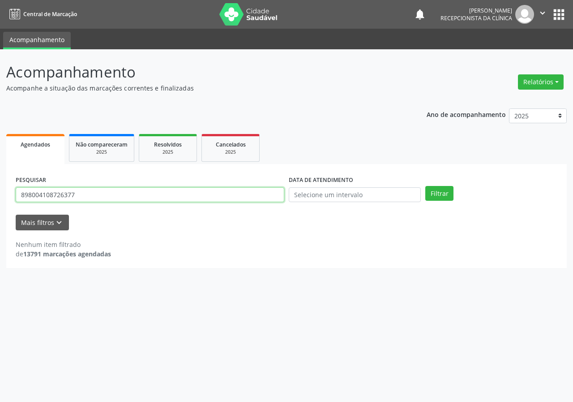
click at [134, 186] on div "PESQUISAR 898004108726377" at bounding box center [149, 190] width 273 height 35
click at [132, 194] on input "898004108726377" at bounding box center [150, 194] width 269 height 15
click at [426, 186] on button "Filtrar" at bounding box center [440, 193] width 28 height 15
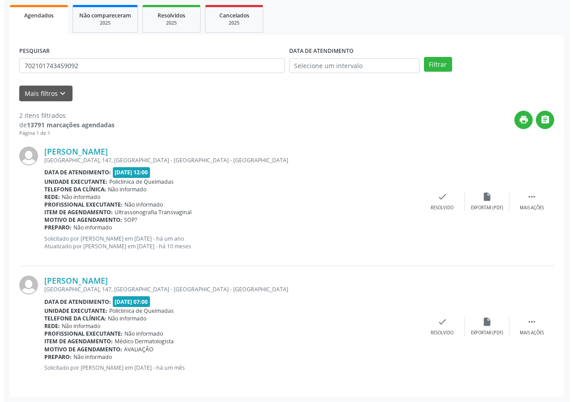
scroll to position [130, 0]
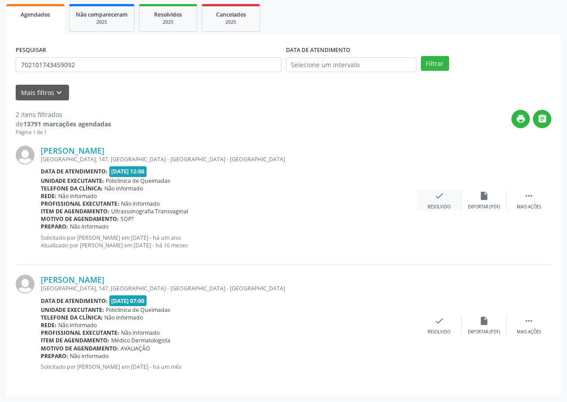
click at [432, 202] on div "check Resolvido" at bounding box center [439, 200] width 45 height 19
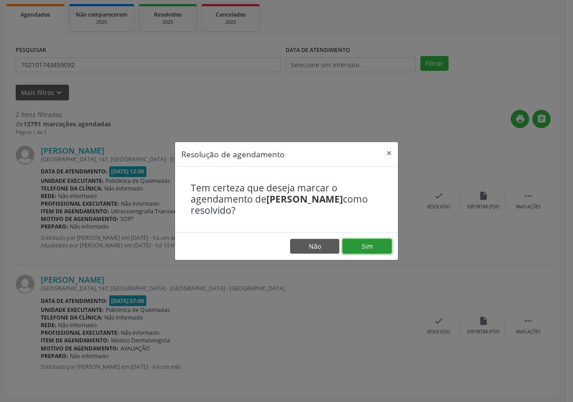
click at [382, 246] on button "Sim" at bounding box center [367, 246] width 49 height 15
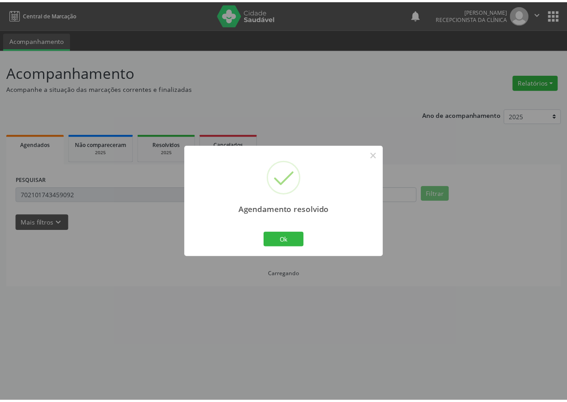
scroll to position [0, 0]
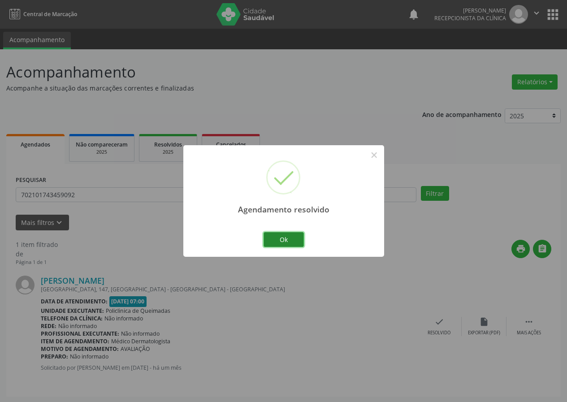
click at [288, 237] on button "Ok" at bounding box center [283, 239] width 40 height 15
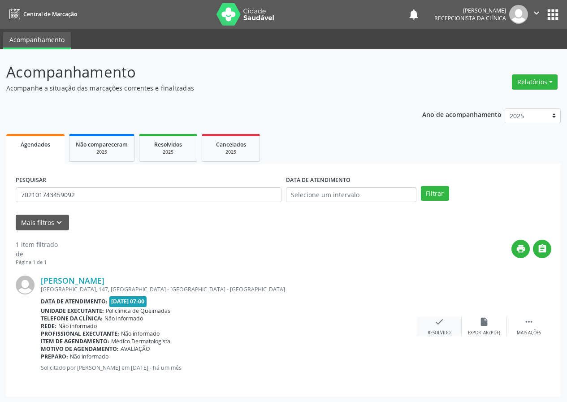
click at [449, 327] on div "check Resolvido" at bounding box center [439, 326] width 45 height 19
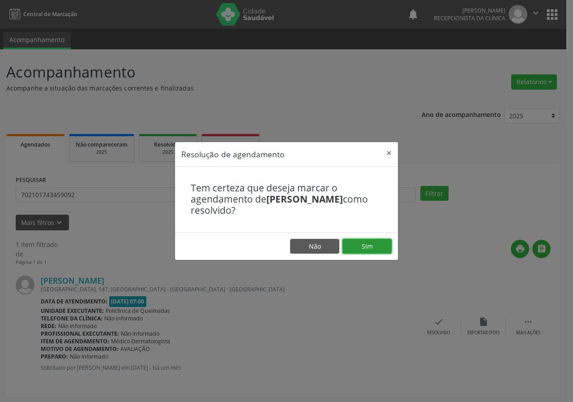
click at [378, 244] on button "Sim" at bounding box center [367, 246] width 49 height 15
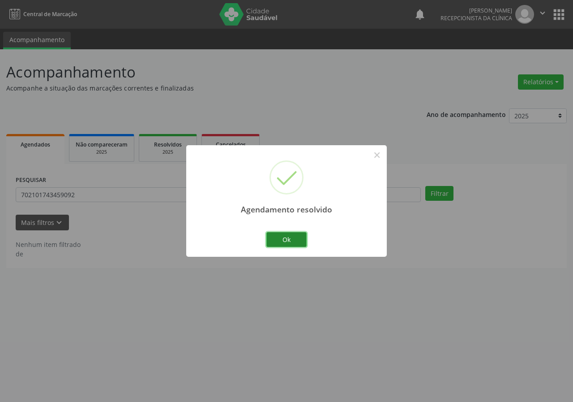
click at [285, 246] on button "Ok" at bounding box center [287, 239] width 40 height 15
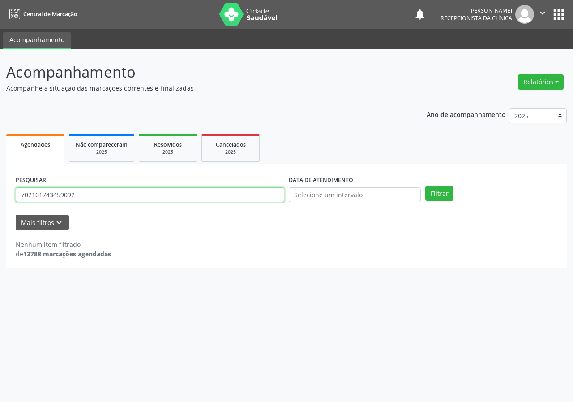
click at [147, 195] on input "702101743459092" at bounding box center [150, 194] width 269 height 15
click at [426, 186] on button "Filtrar" at bounding box center [440, 193] width 28 height 15
click at [114, 195] on input "703609083980336" at bounding box center [150, 194] width 269 height 15
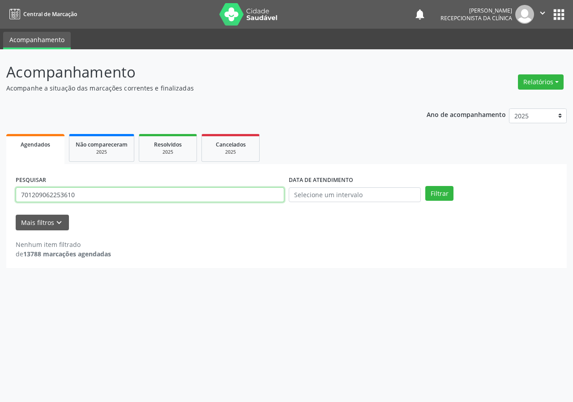
click at [426, 186] on button "Filtrar" at bounding box center [440, 193] width 28 height 15
click at [84, 201] on input "701209062253610" at bounding box center [150, 194] width 269 height 15
type input "703206696121398"
click at [426, 186] on button "Filtrar" at bounding box center [440, 193] width 28 height 15
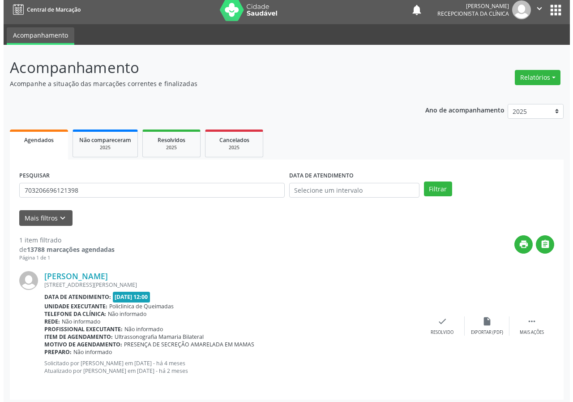
scroll to position [9, 0]
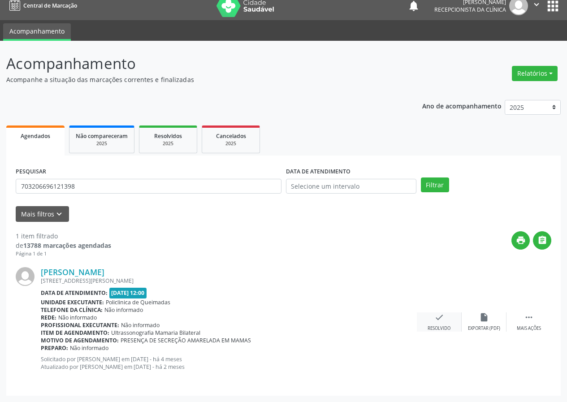
click at [441, 320] on icon "check" at bounding box center [439, 317] width 10 height 10
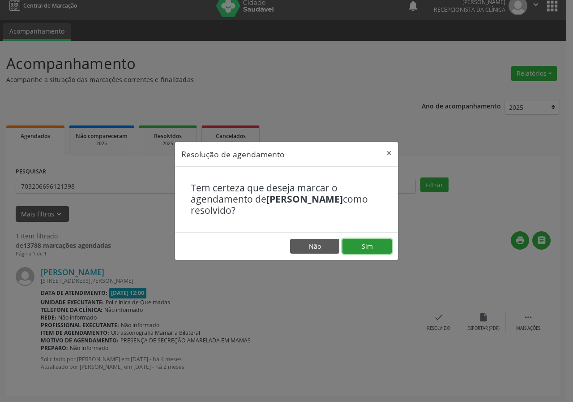
click at [361, 246] on button "Sim" at bounding box center [367, 246] width 49 height 15
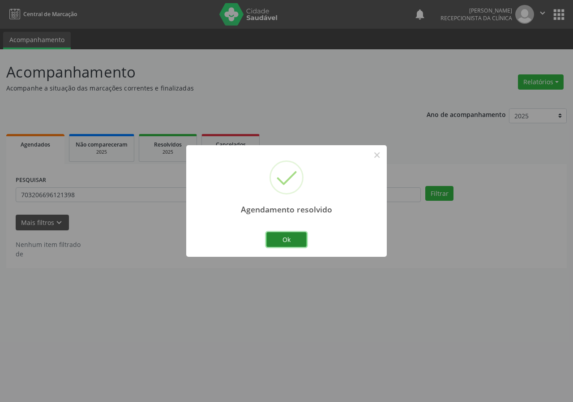
click at [297, 245] on button "Ok" at bounding box center [287, 239] width 40 height 15
